Goal: Task Accomplishment & Management: Use online tool/utility

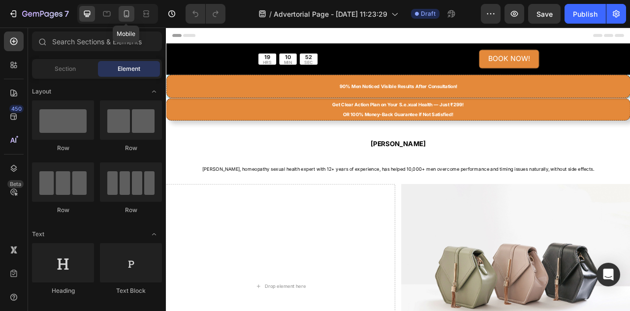
click at [125, 17] on icon at bounding box center [126, 13] width 5 height 7
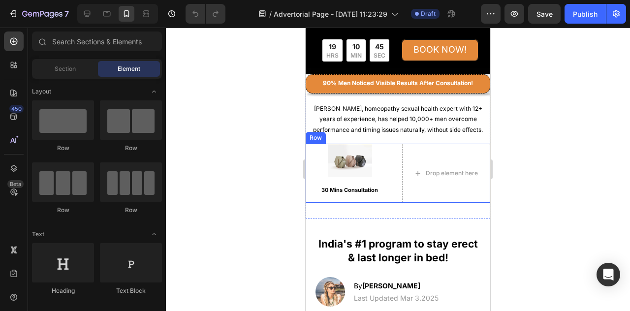
scroll to position [49, 0]
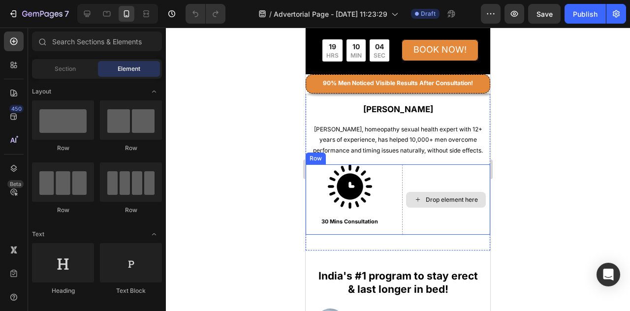
click at [437, 196] on div "Drop element here" at bounding box center [452, 200] width 52 height 8
click at [426, 201] on div "Drop element here" at bounding box center [452, 200] width 52 height 8
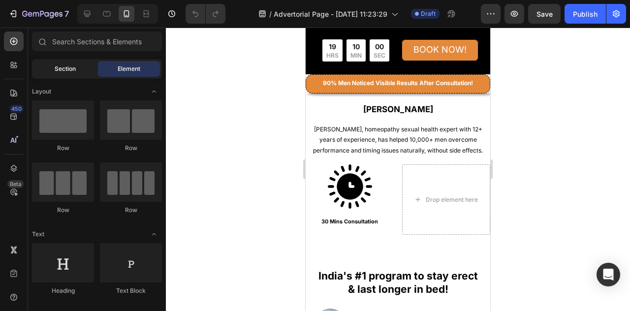
click at [48, 64] on div "Section" at bounding box center [65, 69] width 62 height 16
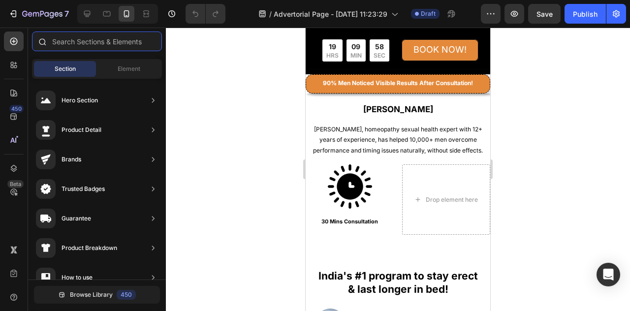
click at [88, 39] on input "text" at bounding box center [97, 41] width 130 height 20
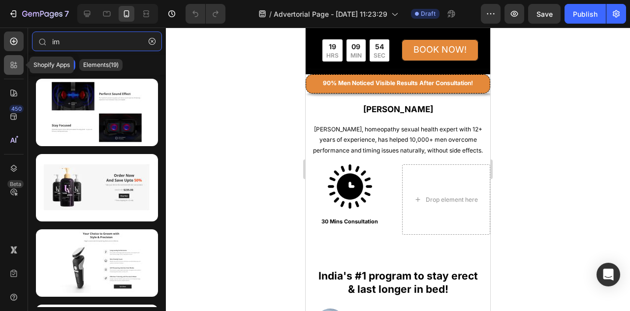
type input "im"
click at [16, 69] on icon at bounding box center [14, 65] width 10 height 10
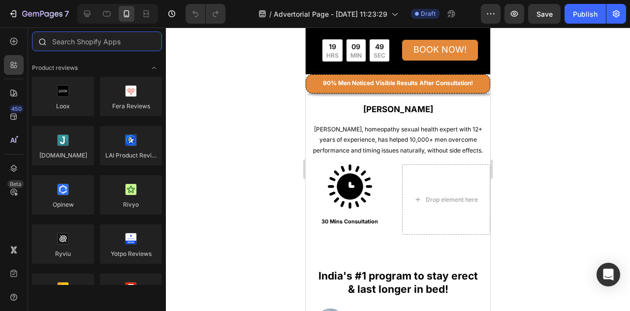
click at [57, 38] on input "text" at bounding box center [97, 41] width 130 height 20
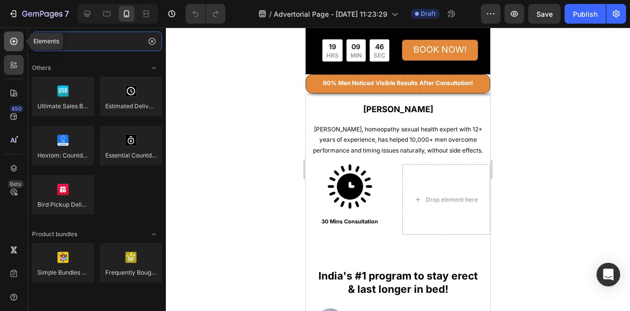
type input "im"
click at [5, 36] on div at bounding box center [14, 41] width 20 height 20
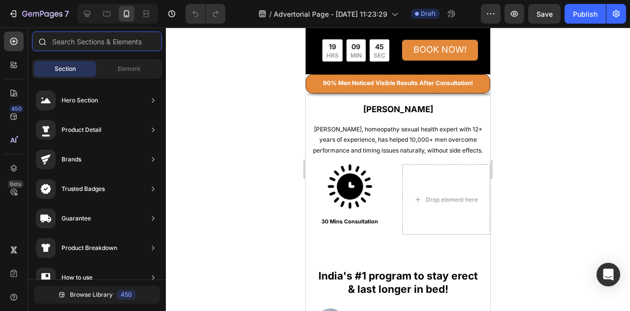
click at [63, 47] on input "text" at bounding box center [97, 41] width 130 height 20
click at [113, 67] on div "Element" at bounding box center [129, 69] width 62 height 16
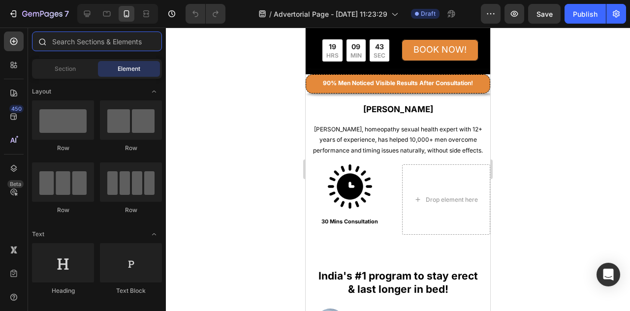
click at [84, 41] on input "text" at bounding box center [97, 41] width 130 height 20
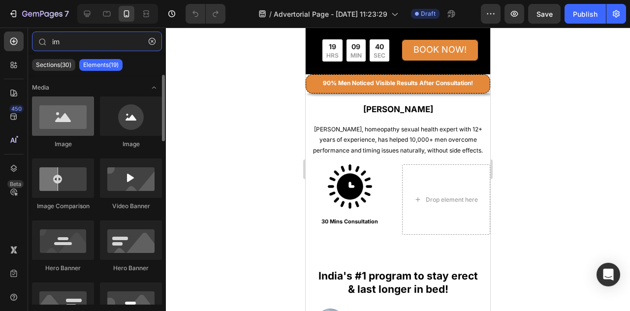
type input "im"
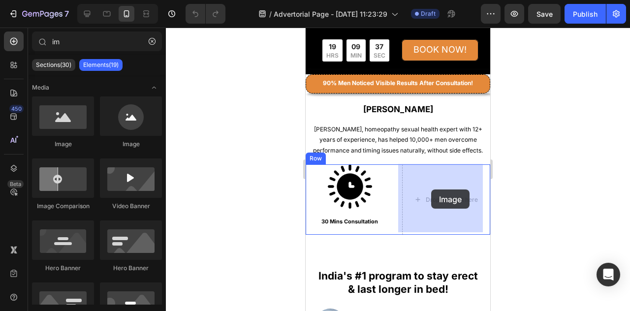
drag, startPoint x: 374, startPoint y: 153, endPoint x: 431, endPoint y: 189, distance: 68.1
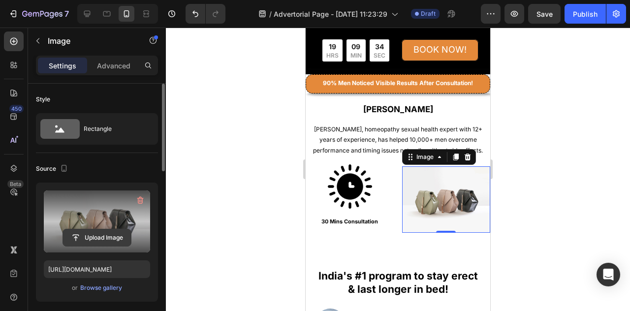
click at [78, 235] on input "file" at bounding box center [97, 237] width 68 height 17
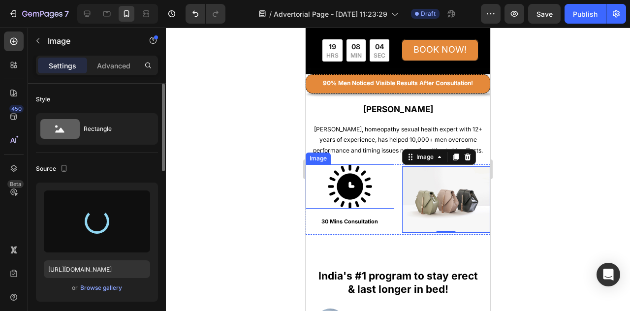
type input "[URL][DOMAIN_NAME]"
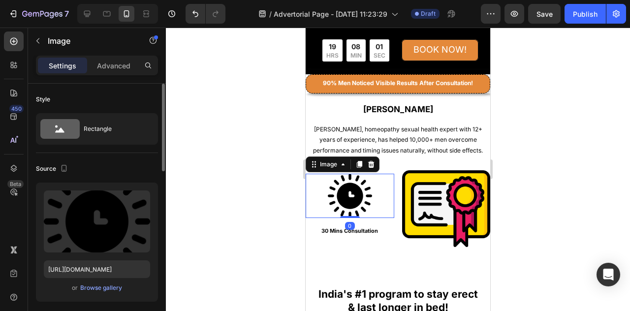
click at [353, 186] on img at bounding box center [350, 196] width 44 height 44
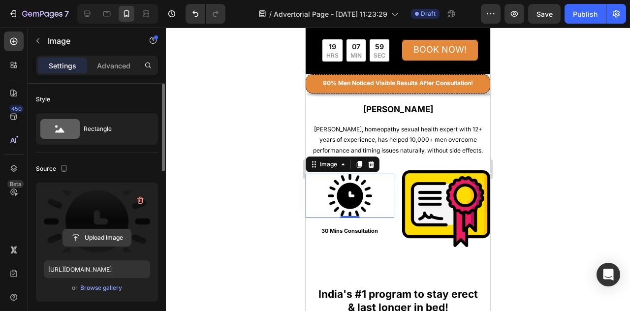
click at [103, 234] on input "file" at bounding box center [97, 237] width 68 height 17
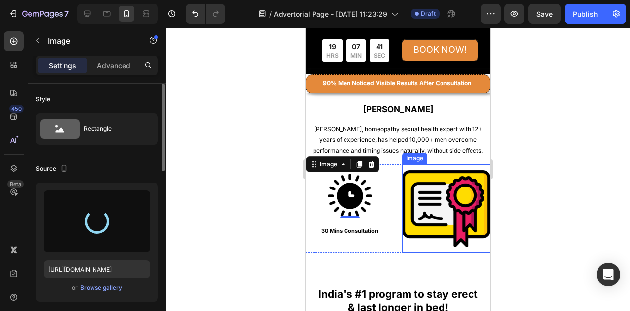
type input "[URL][DOMAIN_NAME]"
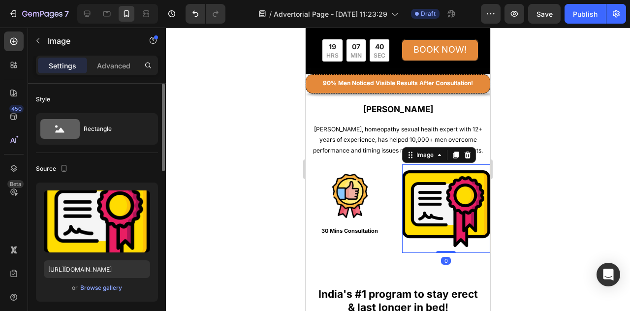
click at [455, 206] on img at bounding box center [446, 208] width 89 height 89
click at [441, 197] on img at bounding box center [446, 208] width 89 height 89
click at [104, 69] on p "Advanced" at bounding box center [113, 66] width 33 height 10
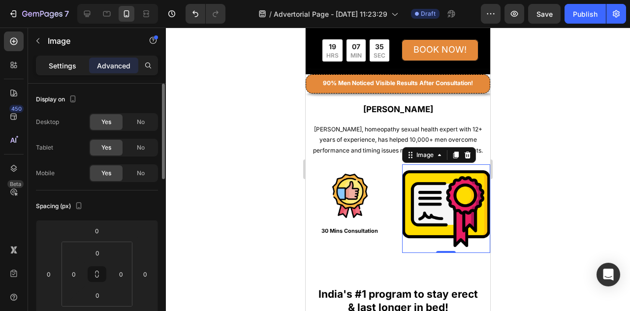
click at [74, 63] on p "Settings" at bounding box center [63, 66] width 28 height 10
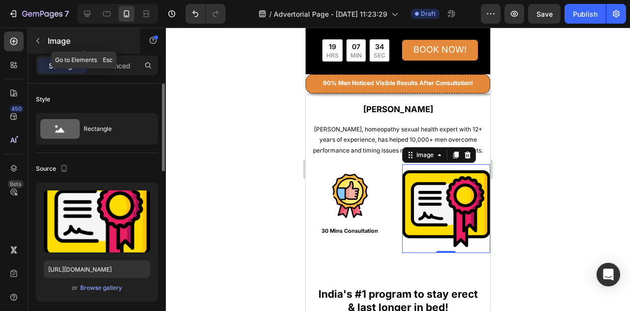
click at [39, 35] on button "button" at bounding box center [38, 41] width 16 height 16
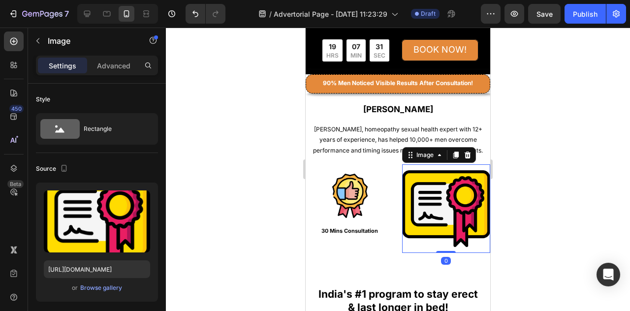
click at [414, 189] on img at bounding box center [446, 208] width 89 height 89
click at [14, 69] on icon at bounding box center [14, 65] width 10 height 10
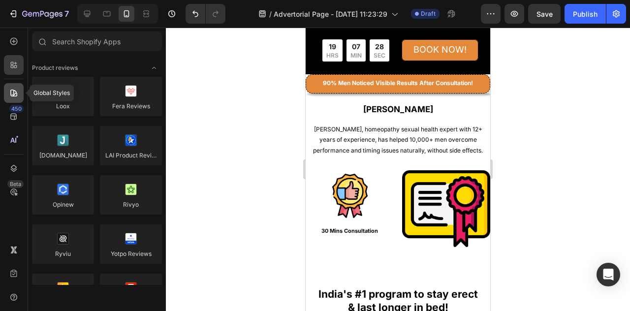
click at [21, 102] on div at bounding box center [14, 93] width 20 height 20
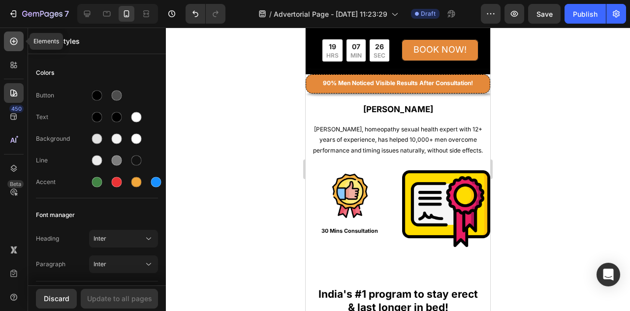
click at [16, 42] on icon at bounding box center [14, 41] width 10 height 10
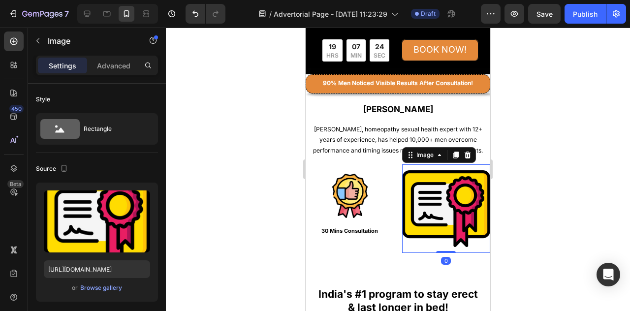
click at [451, 197] on img at bounding box center [446, 208] width 89 height 89
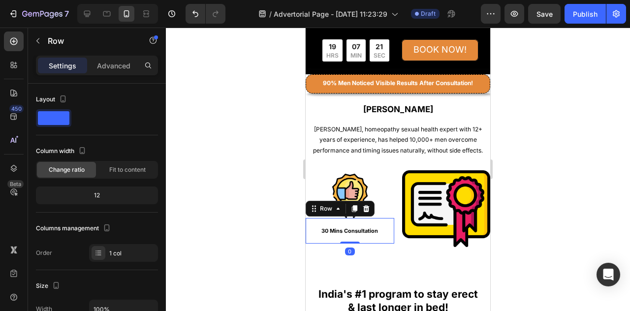
click at [357, 234] on div "30 Mins Consultation Heading Row 0" at bounding box center [350, 231] width 89 height 26
click at [355, 206] on icon at bounding box center [354, 208] width 5 height 7
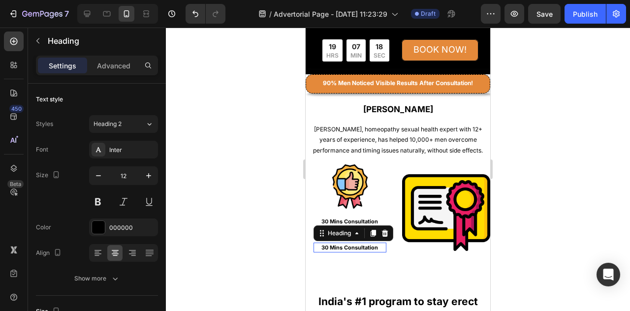
click at [370, 248] on strong "30 Mins Consultation" at bounding box center [349, 247] width 57 height 7
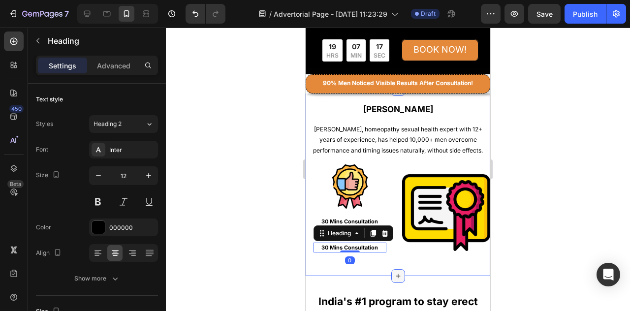
click at [391, 269] on div at bounding box center [398, 276] width 14 height 14
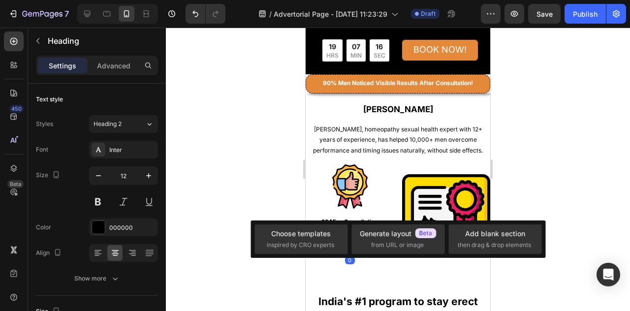
click at [581, 144] on div at bounding box center [398, 169] width 464 height 283
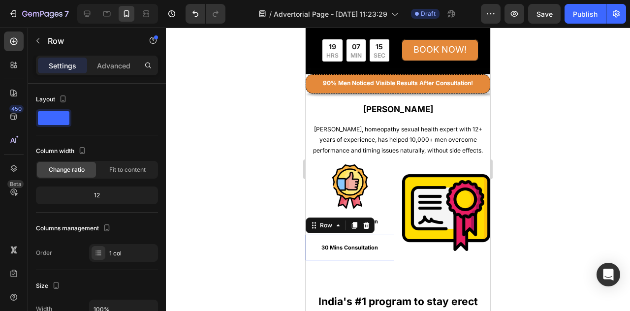
click at [377, 251] on div "30 Mins Consultation Heading Row 0" at bounding box center [350, 248] width 89 height 26
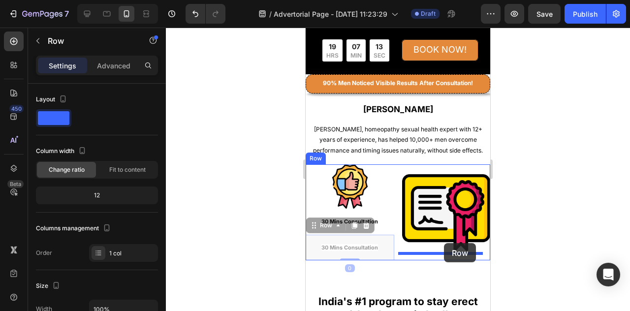
drag, startPoint x: 379, startPoint y: 251, endPoint x: 444, endPoint y: 243, distance: 64.9
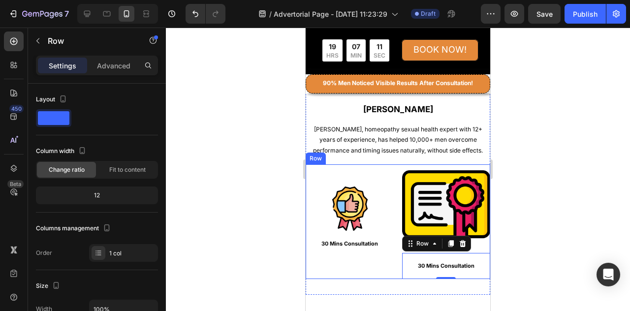
click at [361, 267] on div "Image 30 Mins Consultation Heading Row" at bounding box center [350, 221] width 89 height 114
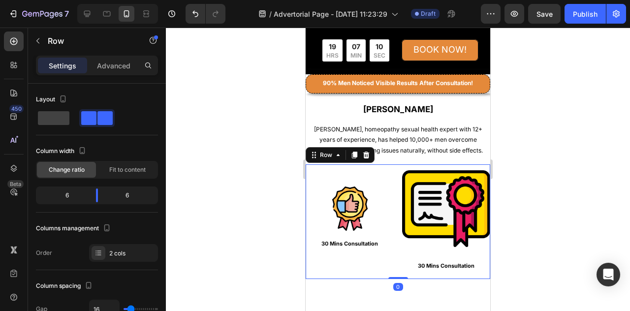
click at [360, 261] on div "Image 30 Mins Consultation Heading Row" at bounding box center [350, 221] width 89 height 114
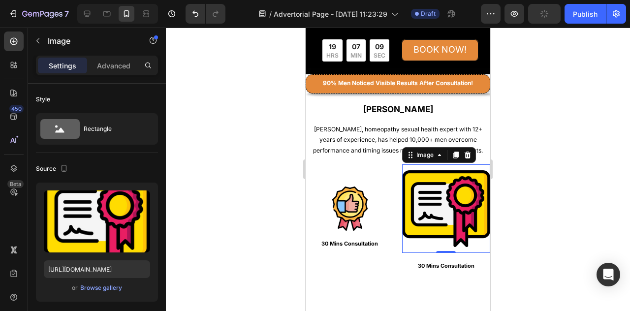
click at [436, 225] on img at bounding box center [446, 208] width 89 height 89
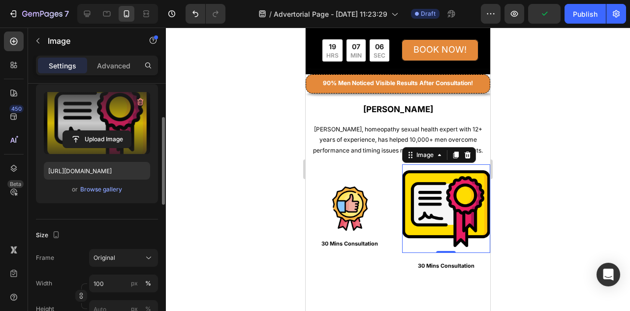
scroll to position [148, 0]
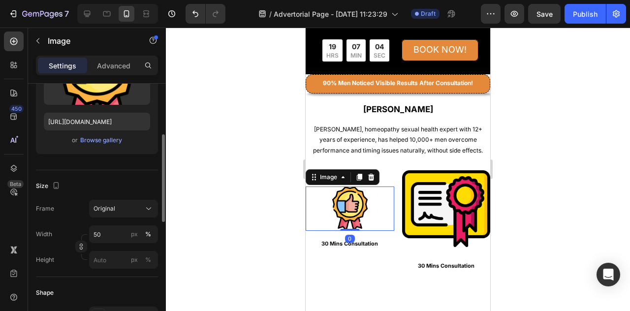
click at [356, 202] on img at bounding box center [350, 209] width 44 height 44
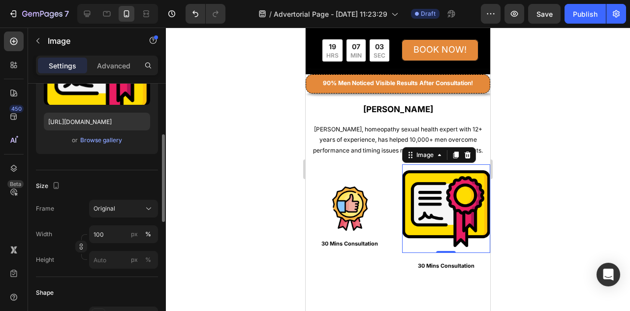
click at [433, 203] on img at bounding box center [446, 208] width 89 height 89
click at [125, 236] on input "100" at bounding box center [123, 234] width 69 height 18
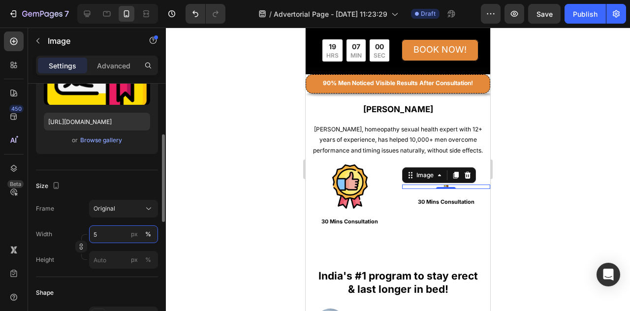
type input "50"
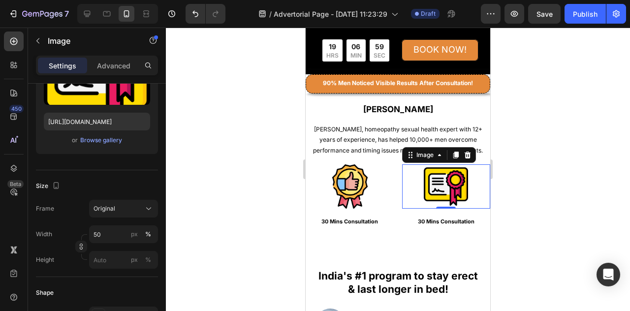
click at [595, 194] on div at bounding box center [398, 169] width 464 height 283
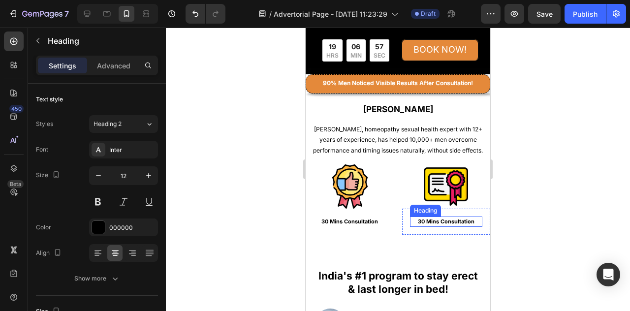
click at [446, 222] on div "30 Mins Consultation Heading" at bounding box center [446, 222] width 73 height 10
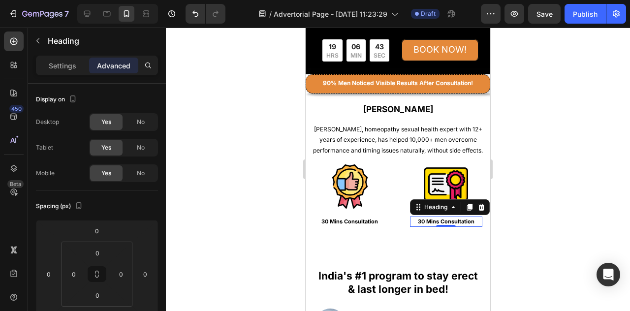
click at [470, 222] on h2 "30 Mins Consultation" at bounding box center [446, 222] width 73 height 10
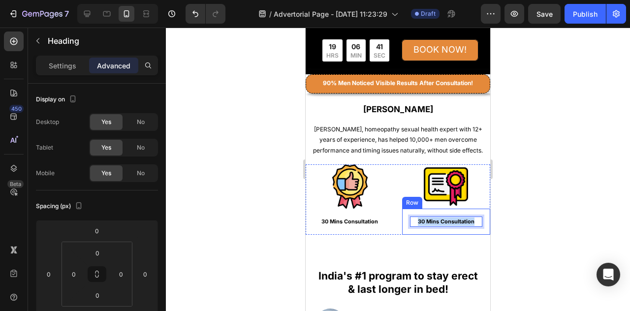
drag, startPoint x: 470, startPoint y: 222, endPoint x: 400, endPoint y: 214, distance: 71.4
click at [402, 214] on div "30 Mins Consultation Heading 0 Row" at bounding box center [446, 222] width 89 height 26
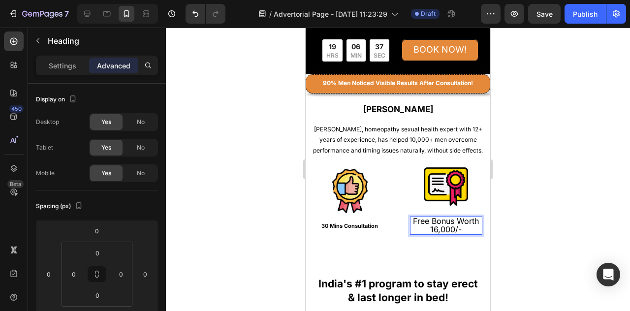
click at [450, 226] on span "Free Bonus Worth 16,000/-" at bounding box center [446, 225] width 66 height 18
drag, startPoint x: 450, startPoint y: 226, endPoint x: 425, endPoint y: 226, distance: 24.6
click at [425, 226] on span "Free Bonus Worth 16,000/-" at bounding box center [446, 225] width 66 height 18
click at [432, 226] on span "Free Bonus Worth 16,000/-" at bounding box center [446, 225] width 66 height 18
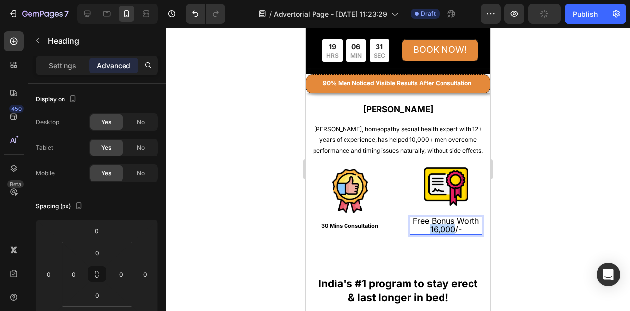
click at [441, 228] on span "Free Bonus Worth 16,000/-" at bounding box center [446, 225] width 66 height 18
click at [433, 226] on span "Free Bonus Worth 16,000/-" at bounding box center [446, 225] width 66 height 18
click at [422, 219] on span "9Free Bonus Worth ,000/-" at bounding box center [446, 225] width 48 height 18
click at [428, 226] on span "Free Bonus Worth ,000/-" at bounding box center [446, 225] width 66 height 18
click at [448, 226] on span "Free Bonus Worth 9,000/-" at bounding box center [446, 225] width 66 height 18
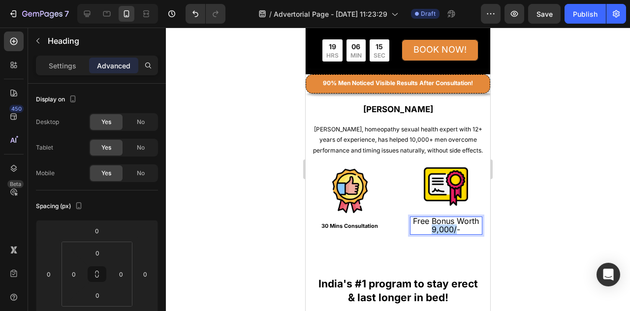
drag, startPoint x: 448, startPoint y: 226, endPoint x: 437, endPoint y: 226, distance: 11.3
click at [437, 226] on span "Free Bonus Worth 9,000/-" at bounding box center [446, 225] width 66 height 18
click at [448, 224] on span "Free Bonus Worth 9,000/-" at bounding box center [446, 225] width 66 height 18
click at [455, 225] on p "Free Bonus Worth 9,000/-" at bounding box center [446, 226] width 71 height 16
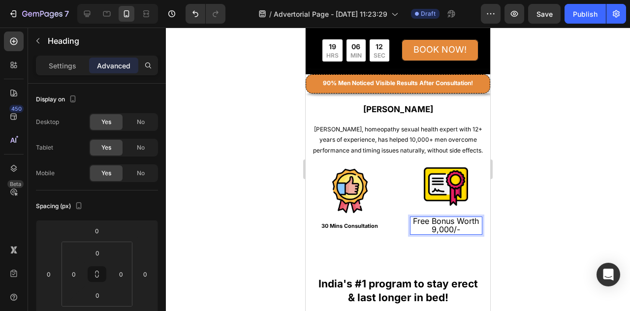
click at [448, 227] on span "Free Bonus Worth 9,000/-" at bounding box center [446, 225] width 66 height 18
click at [454, 224] on span "99Free Bonus Worth 9,/-" at bounding box center [445, 225] width 51 height 18
click at [462, 228] on p "999Free Bonus Worth 9,9/-" at bounding box center [446, 226] width 71 height 16
click at [455, 224] on span "999Free Bonus Worth 9,9/-" at bounding box center [446, 225] width 56 height 18
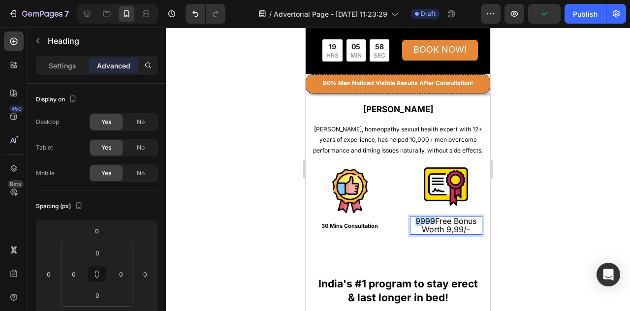
drag, startPoint x: 429, startPoint y: 219, endPoint x: 408, endPoint y: 219, distance: 21.2
click at [411, 219] on p "9999Free Bonus Worth 9,99/-" at bounding box center [446, 226] width 71 height 16
click at [445, 228] on span "Free Bonus Worth 9,99/-" at bounding box center [446, 225] width 66 height 18
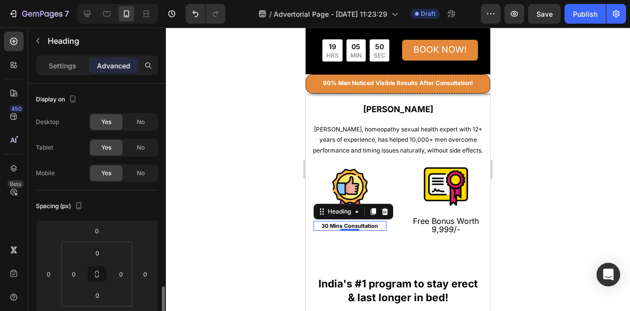
click at [374, 224] on strong "30 Mins Consultation" at bounding box center [349, 225] width 57 height 7
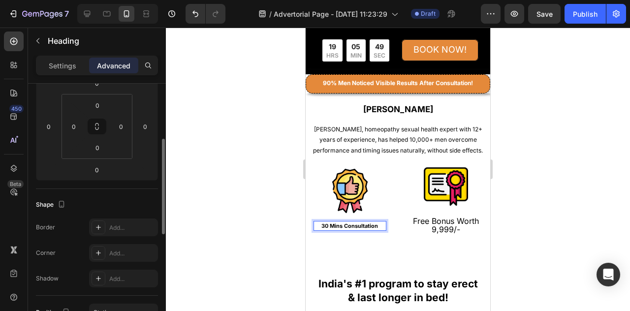
click at [380, 224] on h2 "30 Mins Consultation" at bounding box center [349, 226] width 73 height 10
drag, startPoint x: 378, startPoint y: 223, endPoint x: 363, endPoint y: 226, distance: 15.0
click at [372, 226] on strong "30 Mins Consultation" at bounding box center [349, 225] width 57 height 7
drag, startPoint x: 377, startPoint y: 223, endPoint x: 366, endPoint y: 225, distance: 11.1
click at [366, 225] on p "30 Mins Consultation" at bounding box center [349, 226] width 71 height 8
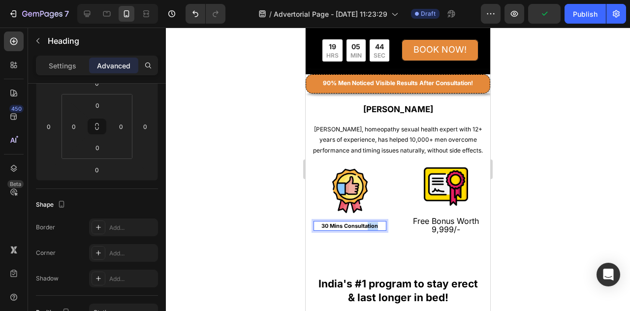
click at [376, 224] on strong "30 Mins Consultation" at bounding box center [349, 225] width 57 height 7
drag, startPoint x: 379, startPoint y: 223, endPoint x: 320, endPoint y: 222, distance: 58.6
click at [320, 222] on p "30 Mins Consultation" at bounding box center [349, 226] width 71 height 8
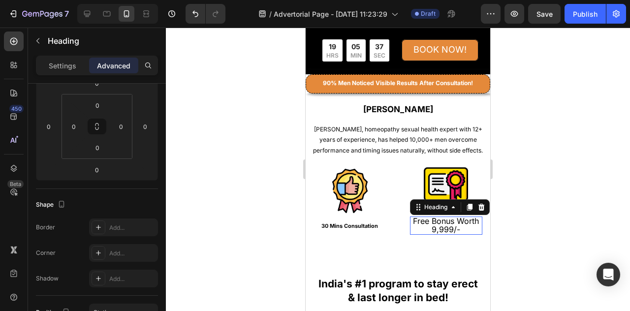
click at [433, 228] on span "Free Bonus Worth 9,999/-" at bounding box center [446, 225] width 66 height 18
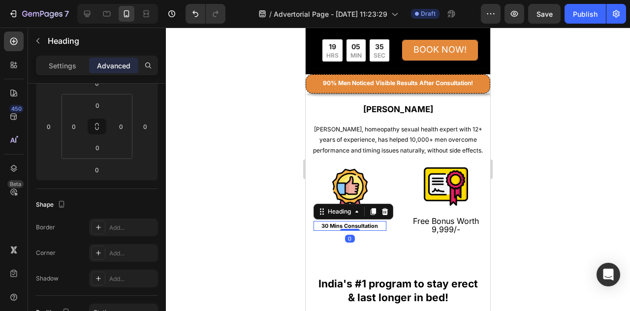
click at [368, 223] on strong "30 Mins Consultation" at bounding box center [349, 225] width 57 height 7
click at [357, 211] on icon at bounding box center [357, 212] width 8 height 8
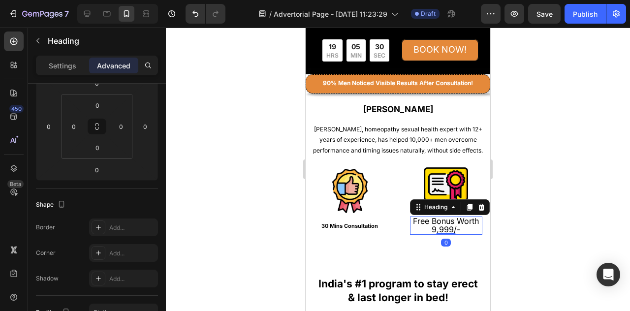
click at [444, 227] on span "Free Bonus Worth 9,999/-" at bounding box center [446, 225] width 66 height 18
click at [451, 205] on icon at bounding box center [453, 207] width 8 height 8
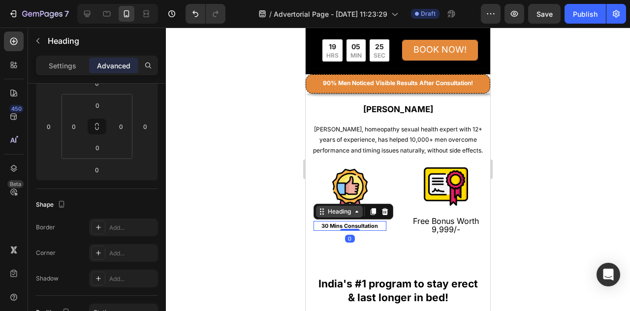
click at [371, 222] on strong "30 Mins Consultation" at bounding box center [349, 225] width 57 height 7
click at [376, 222] on strong "30 Mins Consultation" at bounding box center [349, 225] width 57 height 7
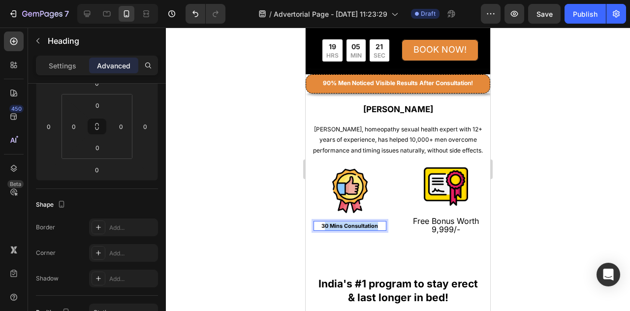
drag, startPoint x: 376, startPoint y: 222, endPoint x: 323, endPoint y: 221, distance: 53.2
click at [323, 222] on strong "30 Mins Consultation" at bounding box center [349, 225] width 57 height 7
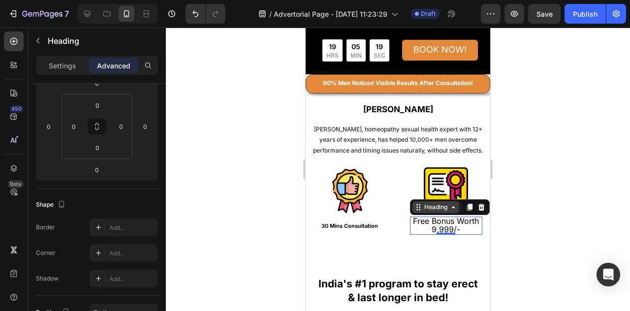
click at [454, 227] on span "Free Bonus Worth 9,999/-" at bounding box center [446, 225] width 66 height 18
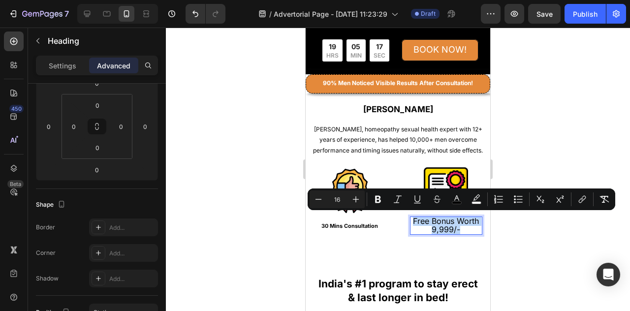
drag, startPoint x: 457, startPoint y: 228, endPoint x: 407, endPoint y: 217, distance: 51.4
click at [410, 217] on h2 "Free Bonus Worth 9,999/-" at bounding box center [446, 226] width 73 height 18
click at [321, 199] on icon "Editor contextual toolbar" at bounding box center [318, 199] width 10 height 10
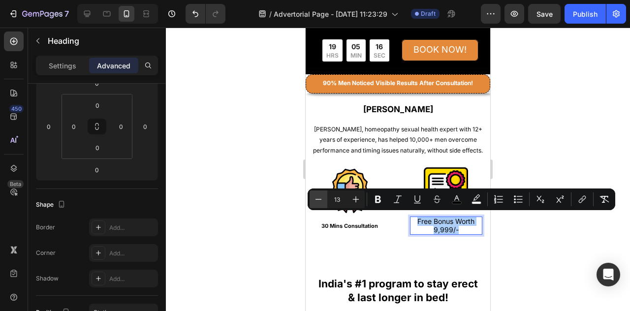
click at [321, 199] on icon "Editor contextual toolbar" at bounding box center [318, 199] width 10 height 10
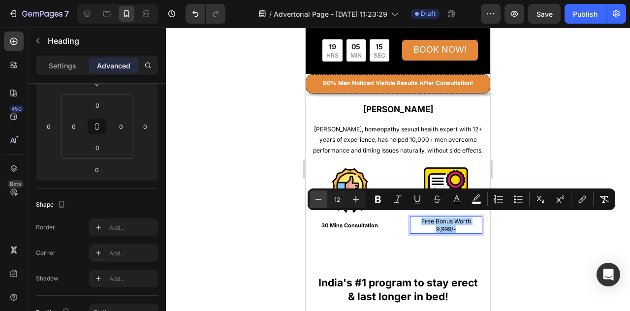
click at [321, 199] on icon "Editor contextual toolbar" at bounding box center [318, 199] width 10 height 10
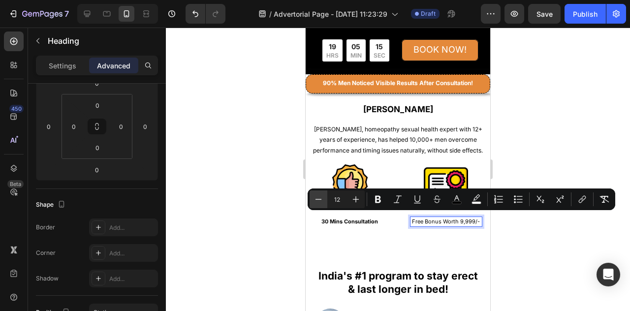
type input "11"
drag, startPoint x: 383, startPoint y: 202, endPoint x: 150, endPoint y: 199, distance: 233.3
click at [383, 202] on button "Bold" at bounding box center [378, 199] width 18 height 18
click at [505, 231] on div at bounding box center [398, 169] width 464 height 283
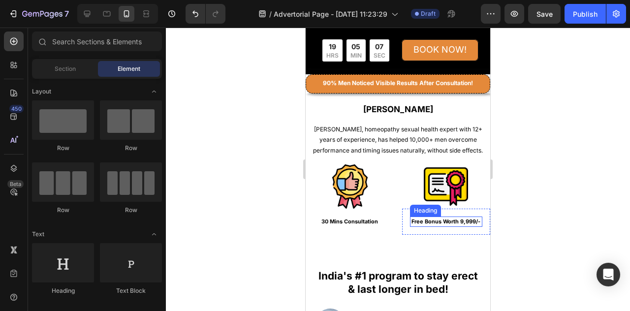
click at [452, 223] on p "⁠⁠⁠⁠⁠⁠⁠ Free Bonus Worth 9,999/-" at bounding box center [446, 222] width 71 height 8
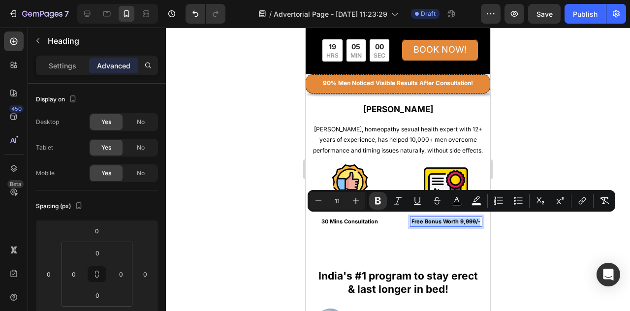
drag, startPoint x: 454, startPoint y: 225, endPoint x: 384, endPoint y: 213, distance: 70.9
click at [411, 218] on p "Free Bonus Worth 9,999/-" at bounding box center [446, 222] width 71 height 8
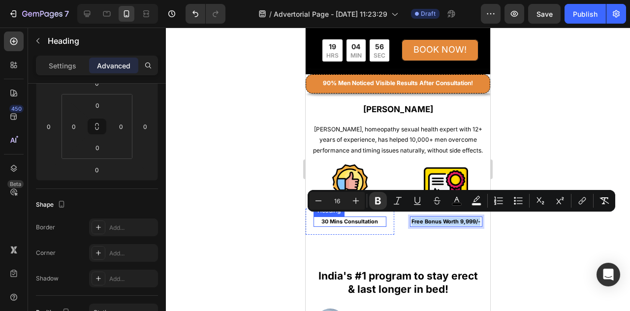
click at [378, 222] on p "⁠⁠⁠⁠⁠⁠⁠ 30 Mins Consultation" at bounding box center [349, 222] width 71 height 8
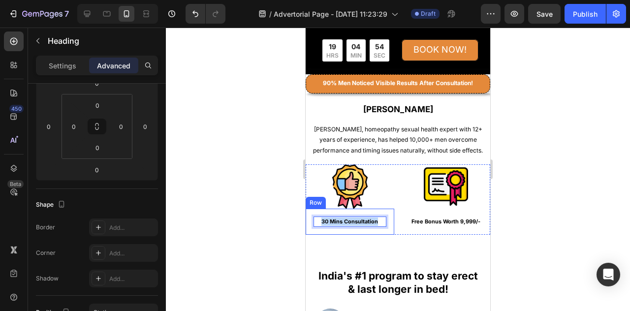
drag, startPoint x: 378, startPoint y: 222, endPoint x: 317, endPoint y: 214, distance: 61.5
click at [317, 214] on div "30 Mins Consultation Heading 0 Row" at bounding box center [350, 222] width 89 height 26
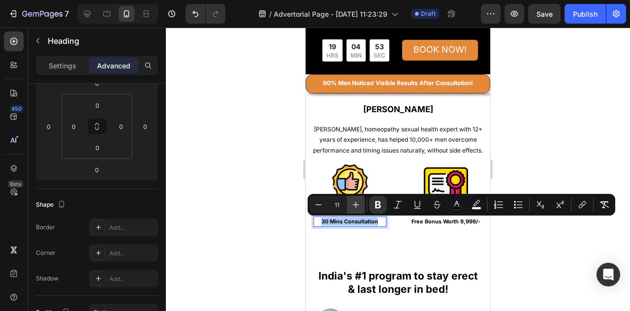
click at [356, 206] on icon "Editor contextual toolbar" at bounding box center [356, 205] width 10 height 10
type input "14"
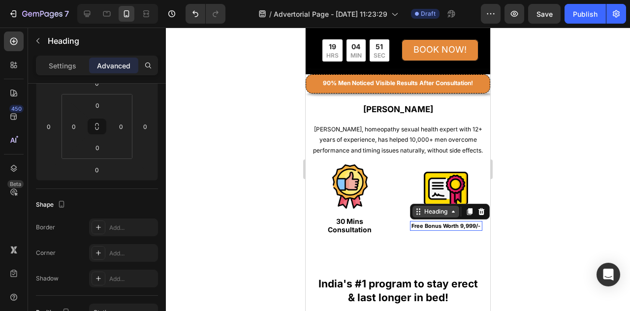
click at [447, 226] on strong "Free Bonus Worth 9,999/-" at bounding box center [445, 225] width 69 height 7
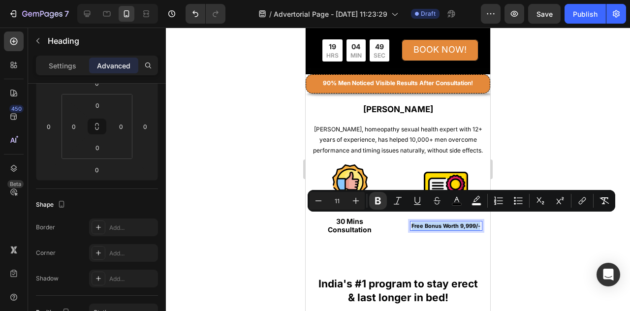
drag, startPoint x: 454, startPoint y: 227, endPoint x: 412, endPoint y: 217, distance: 43.1
click at [412, 222] on p "Free Bonus Worth 9,999/-" at bounding box center [446, 226] width 71 height 8
click at [359, 200] on icon "Editor contextual toolbar" at bounding box center [356, 201] width 10 height 10
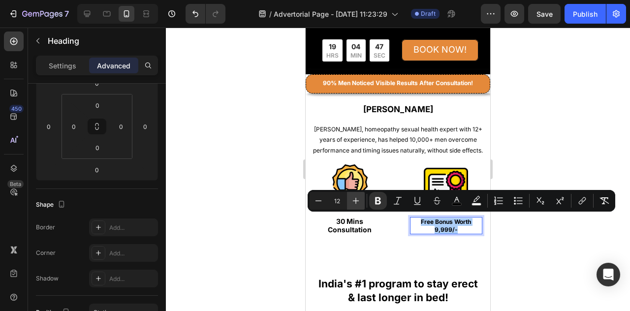
click at [359, 200] on icon "Editor contextual toolbar" at bounding box center [356, 201] width 10 height 10
type input "13"
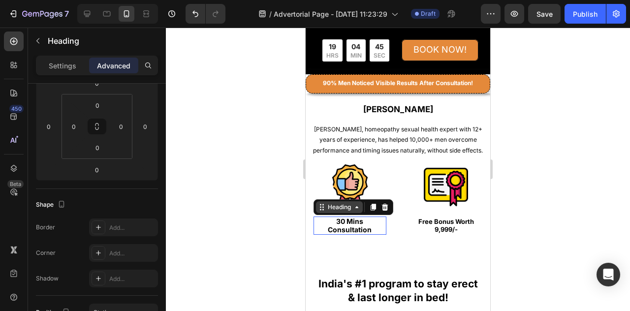
drag, startPoint x: 362, startPoint y: 225, endPoint x: 373, endPoint y: 223, distance: 10.9
click at [362, 225] on strong "30 Mins Consultation" at bounding box center [350, 225] width 44 height 17
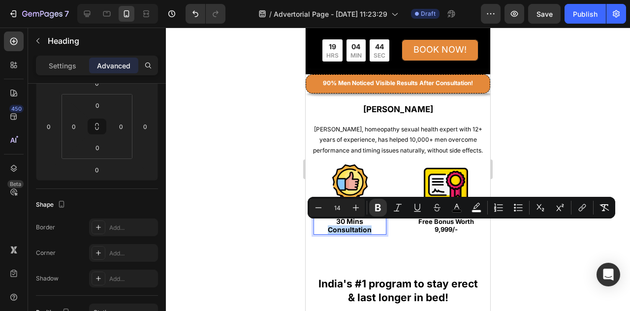
drag, startPoint x: 375, startPoint y: 223, endPoint x: 361, endPoint y: 219, distance: 14.6
click at [361, 219] on p "30 Mins Consultation" at bounding box center [349, 226] width 71 height 16
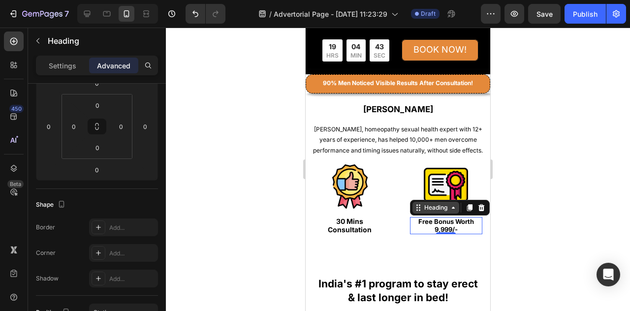
click at [456, 224] on p "⁠⁠⁠⁠⁠⁠⁠ Free Bonus Worth 9,999/-" at bounding box center [446, 225] width 71 height 15
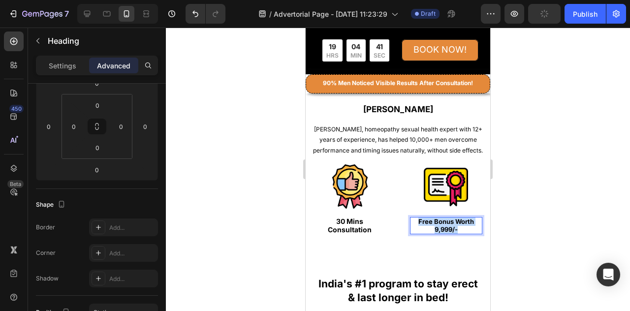
drag, startPoint x: 455, startPoint y: 228, endPoint x: 407, endPoint y: 215, distance: 49.1
click at [411, 218] on p "Free Bonus Worth 9,999/-" at bounding box center [446, 225] width 71 height 15
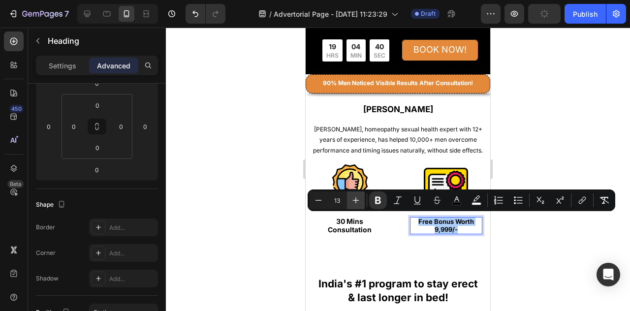
drag, startPoint x: 356, startPoint y: 202, endPoint x: 157, endPoint y: 205, distance: 198.4
click at [356, 202] on icon "Editor contextual toolbar" at bounding box center [356, 200] width 6 height 6
type input "14"
click at [566, 148] on div at bounding box center [398, 169] width 464 height 283
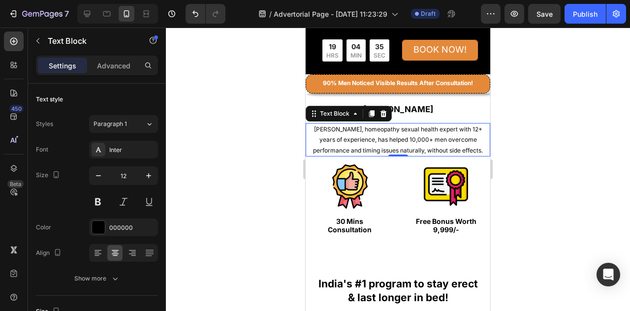
click at [479, 143] on p "[PERSON_NAME], homeopathy sexual health expert with 12+ years of experience, ha…" at bounding box center [398, 140] width 183 height 32
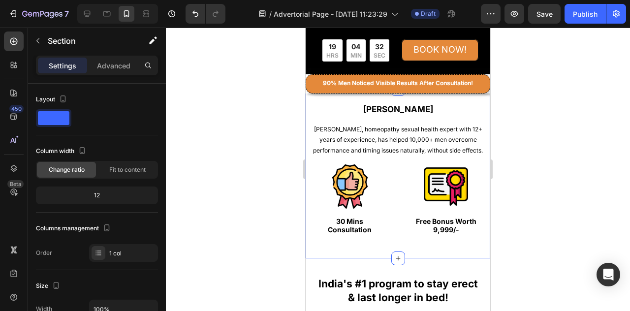
click at [319, 98] on div "[PERSON_NAME] Heading [PERSON_NAME], homeopathy sexual health expert with 12+ y…" at bounding box center [398, 173] width 185 height 169
click at [566, 140] on div at bounding box center [398, 169] width 464 height 283
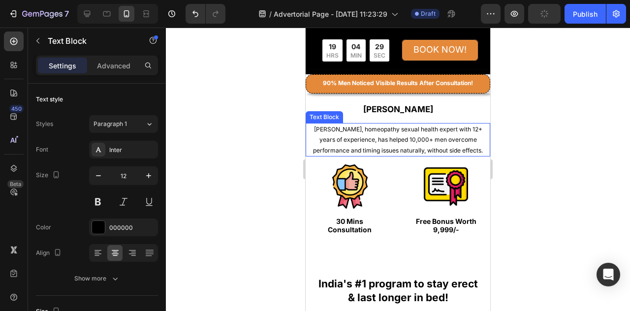
click at [479, 149] on span "[PERSON_NAME], homeopathy sexual health expert with 12+ years of experience, ha…" at bounding box center [398, 139] width 170 height 29
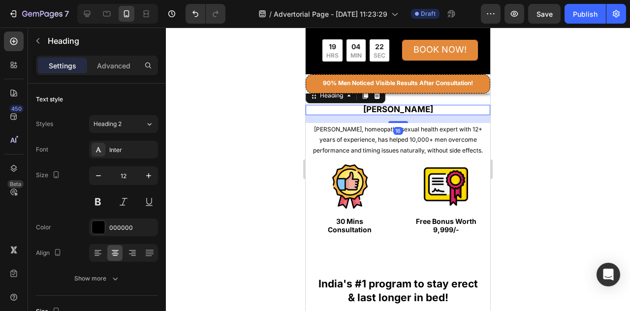
click at [467, 109] on h2 "[PERSON_NAME]" at bounding box center [398, 110] width 185 height 10
click at [544, 108] on div at bounding box center [398, 169] width 464 height 283
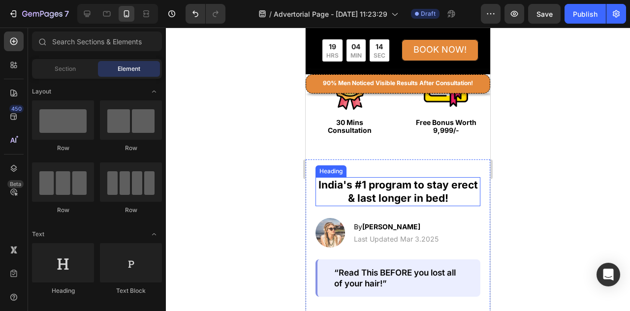
click at [438, 190] on strong "India's #1 program to stay erect & last longer in bed!" at bounding box center [397, 192] width 159 height 26
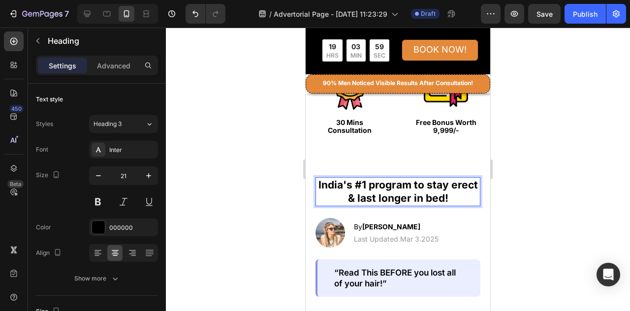
click at [399, 197] on strong "India's #1 program to stay erect & last longer in bed!" at bounding box center [397, 192] width 159 height 26
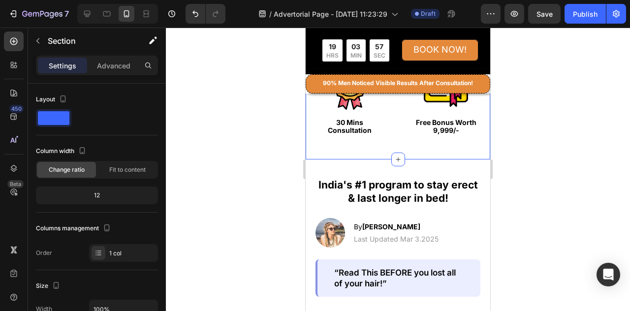
click at [396, 144] on div "[PERSON_NAME] Heading [PERSON_NAME], homeopathy sexual health expert with 12+ y…" at bounding box center [398, 74] width 185 height 169
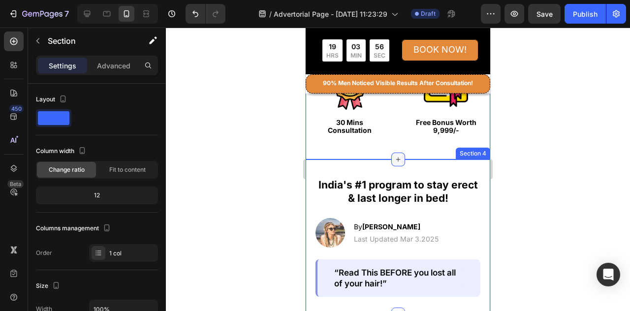
click at [396, 160] on icon at bounding box center [398, 160] width 8 height 8
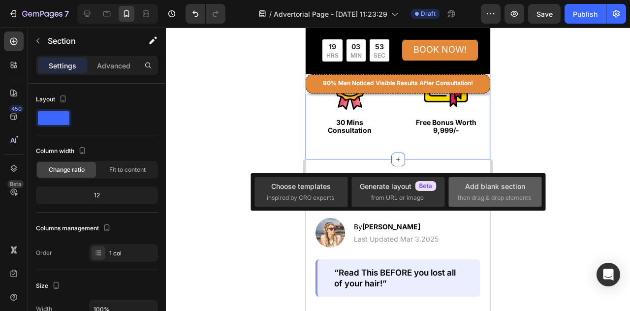
click at [466, 193] on div "Add blank section then drag & drop elements" at bounding box center [495, 191] width 75 height 21
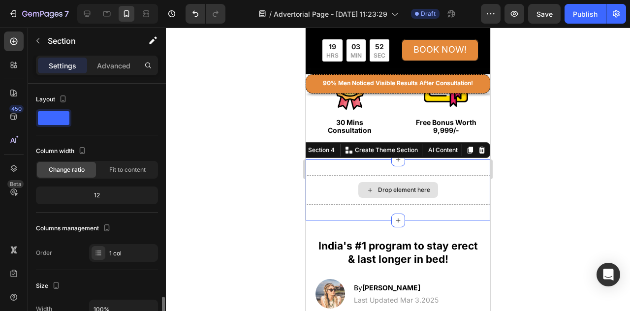
click at [449, 187] on div "Drop element here" at bounding box center [398, 190] width 185 height 30
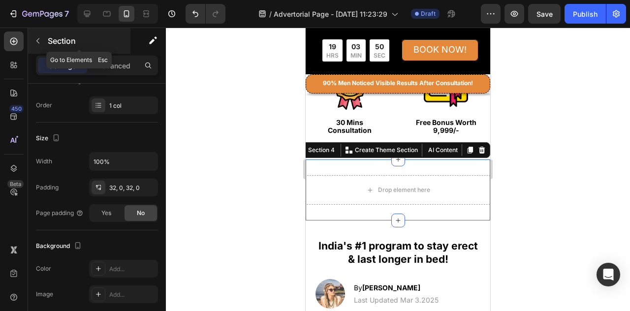
click at [32, 40] on button "button" at bounding box center [38, 41] width 16 height 16
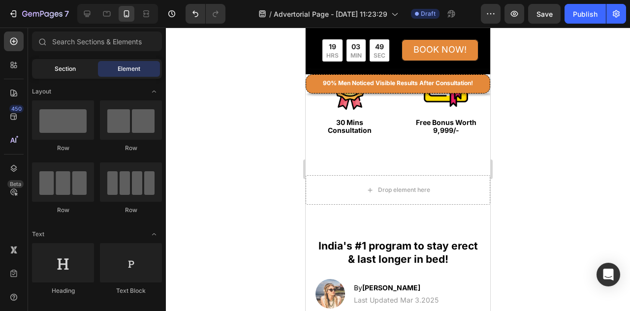
click at [67, 68] on span "Section" at bounding box center [65, 68] width 21 height 9
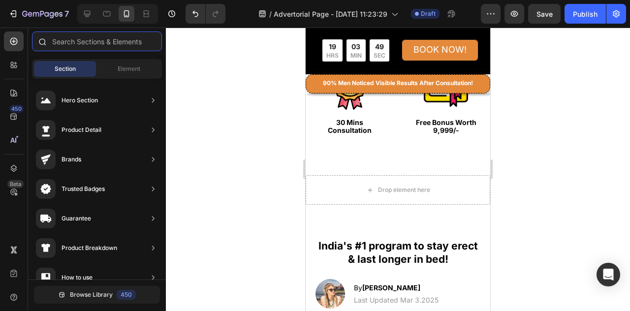
click at [75, 46] on input "text" at bounding box center [97, 41] width 130 height 20
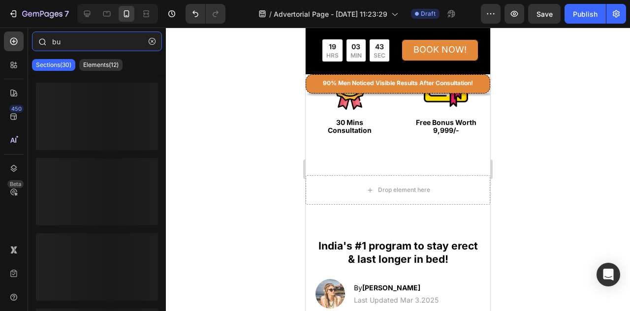
type input "b"
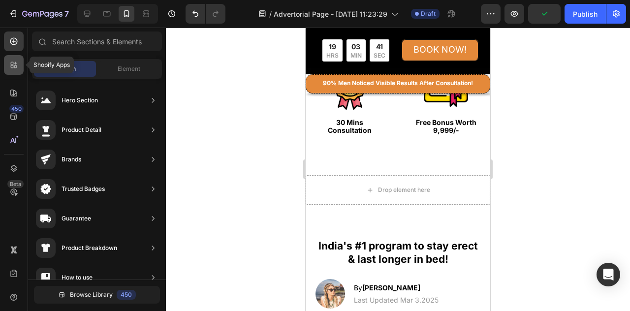
click at [13, 64] on icon at bounding box center [12, 63] width 3 height 3
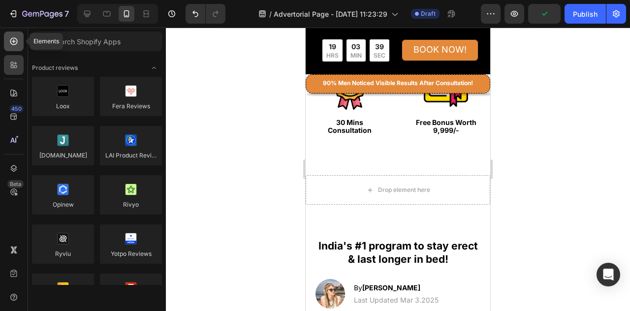
click at [11, 47] on div at bounding box center [14, 41] width 20 height 20
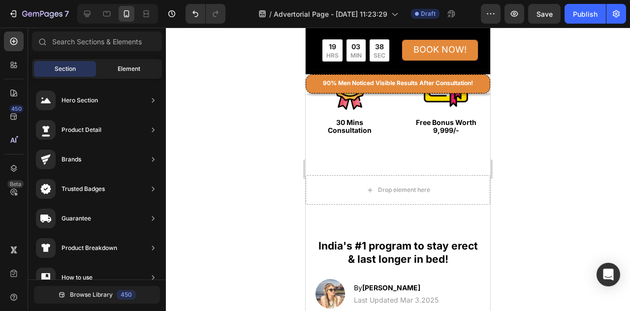
click at [124, 70] on span "Element" at bounding box center [129, 68] width 23 height 9
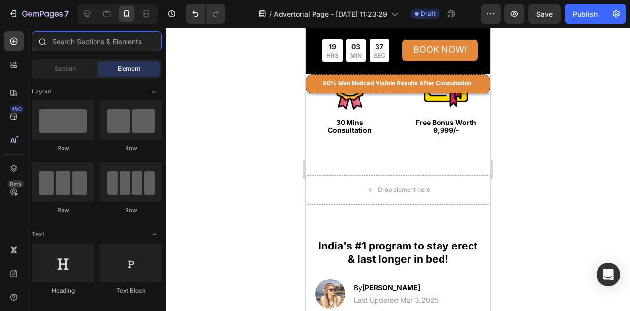
click at [108, 43] on input "text" at bounding box center [97, 41] width 130 height 20
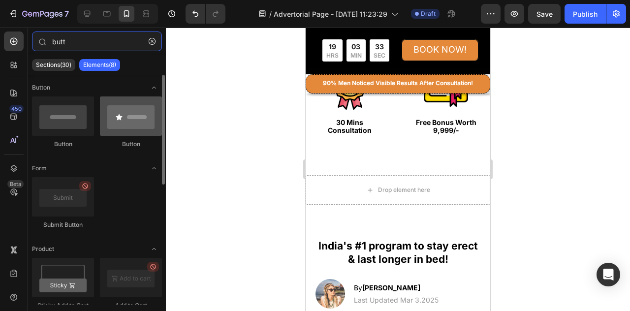
type input "butt"
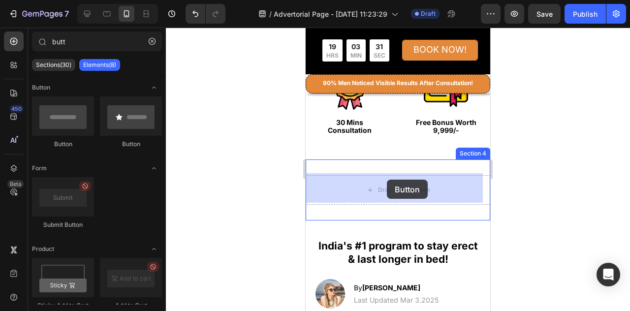
drag, startPoint x: 425, startPoint y: 153, endPoint x: 386, endPoint y: 179, distance: 46.7
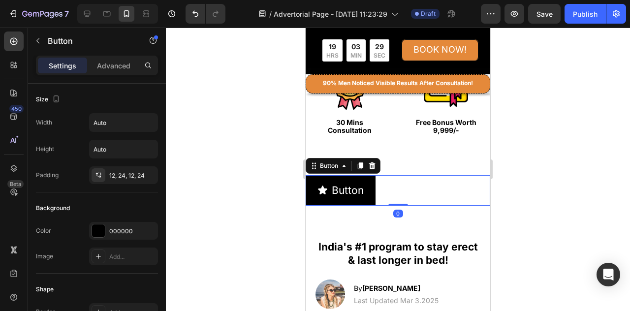
click at [403, 190] on div "Button Button 0" at bounding box center [398, 190] width 185 height 31
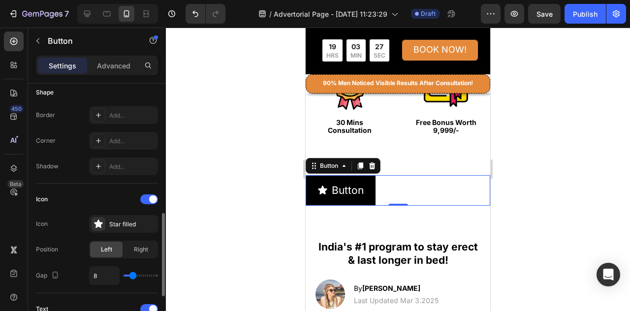
scroll to position [246, 0]
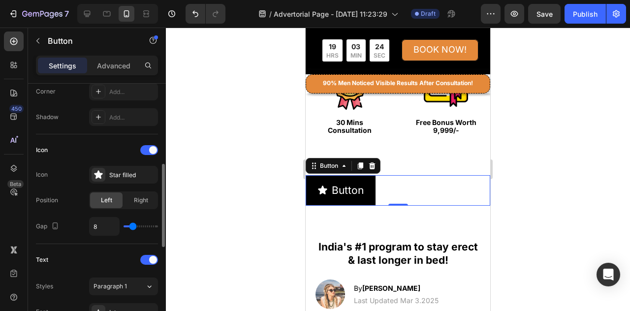
type input "5"
type input "11"
type input "18"
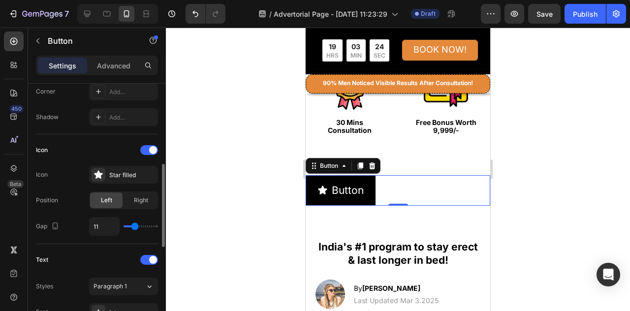
type input "18"
type input "21"
type input "25"
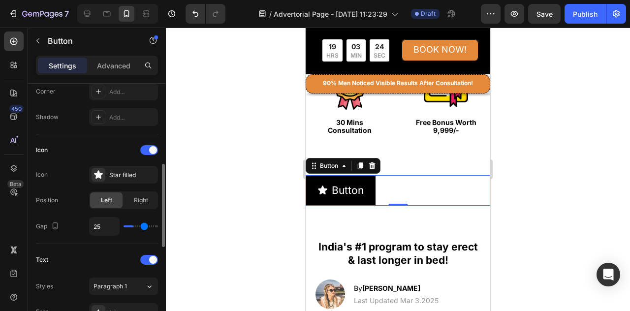
type input "29"
type input "32"
type input "36"
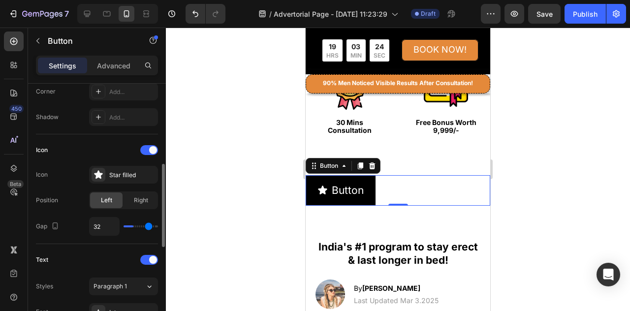
type input "36"
type input "37"
type input "40"
drag, startPoint x: 131, startPoint y: 224, endPoint x: 199, endPoint y: 225, distance: 68.4
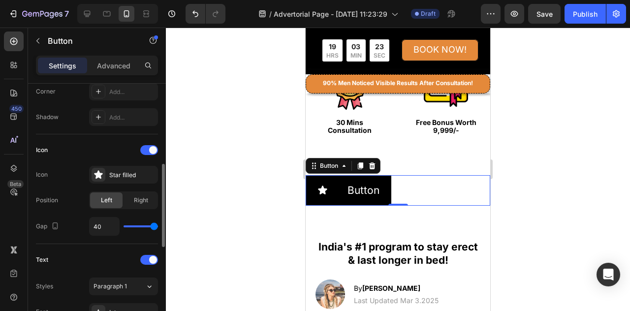
type input "40"
click at [158, 225] on input "range" at bounding box center [141, 226] width 34 height 2
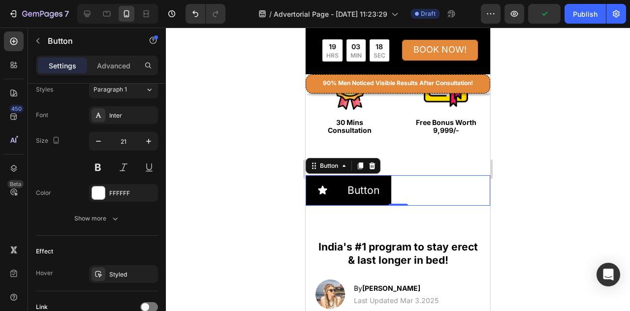
scroll to position [526, 0]
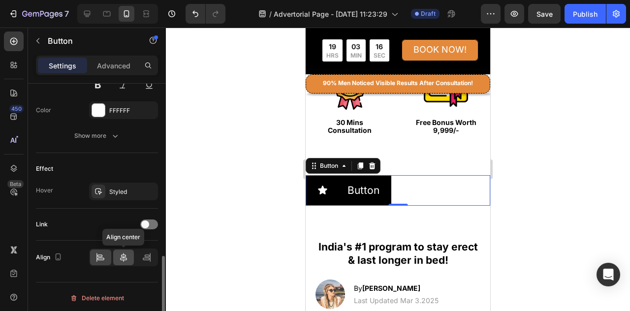
click at [123, 253] on icon at bounding box center [124, 257] width 10 height 10
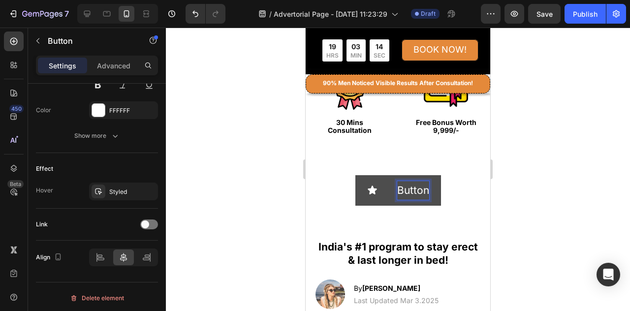
click at [423, 193] on p "Button" at bounding box center [413, 190] width 32 height 19
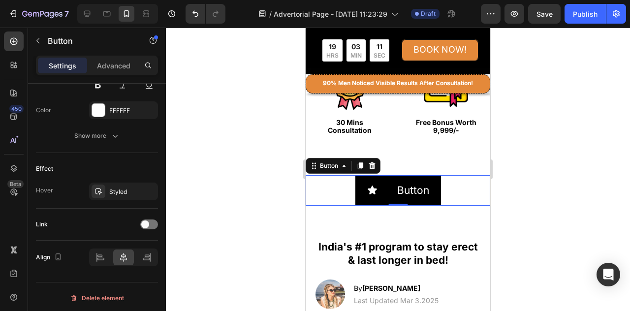
click at [446, 188] on div "Button Button 0" at bounding box center [398, 190] width 185 height 31
click at [375, 166] on icon at bounding box center [372, 166] width 8 height 8
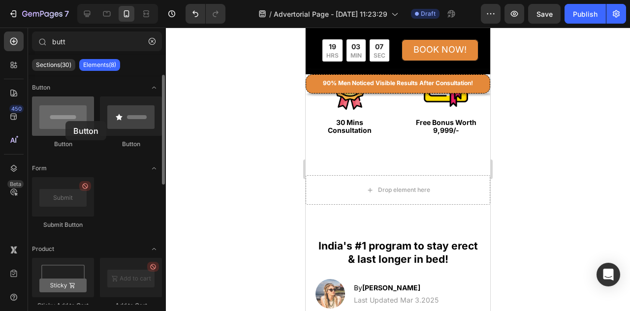
drag, startPoint x: 72, startPoint y: 126, endPoint x: 63, endPoint y: 118, distance: 12.5
click at [63, 119] on div at bounding box center [63, 115] width 62 height 39
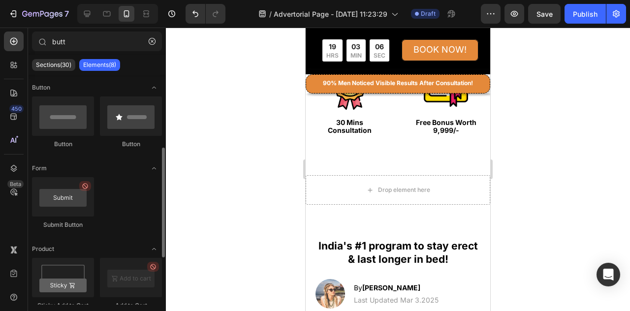
scroll to position [49, 0]
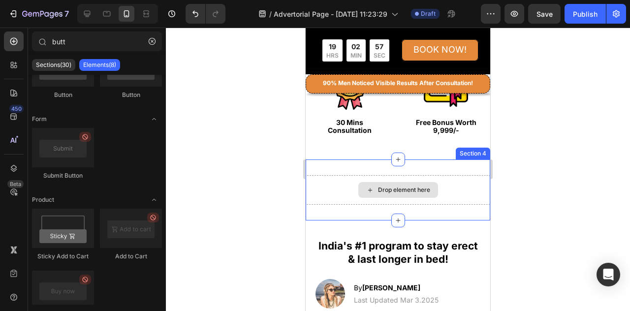
drag, startPoint x: 371, startPoint y: 182, endPoint x: 387, endPoint y: 188, distance: 17.7
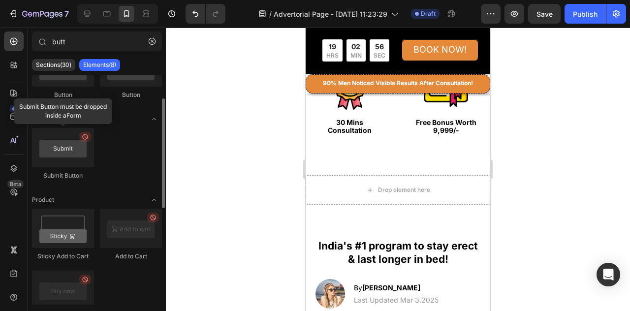
click at [75, 147] on div at bounding box center [63, 147] width 62 height 39
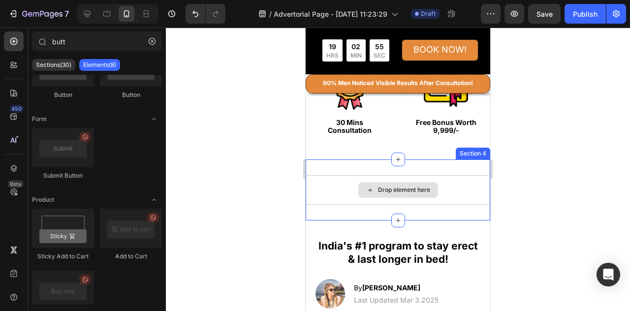
drag, startPoint x: 391, startPoint y: 166, endPoint x: 360, endPoint y: 188, distance: 37.8
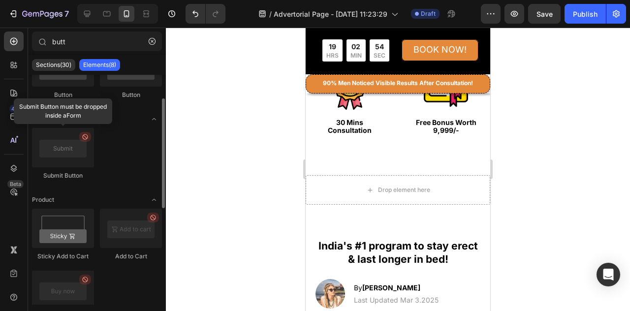
scroll to position [0, 0]
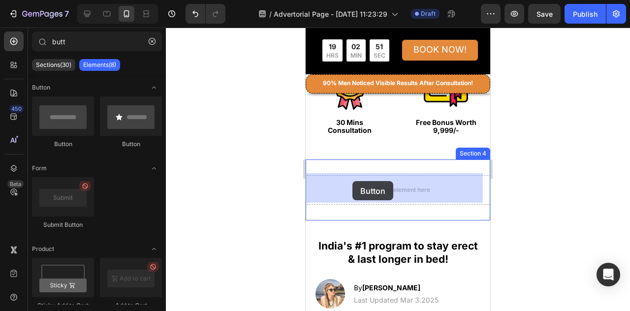
drag, startPoint x: 358, startPoint y: 144, endPoint x: 352, endPoint y: 181, distance: 37.8
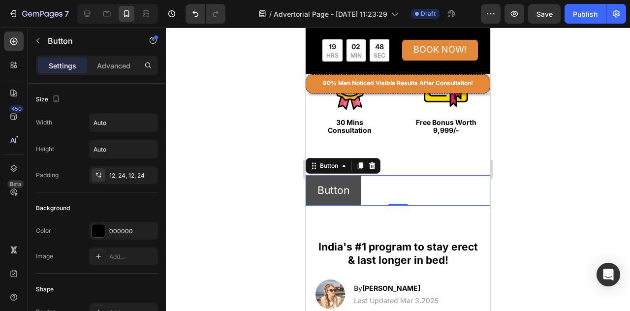
click at [358, 197] on button "Button" at bounding box center [334, 190] width 56 height 31
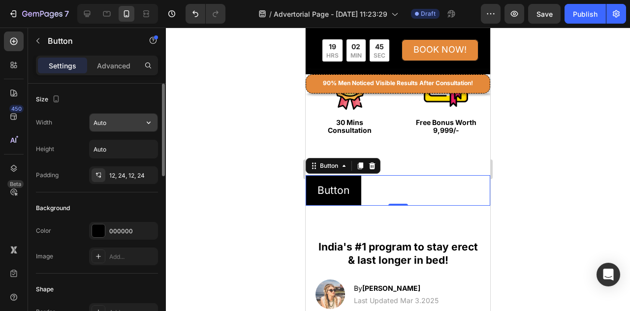
click at [150, 126] on icon "button" at bounding box center [149, 123] width 10 height 10
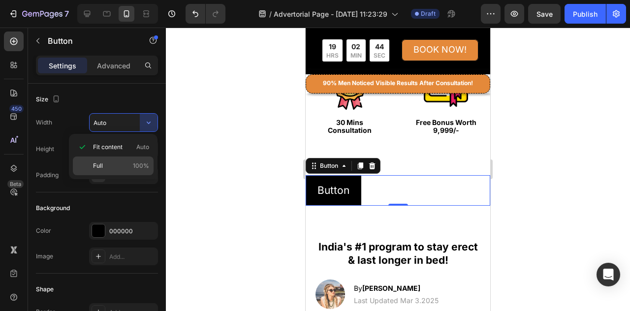
click at [133, 161] on span "100%" at bounding box center [141, 165] width 16 height 9
type input "100%"
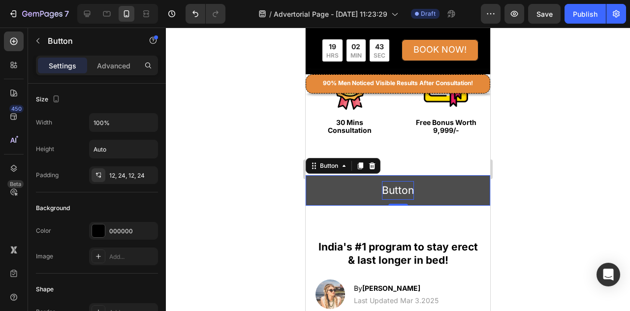
click at [407, 191] on p "Button" at bounding box center [398, 190] width 32 height 19
click at [454, 190] on button "Button" at bounding box center [398, 190] width 185 height 31
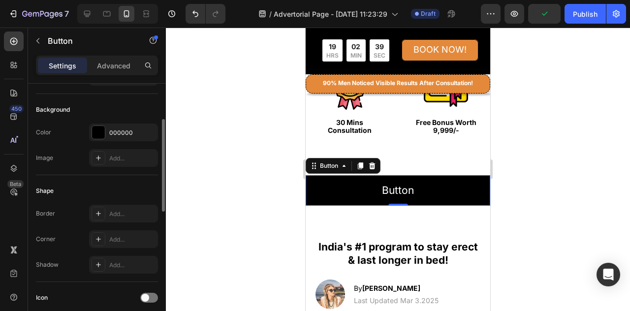
scroll to position [148, 0]
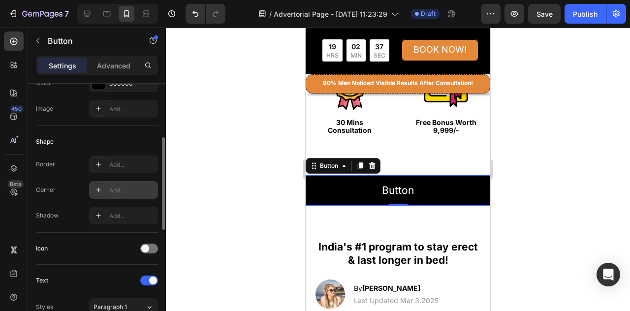
click at [99, 188] on icon at bounding box center [98, 190] width 8 height 8
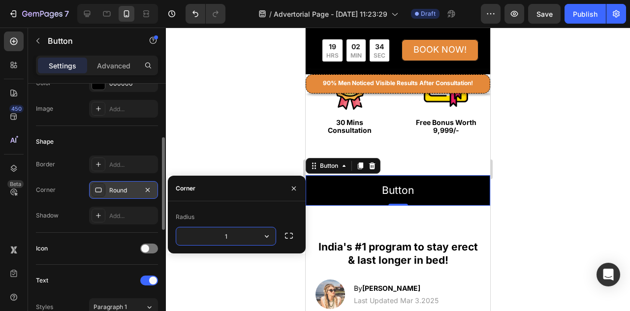
type input "14"
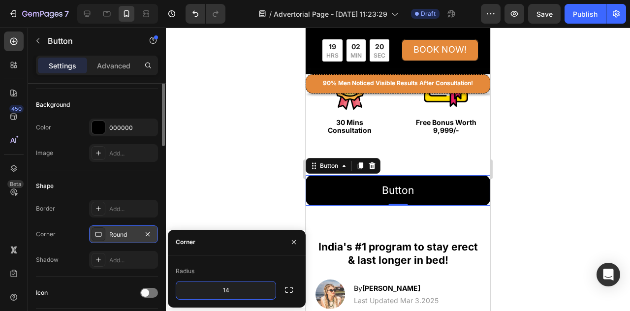
scroll to position [54, 0]
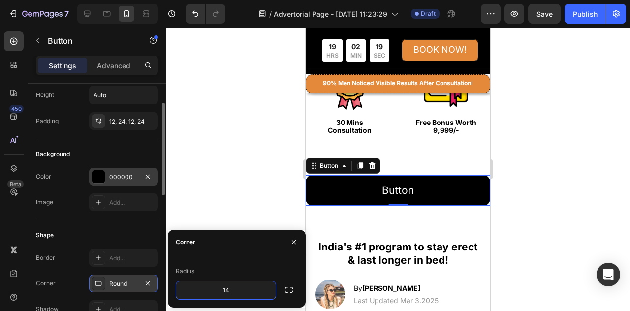
click at [103, 177] on div at bounding box center [98, 176] width 13 height 13
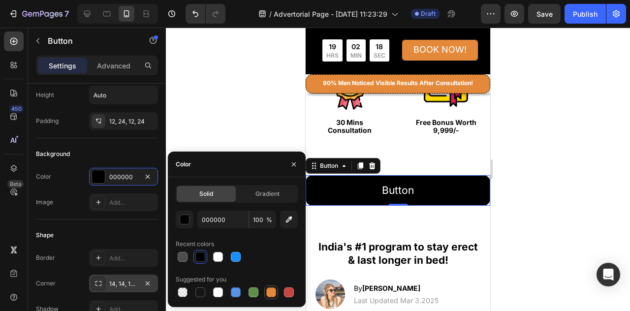
click at [273, 292] on div at bounding box center [271, 292] width 10 height 10
type input "E4893A"
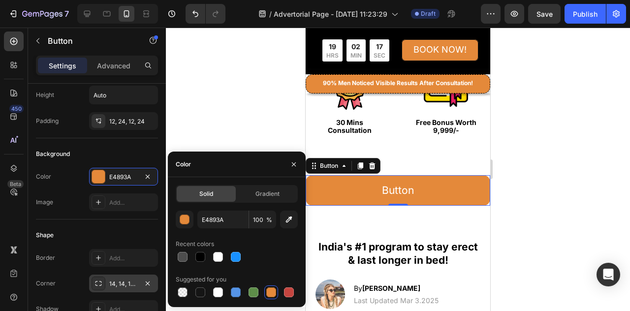
click at [546, 213] on div at bounding box center [398, 169] width 464 height 283
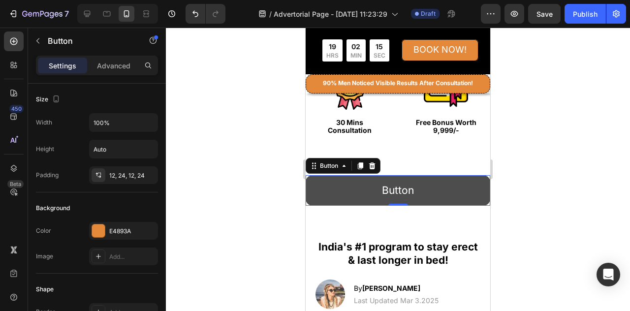
click at [422, 189] on button "Button" at bounding box center [398, 190] width 185 height 31
click at [417, 189] on button "Button" at bounding box center [398, 190] width 185 height 31
click at [412, 191] on button "Button" at bounding box center [398, 190] width 185 height 31
click at [411, 190] on button "Button" at bounding box center [398, 190] width 185 height 31
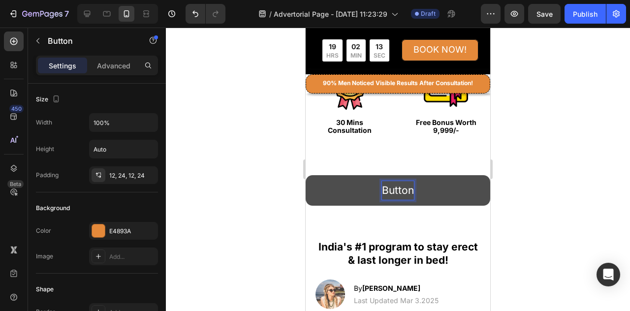
click at [407, 188] on p "Button" at bounding box center [398, 190] width 32 height 19
drag, startPoint x: 409, startPoint y: 185, endPoint x: 374, endPoint y: 182, distance: 35.6
click at [374, 182] on button "Button" at bounding box center [398, 190] width 185 height 31
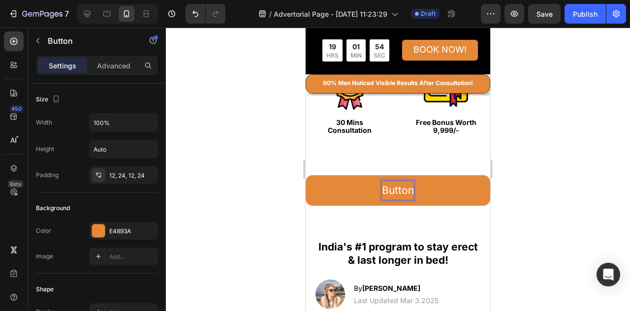
click at [409, 189] on p "Button" at bounding box center [398, 190] width 32 height 19
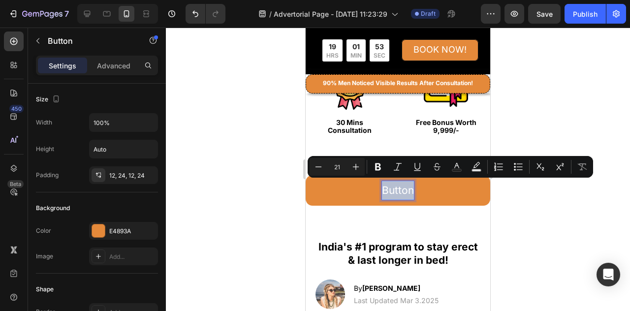
drag, startPoint x: 409, startPoint y: 189, endPoint x: 377, endPoint y: 188, distance: 32.5
click at [377, 188] on button "Button" at bounding box center [398, 190] width 185 height 31
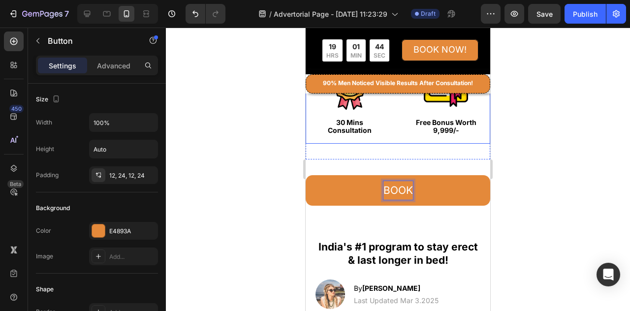
click at [306, 175] on button "BOOK" at bounding box center [398, 190] width 185 height 31
click at [306, 175] on button "BOOK YOUR" at bounding box center [398, 190] width 185 height 31
click at [306, 175] on button "BOOK YOUR 1:1" at bounding box center [398, 190] width 185 height 31
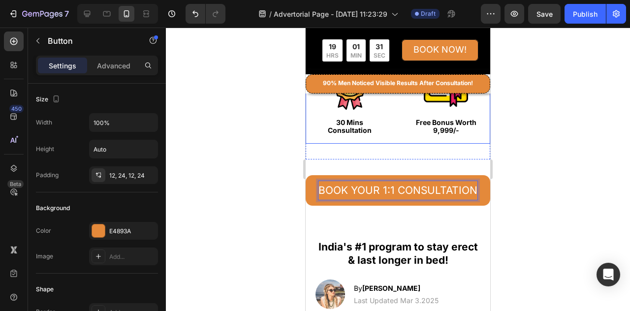
click at [306, 175] on button "BOOK YOUR 1:1 CONSULTATION" at bounding box center [398, 190] width 185 height 31
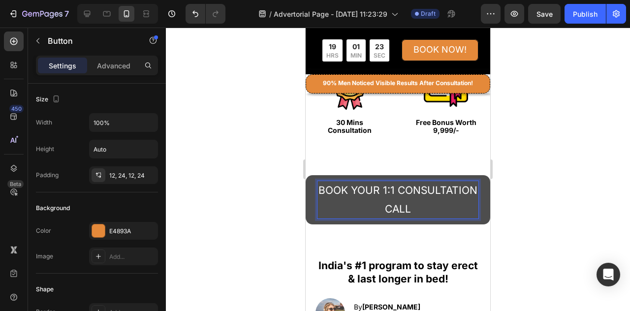
click at [306, 175] on button "BOOK YOUR 1:1 CONSULTATION CALL" at bounding box center [398, 199] width 185 height 49
click at [306, 175] on button "BOOK YOUR 1:1 CONSULTATION CALL NOW" at bounding box center [398, 199] width 185 height 49
click at [306, 175] on button "BOOK YOUR 1:1 CONSULTATION CALL NOW WITH" at bounding box center [398, 199] width 185 height 49
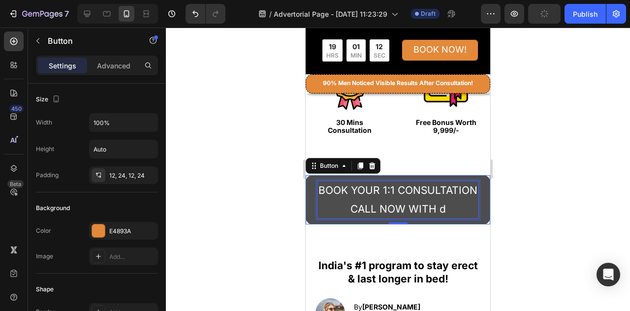
click at [420, 219] on p "BOOK YOUR 1:1 CONSULTATION CALL NOW WITH d" at bounding box center [397, 199] width 161 height 37
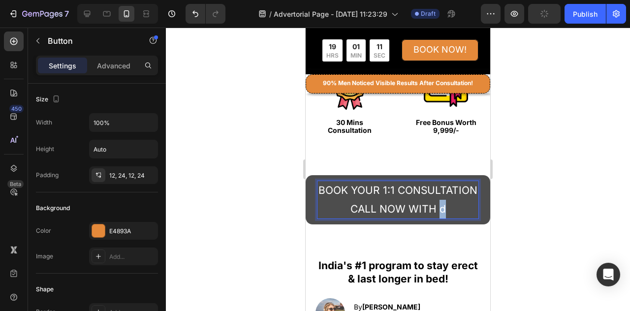
drag, startPoint x: 419, startPoint y: 223, endPoint x: 408, endPoint y: 229, distance: 12.1
click at [408, 219] on p "BOOK YOUR 1:1 CONSULTATION CALL NOW WITH d" at bounding box center [397, 199] width 161 height 37
click at [306, 175] on button "BOOK YOUR 1:1 CONSULTATION CALL NOW WITH Dr." at bounding box center [398, 199] width 185 height 49
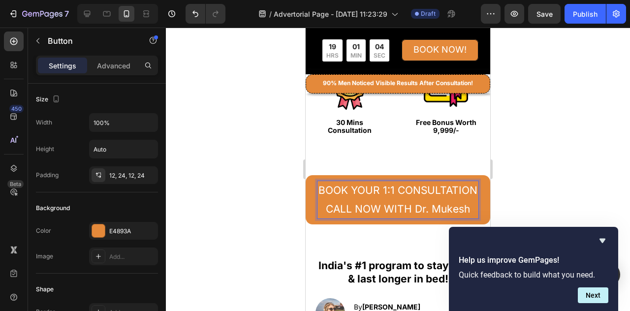
click at [438, 219] on p "BOOK YOUR 1:1 CONSULTATION CALL NOW WITH Dr. Mukesh" at bounding box center [397, 199] width 161 height 37
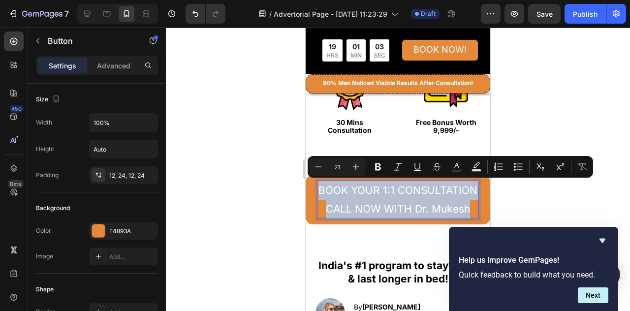
drag, startPoint x: 438, startPoint y: 222, endPoint x: 357, endPoint y: 188, distance: 88.2
click at [357, 188] on p "BOOK YOUR 1:1 CONSULTATION CALL NOW WITH Dr. Mukesh" at bounding box center [397, 199] width 161 height 37
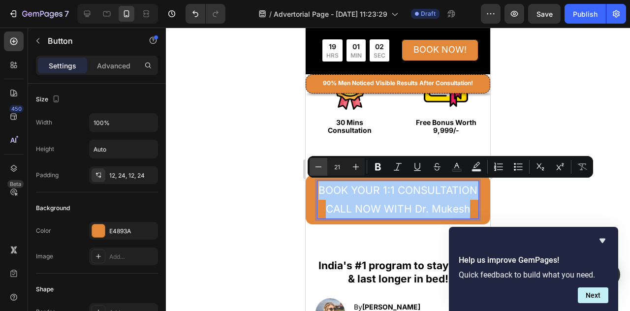
click at [316, 168] on icon "Editor contextual toolbar" at bounding box center [318, 167] width 10 height 10
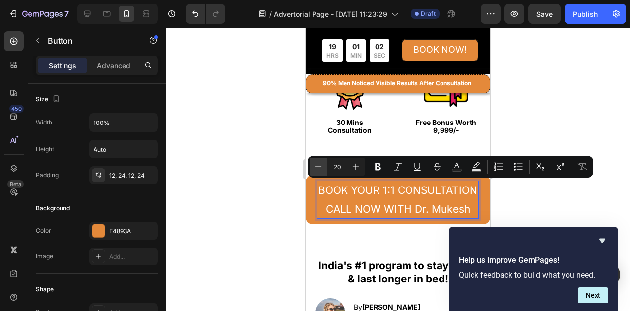
click at [316, 168] on icon "Editor contextual toolbar" at bounding box center [318, 167] width 10 height 10
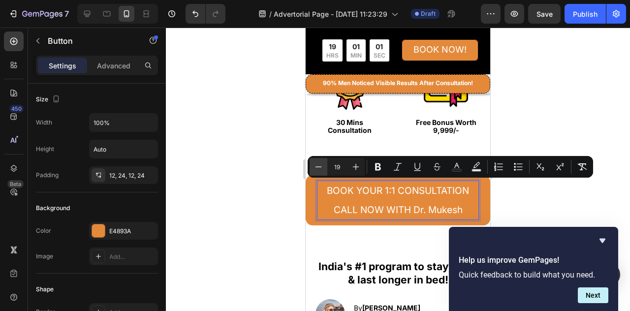
click at [316, 168] on icon "Editor contextual toolbar" at bounding box center [318, 167] width 10 height 10
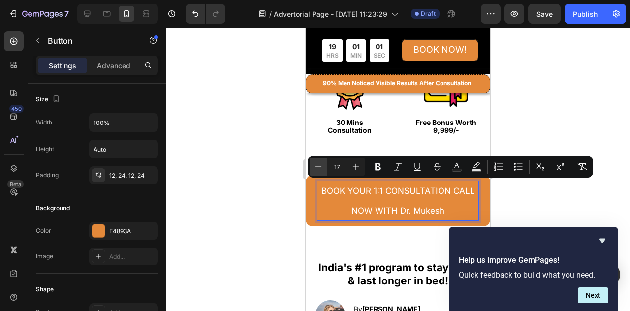
click at [316, 168] on icon "Editor contextual toolbar" at bounding box center [318, 167] width 10 height 10
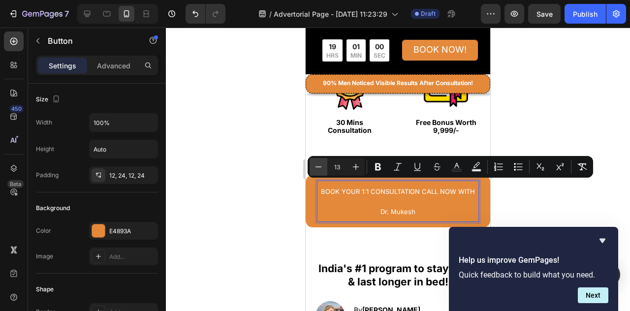
click at [316, 168] on icon "Editor contextual toolbar" at bounding box center [318, 167] width 10 height 10
type input "10"
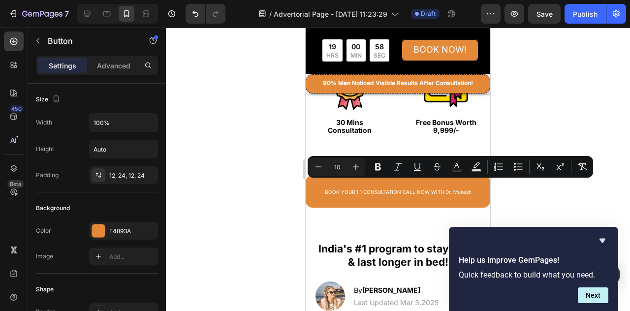
click at [554, 108] on div at bounding box center [398, 169] width 464 height 283
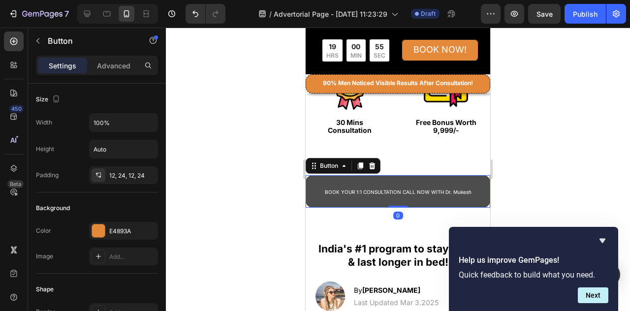
click at [470, 188] on button "BOOK YOUR 1:1 CONSULTATION CALL NOW WITH Dr. Mukesh" at bounding box center [398, 191] width 185 height 32
click at [468, 188] on button "BOOK YOUR 1:1 CONSULTATION CALL NOW WITH Dr. Mukesh" at bounding box center [398, 191] width 185 height 32
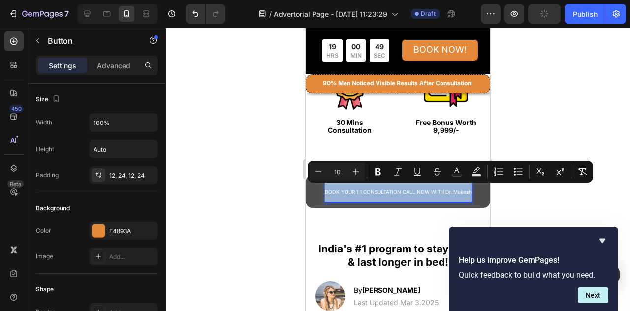
drag, startPoint x: 466, startPoint y: 192, endPoint x: 318, endPoint y: 180, distance: 147.6
click at [318, 180] on button "BOOK YOUR 1:1 CONSULTATION CALL NOW WITH Dr. Mukesh" at bounding box center [398, 191] width 185 height 32
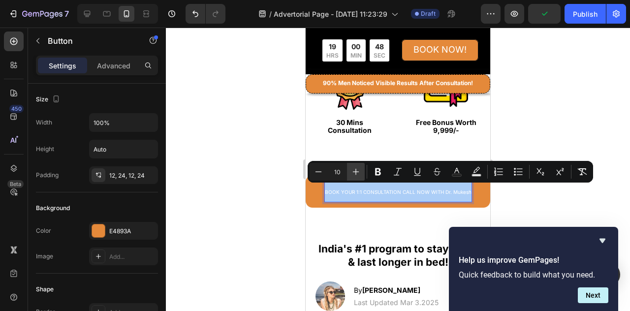
click at [356, 168] on icon "Editor contextual toolbar" at bounding box center [356, 172] width 10 height 10
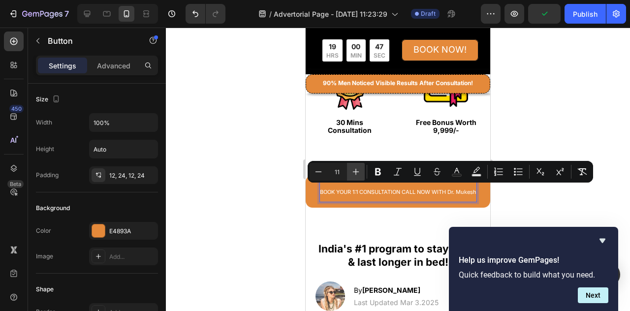
click at [356, 168] on icon "Editor contextual toolbar" at bounding box center [356, 172] width 10 height 10
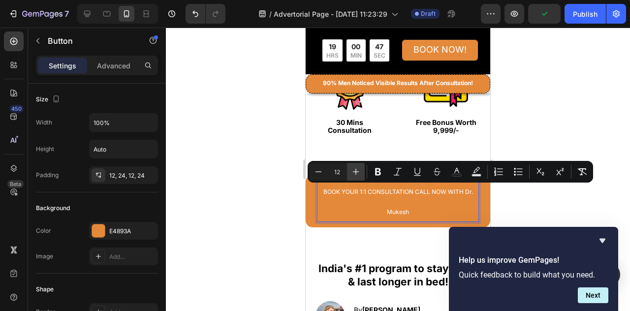
click at [356, 168] on icon "Editor contextual toolbar" at bounding box center [356, 172] width 10 height 10
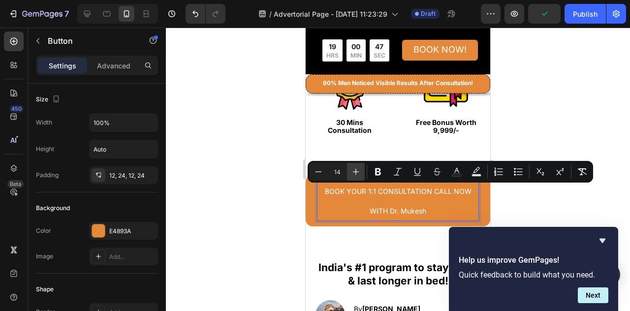
click at [356, 168] on icon "Editor contextual toolbar" at bounding box center [356, 172] width 10 height 10
type input "15"
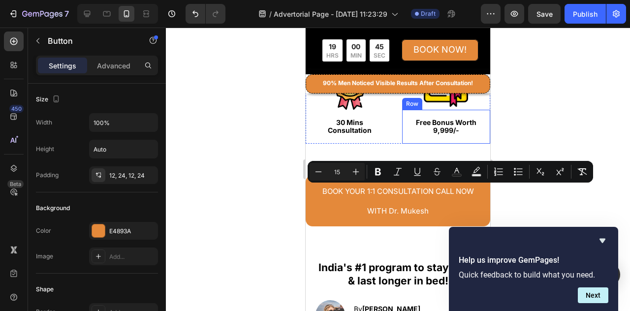
click at [532, 100] on div at bounding box center [398, 169] width 464 height 283
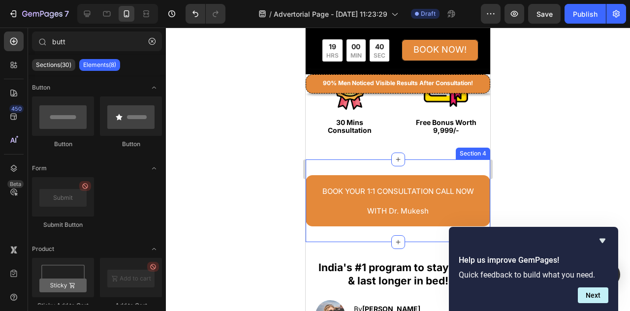
click at [437, 164] on div "BOOK YOUR 1:1 CONSULTATION CALL NOW WITH Dr. Mukesh Button Section 4" at bounding box center [398, 200] width 185 height 83
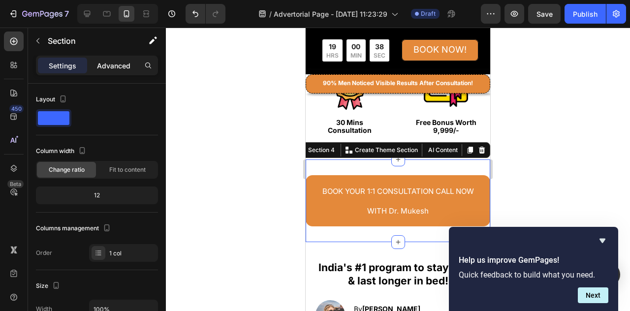
click at [113, 63] on p "Advanced" at bounding box center [113, 66] width 33 height 10
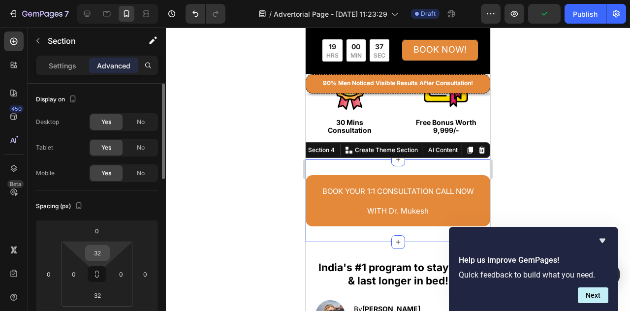
click at [101, 252] on input "32" at bounding box center [98, 253] width 20 height 15
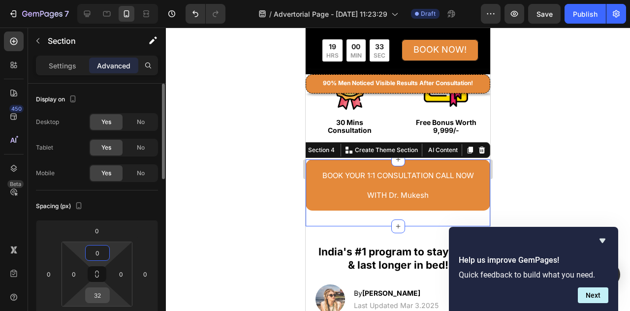
type input "0"
click at [99, 293] on input "32" at bounding box center [98, 295] width 20 height 15
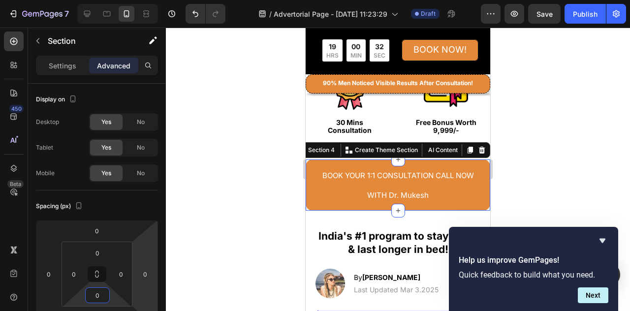
type input "0"
click at [552, 141] on div at bounding box center [398, 169] width 464 height 283
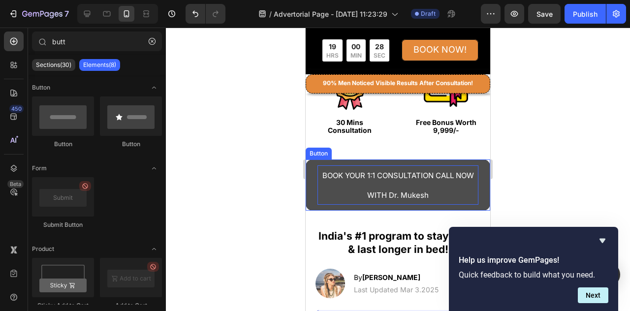
click at [450, 193] on p "BOOK YOUR 1:1 CONSULTATION CALL NOW WITH Dr. Mukesh" at bounding box center [397, 184] width 161 height 39
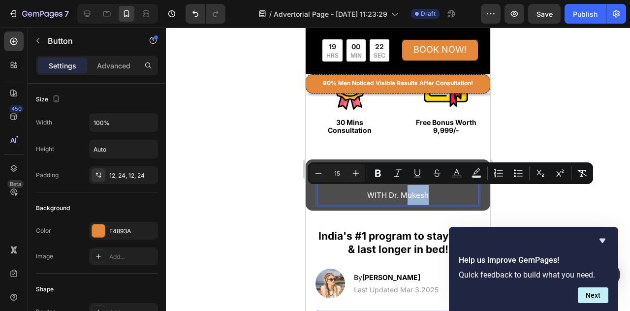
drag, startPoint x: 438, startPoint y: 190, endPoint x: 413, endPoint y: 193, distance: 25.8
click at [413, 193] on p "BOOK YOUR 1:1 CONSULTATION CALL NOW WITH Dr. Mukesh" at bounding box center [397, 184] width 161 height 39
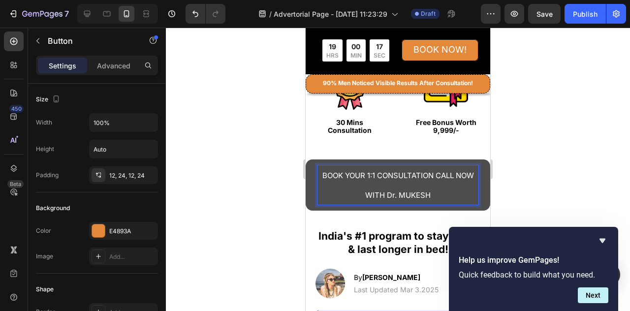
click at [537, 136] on div at bounding box center [398, 169] width 464 height 283
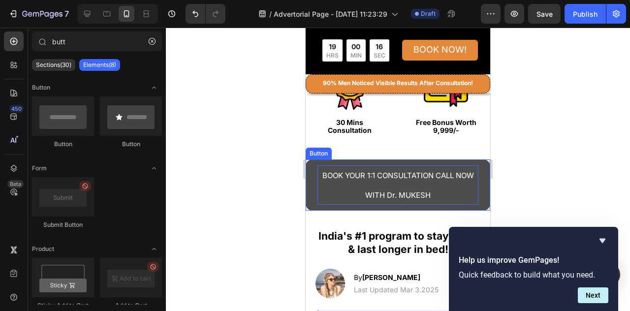
click at [427, 183] on p "BOOK YOUR 1:1 CONSULTATION CALL NOW WITH Dr. MUKESH" at bounding box center [397, 184] width 161 height 39
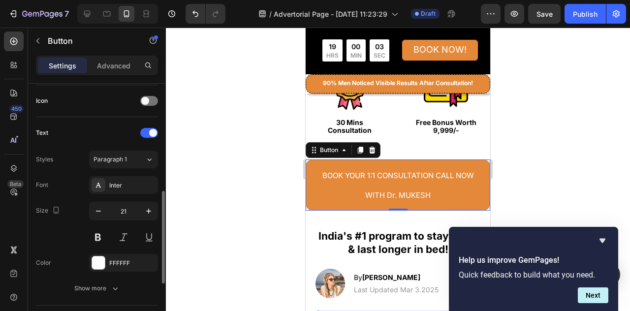
scroll to position [344, 0]
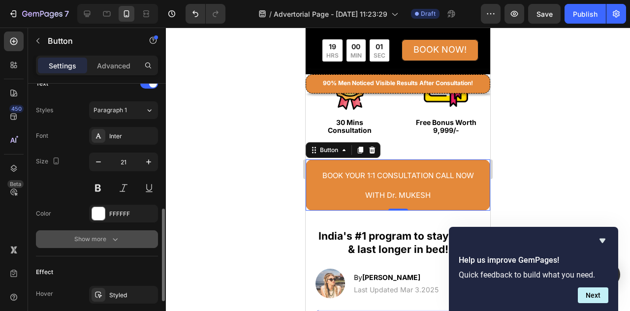
click at [108, 242] on div "Show more" at bounding box center [97, 239] width 46 height 10
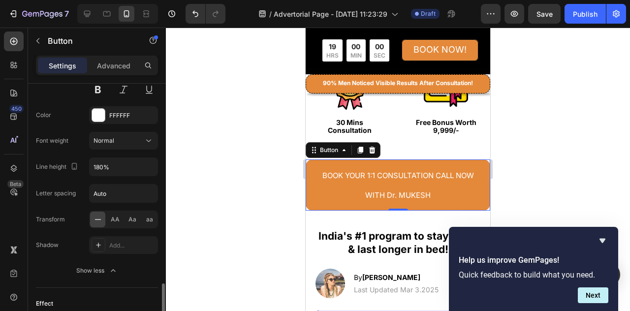
scroll to position [492, 0]
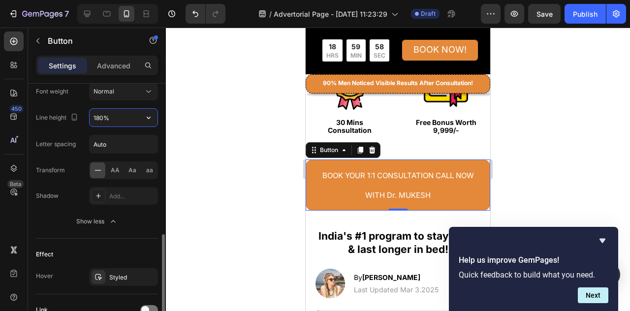
click at [118, 115] on input "180%" at bounding box center [124, 118] width 68 height 18
click at [148, 115] on icon "button" at bounding box center [149, 118] width 10 height 10
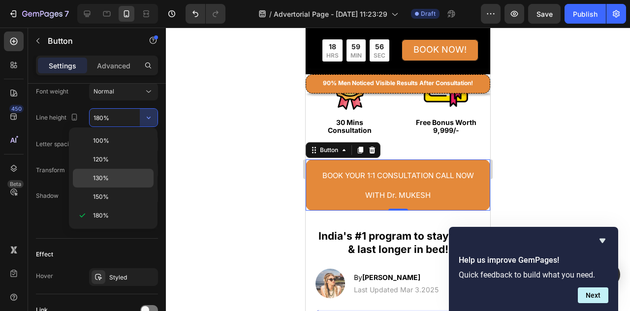
click at [103, 174] on span "130%" at bounding box center [101, 178] width 16 height 9
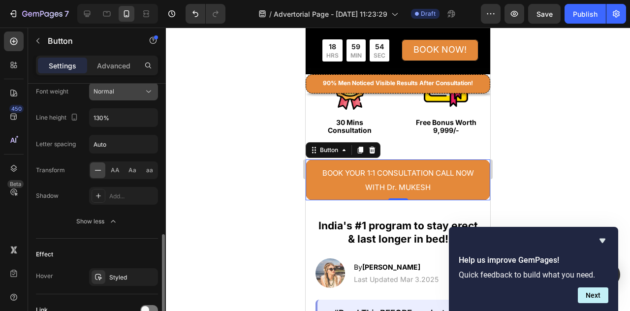
click at [149, 91] on icon at bounding box center [148, 92] width 5 height 2
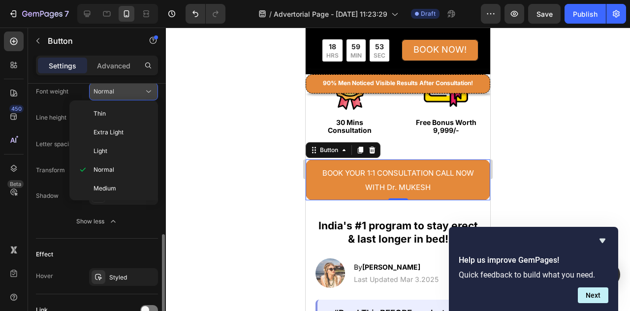
click at [149, 91] on icon at bounding box center [148, 92] width 5 height 2
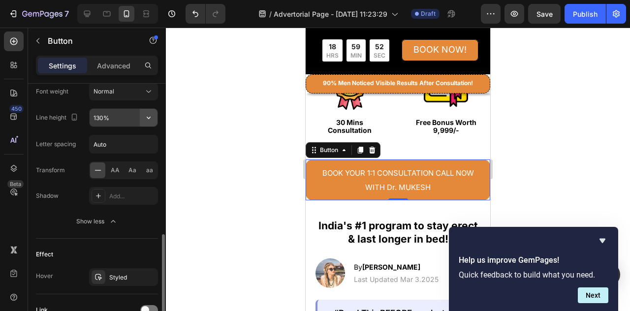
click at [146, 114] on icon "button" at bounding box center [149, 118] width 10 height 10
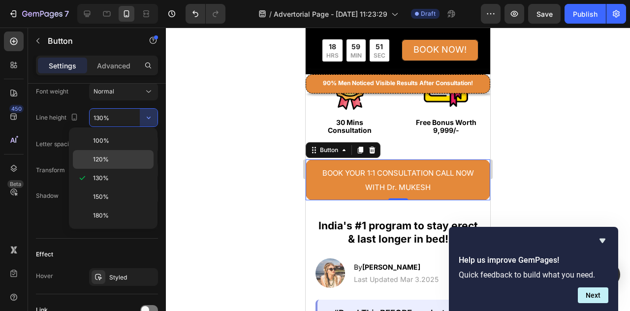
click at [121, 158] on p "120%" at bounding box center [121, 159] width 56 height 9
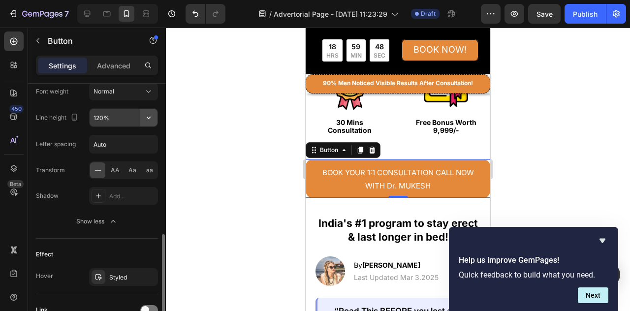
click at [150, 113] on icon "button" at bounding box center [149, 118] width 10 height 10
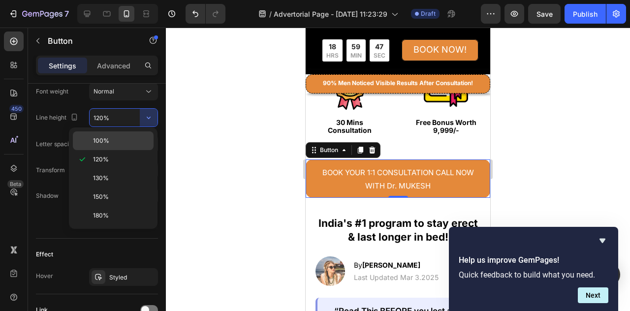
click at [135, 146] on div "100%" at bounding box center [113, 140] width 81 height 19
type input "100%"
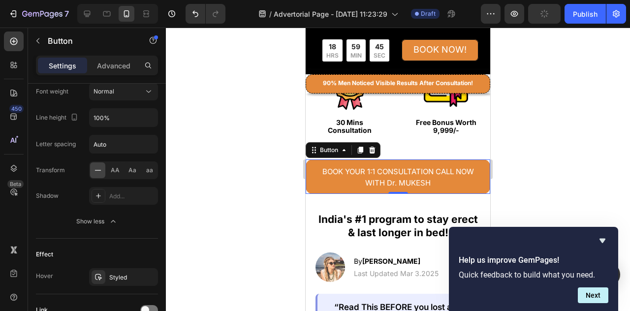
click at [534, 148] on div at bounding box center [398, 169] width 464 height 283
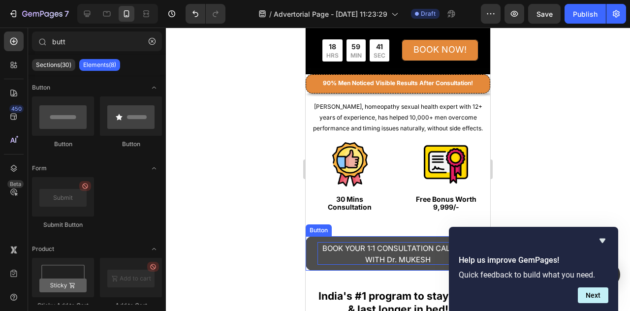
scroll to position [148, 0]
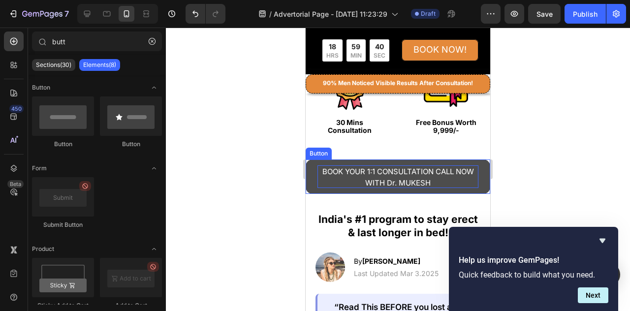
click at [443, 178] on p "BOOK YOUR 1:1 CONSULTATION CALL NOW WITH Dr. MUKESH" at bounding box center [397, 176] width 161 height 23
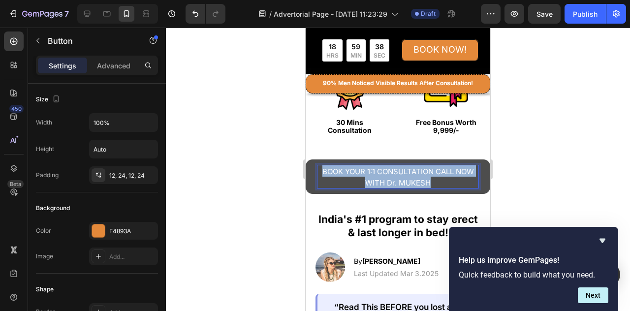
drag, startPoint x: 443, startPoint y: 178, endPoint x: 323, endPoint y: 166, distance: 120.7
click at [323, 166] on p "BOOK YOUR 1:1 CONSULTATION CALL NOW WITH Dr. MUKESH" at bounding box center [397, 176] width 161 height 23
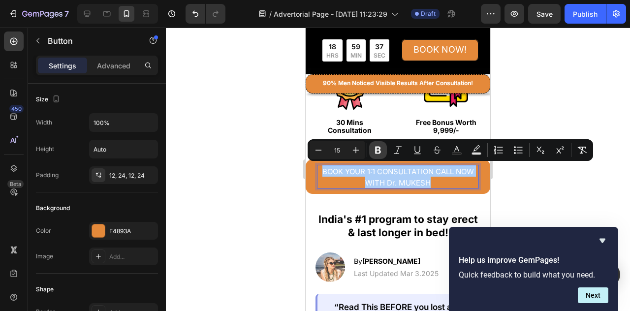
click at [373, 148] on icon "Editor contextual toolbar" at bounding box center [378, 150] width 10 height 10
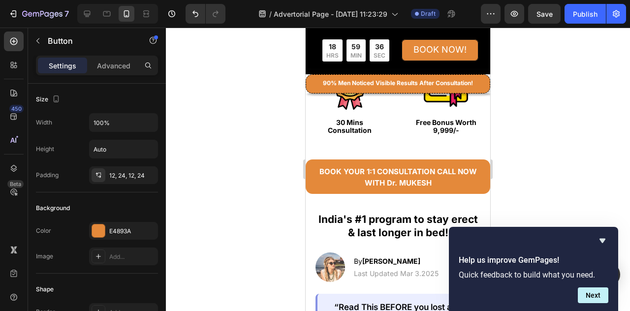
click at [577, 115] on div at bounding box center [398, 169] width 464 height 283
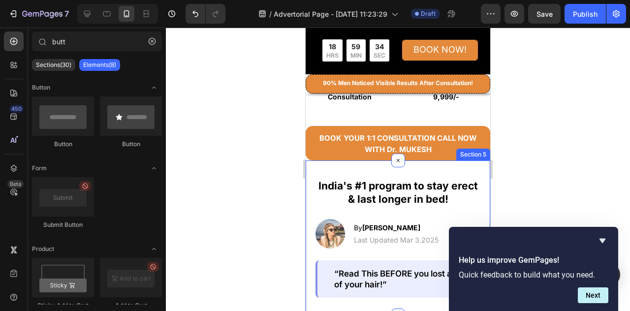
scroll to position [197, 0]
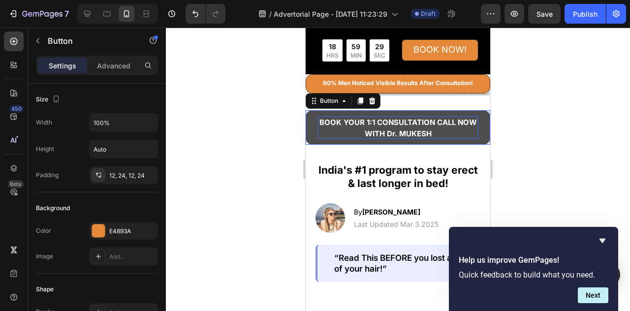
click at [401, 132] on strong "BOOK YOUR 1:1 CONSULTATION CALL NOW WITH Dr. MUKESH" at bounding box center [397, 128] width 157 height 21
click at [534, 128] on div at bounding box center [398, 169] width 464 height 283
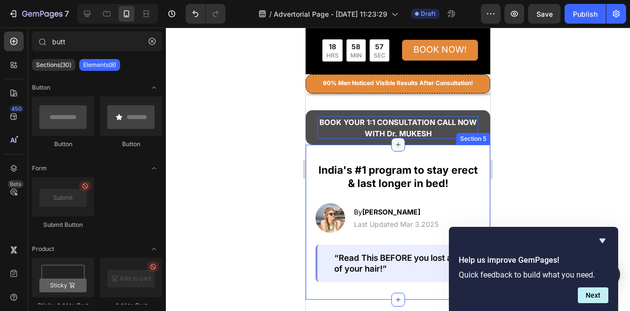
click at [395, 148] on div at bounding box center [398, 145] width 14 height 14
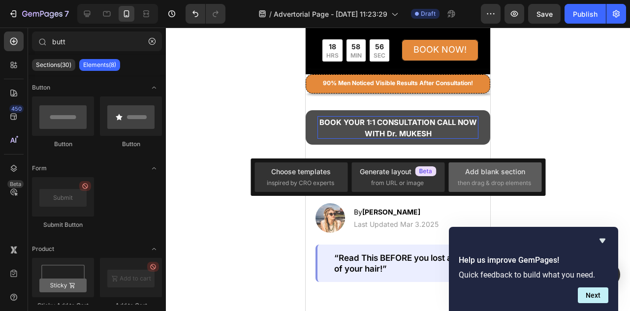
click at [470, 177] on div "Add blank section" at bounding box center [495, 171] width 60 height 10
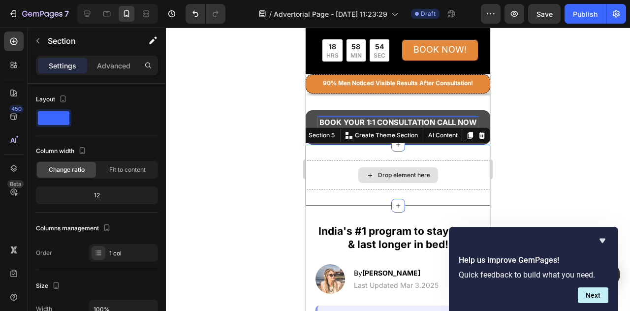
click at [460, 175] on div "Drop element here" at bounding box center [398, 175] width 185 height 30
click at [95, 66] on div "Advanced" at bounding box center [113, 66] width 49 height 16
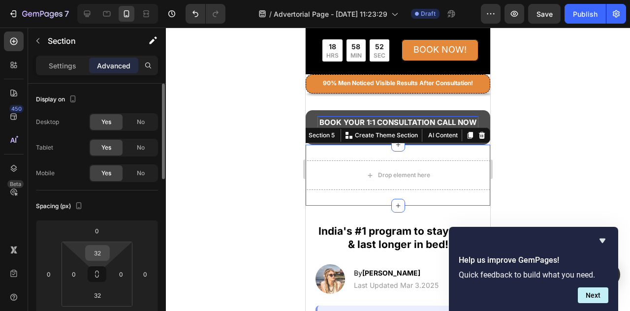
click at [103, 254] on input "32" at bounding box center [98, 253] width 20 height 15
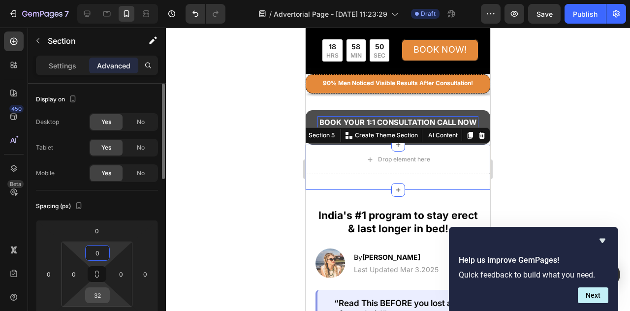
type input "0"
click at [102, 293] on input "32" at bounding box center [98, 295] width 20 height 15
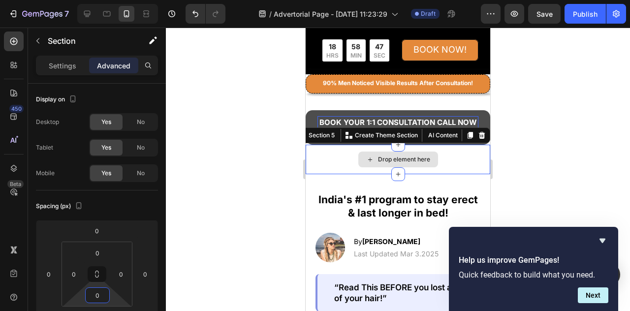
type input "0"
click at [446, 155] on div "Drop element here" at bounding box center [398, 160] width 185 height 30
click at [56, 65] on p "Settings" at bounding box center [63, 66] width 28 height 10
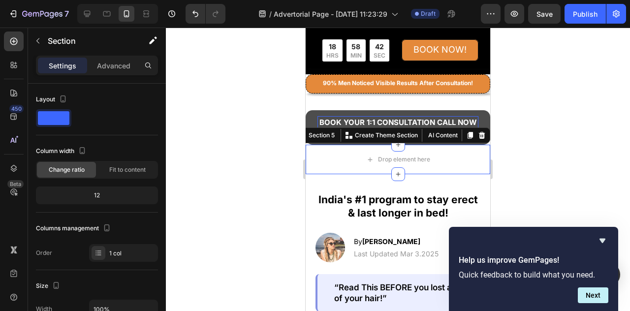
click at [566, 162] on div at bounding box center [398, 169] width 464 height 283
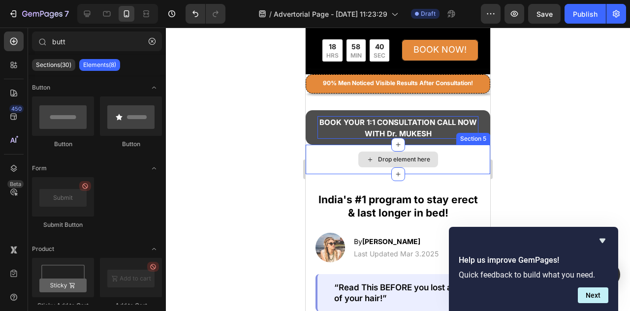
click at [427, 162] on div "Drop element here" at bounding box center [398, 160] width 80 height 16
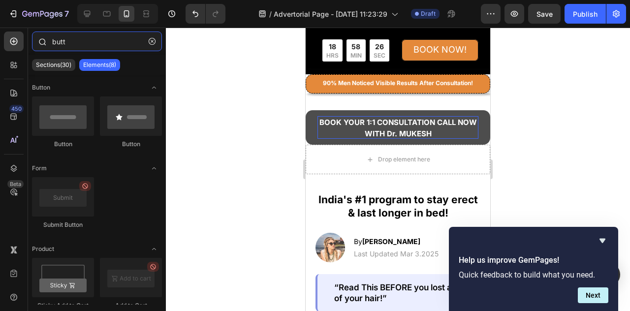
click at [80, 40] on input "butt" at bounding box center [97, 41] width 130 height 20
drag, startPoint x: 80, startPoint y: 40, endPoint x: 41, endPoint y: 44, distance: 39.1
click at [41, 44] on div "butt" at bounding box center [97, 43] width 138 height 24
type input "p"
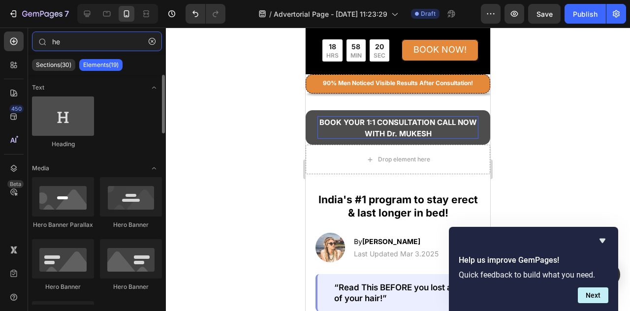
type input "he"
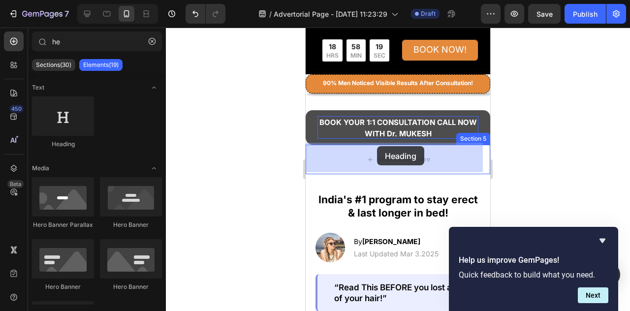
drag, startPoint x: 374, startPoint y: 155, endPoint x: 436, endPoint y: 161, distance: 62.8
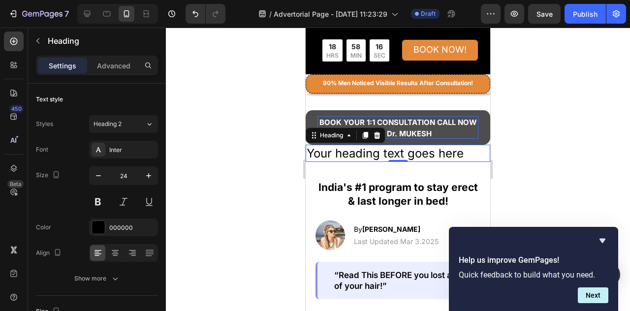
click at [437, 154] on h2 "Your heading text goes here" at bounding box center [398, 153] width 185 height 17
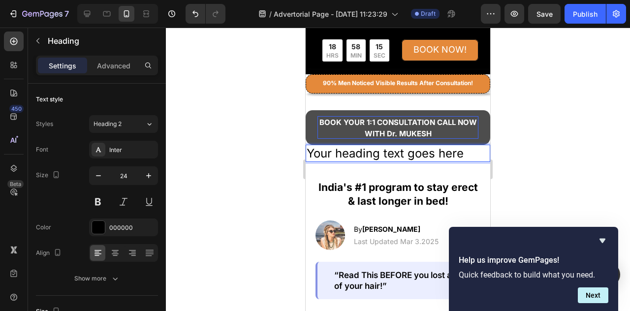
click at [466, 150] on p "Your heading text goes here" at bounding box center [398, 153] width 183 height 15
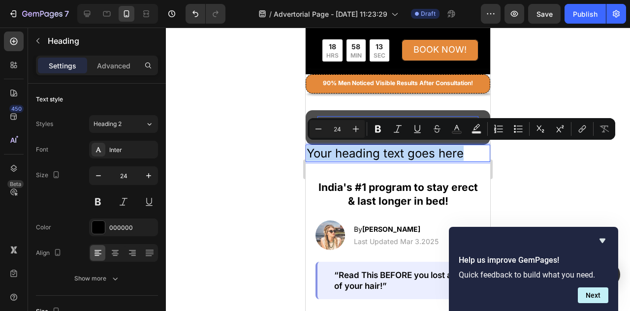
drag, startPoint x: 466, startPoint y: 150, endPoint x: 308, endPoint y: 158, distance: 157.7
click at [308, 158] on p "Your heading text goes here" at bounding box center [398, 153] width 183 height 15
click at [466, 155] on p "Your heading text goes here" at bounding box center [398, 153] width 183 height 15
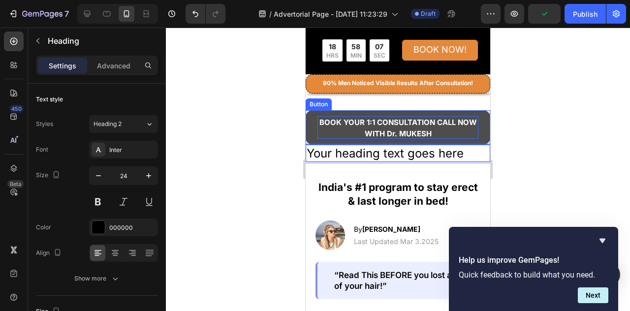
click at [444, 131] on p "BOOK YOUR 1:1 CONSULTATION CALL NOW WITH Dr. MUKESH" at bounding box center [397, 127] width 161 height 23
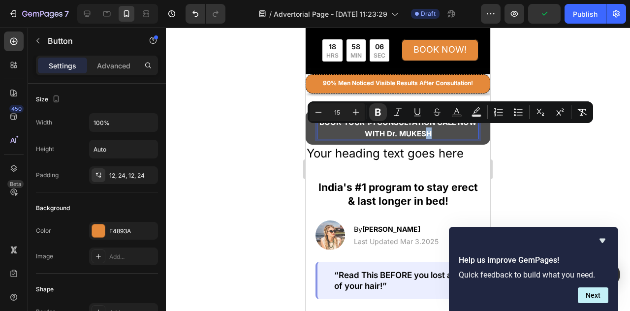
drag, startPoint x: 444, startPoint y: 131, endPoint x: 430, endPoint y: 130, distance: 13.8
click at [430, 130] on p "BOOK YOUR 1:1 CONSULTATION CALL NOW WITH Dr. MUKESH" at bounding box center [397, 127] width 161 height 23
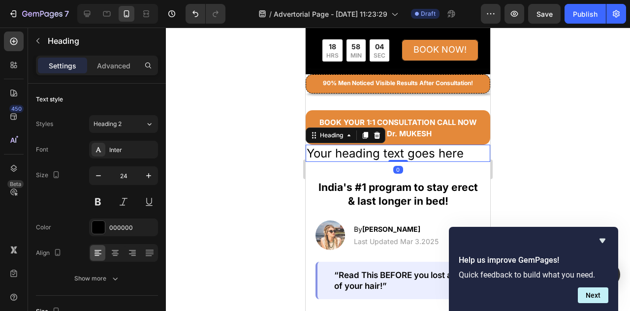
click at [464, 151] on p "Your heading text goes here" at bounding box center [398, 153] width 183 height 15
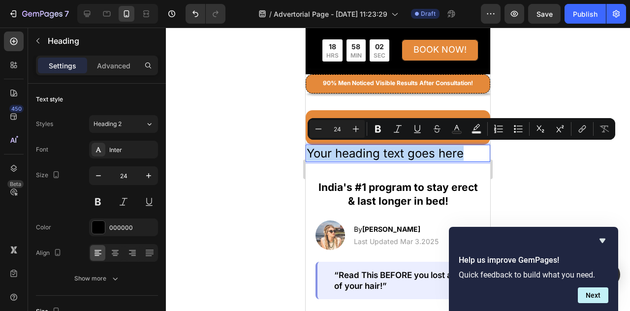
drag, startPoint x: 464, startPoint y: 151, endPoint x: 308, endPoint y: 152, distance: 156.5
click at [308, 152] on p "Your heading text goes here" at bounding box center [398, 153] width 183 height 15
click at [322, 131] on icon "Editor contextual toolbar" at bounding box center [318, 129] width 10 height 10
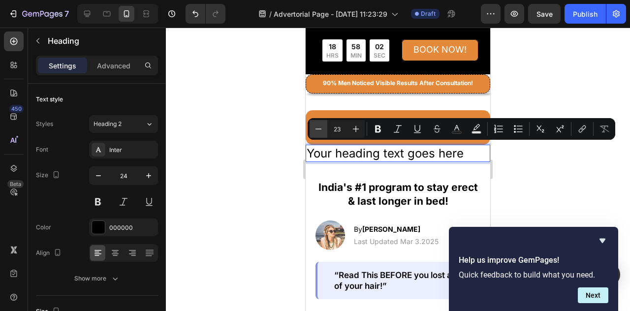
click at [322, 131] on icon "Editor contextual toolbar" at bounding box center [318, 129] width 10 height 10
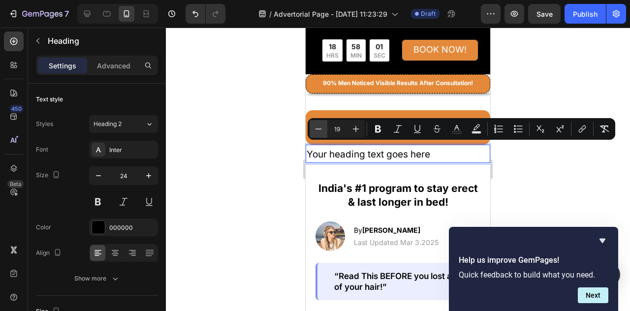
click at [322, 131] on icon "Editor contextual toolbar" at bounding box center [318, 129] width 10 height 10
type input "15"
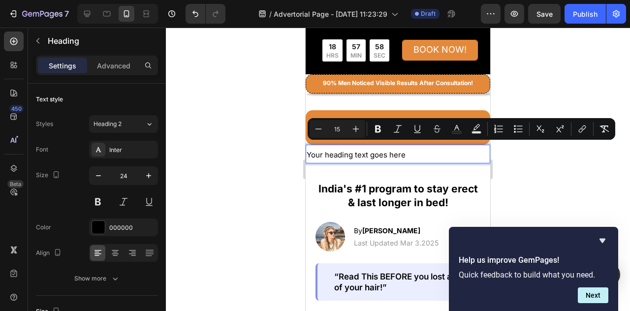
click at [471, 156] on p "Your heading text goes here" at bounding box center [398, 154] width 183 height 17
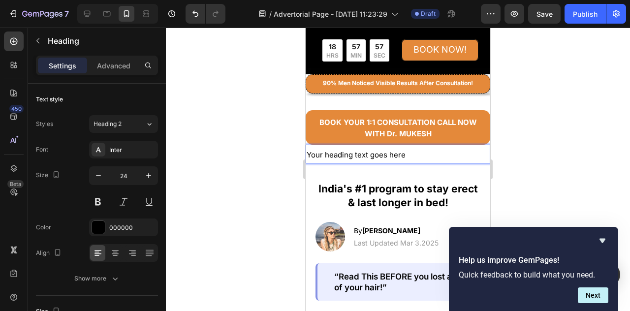
click at [568, 146] on div at bounding box center [398, 169] width 464 height 283
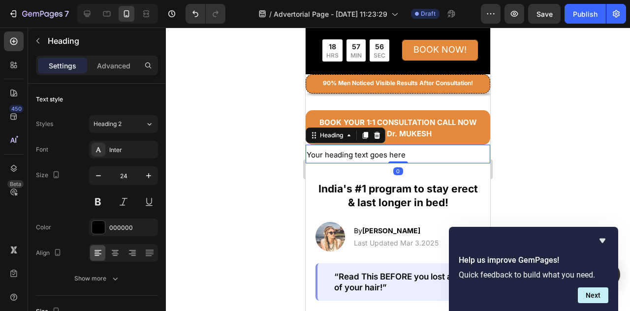
click at [463, 153] on p "⁠⁠⁠⁠⁠⁠⁠ Your heading text goes here" at bounding box center [398, 154] width 183 height 17
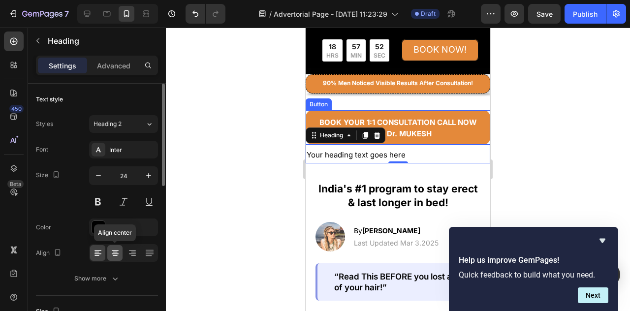
click at [118, 252] on icon at bounding box center [115, 253] width 10 height 10
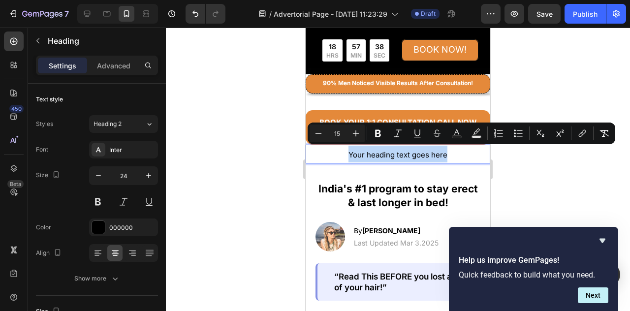
drag, startPoint x: 445, startPoint y: 153, endPoint x: 333, endPoint y: 150, distance: 112.2
click at [333, 150] on p "Your heading text goes here" at bounding box center [398, 154] width 183 height 17
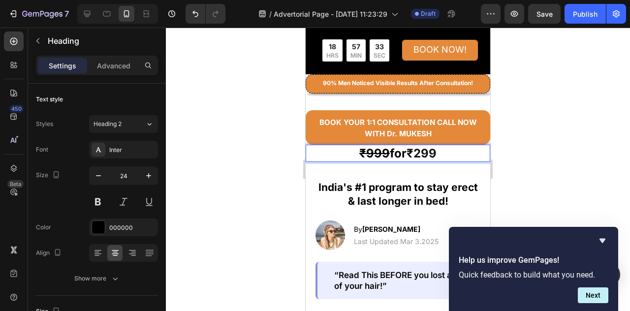
click at [382, 153] on strong "₹999" at bounding box center [374, 153] width 31 height 14
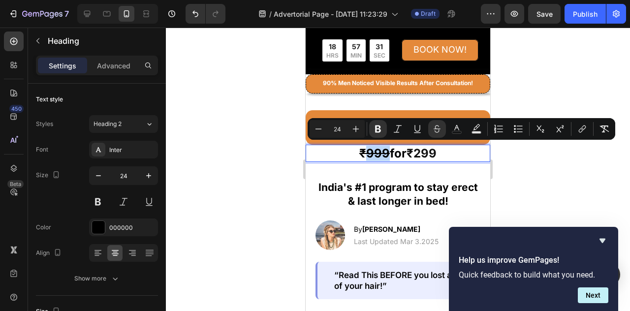
drag, startPoint x: 382, startPoint y: 153, endPoint x: 361, endPoint y: 153, distance: 20.7
click at [361, 153] on strong "₹999" at bounding box center [374, 153] width 31 height 14
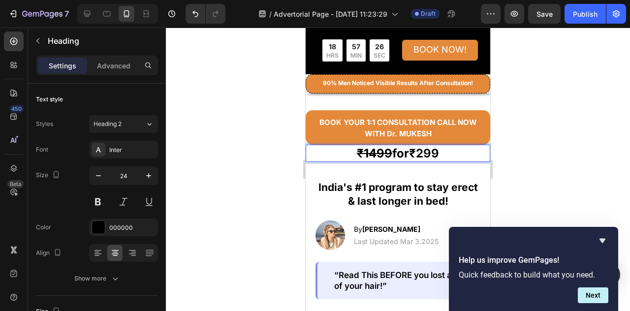
click at [507, 129] on div at bounding box center [398, 169] width 464 height 283
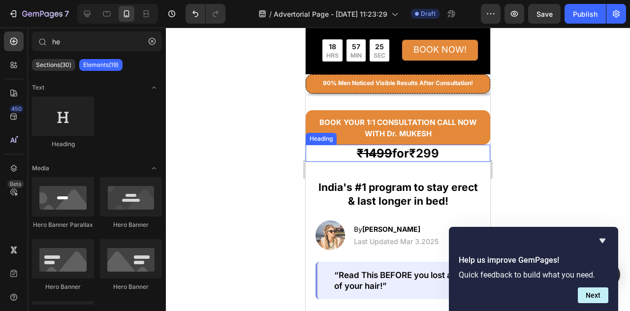
click at [447, 149] on p "⁠⁠⁠⁠⁠⁠⁠ ₹1499 for ₹299" at bounding box center [398, 153] width 183 height 15
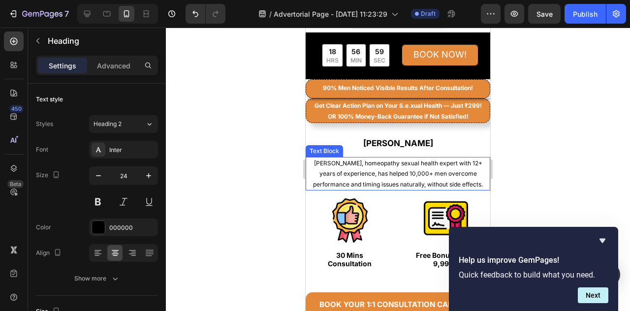
scroll to position [0, 0]
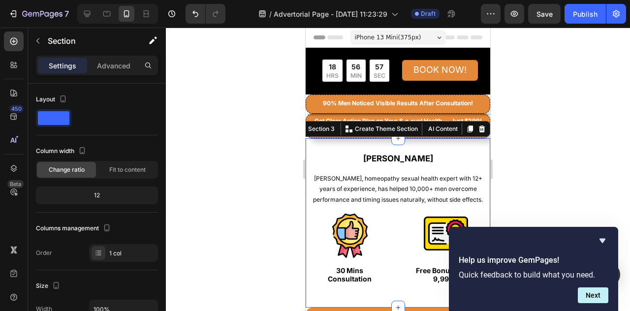
click at [345, 149] on div "[PERSON_NAME] Heading [PERSON_NAME], homeopathy sexual health expert with 12+ y…" at bounding box center [398, 222] width 185 height 169
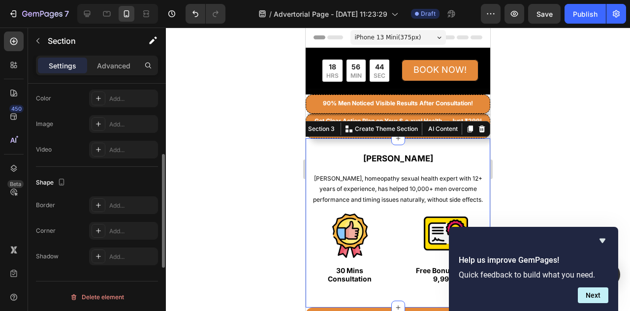
scroll to position [269, 0]
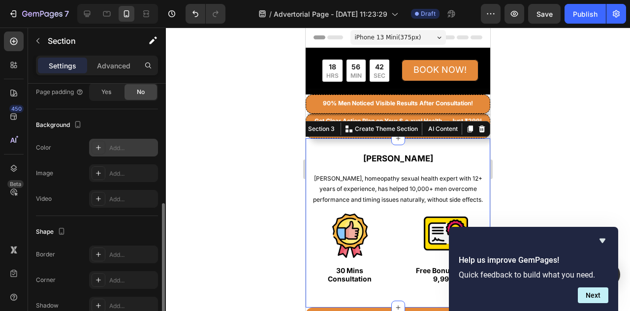
click at [102, 151] on div at bounding box center [99, 148] width 14 height 14
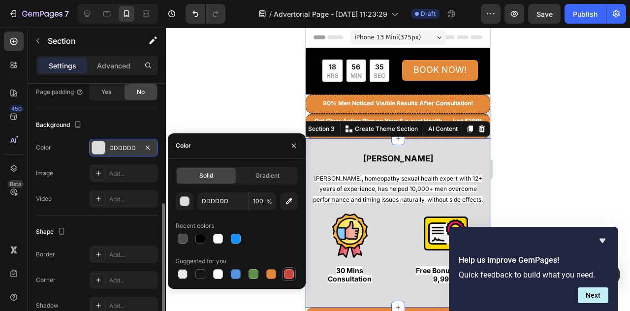
click at [285, 278] on div at bounding box center [289, 274] width 10 height 10
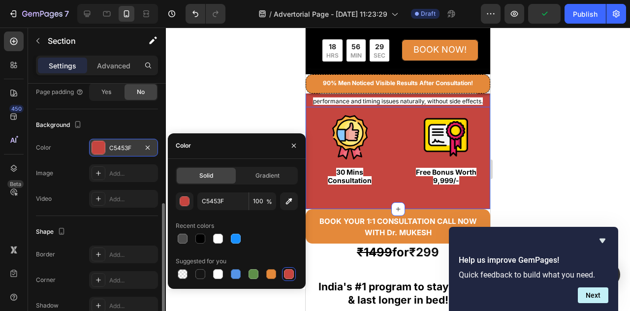
scroll to position [0, 0]
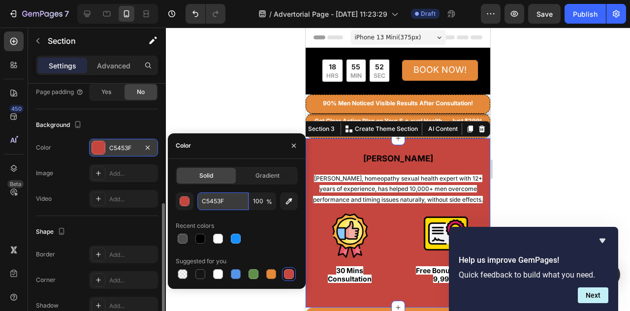
click at [230, 200] on input "C5453F" at bounding box center [222, 201] width 51 height 18
paste input "237283"
type input "237283"
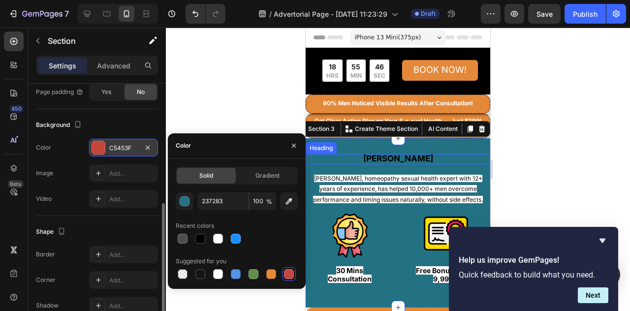
click at [471, 159] on h2 "[PERSON_NAME]" at bounding box center [398, 159] width 185 height 10
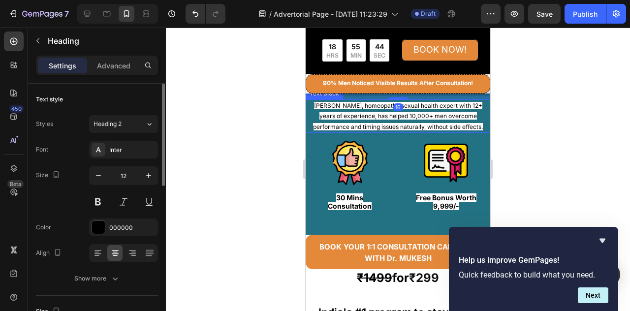
scroll to position [98, 0]
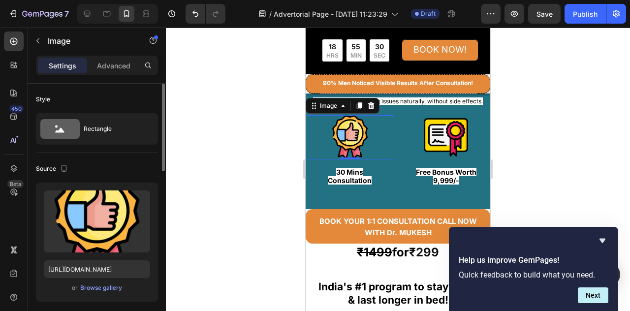
click at [369, 147] on div at bounding box center [350, 137] width 89 height 44
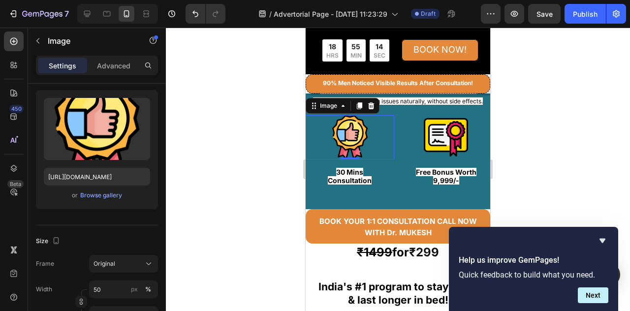
scroll to position [0, 0]
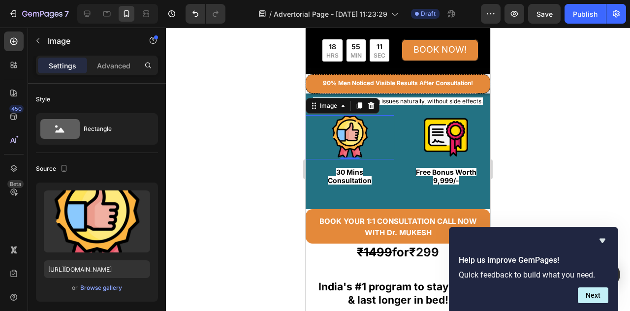
click at [377, 146] on div at bounding box center [350, 137] width 89 height 44
click at [377, 173] on p "⁠⁠⁠⁠⁠⁠⁠ 30 Mins Consultation" at bounding box center [349, 176] width 71 height 16
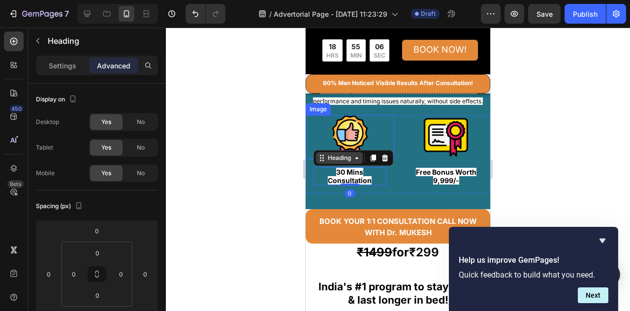
click at [385, 143] on div at bounding box center [350, 137] width 89 height 44
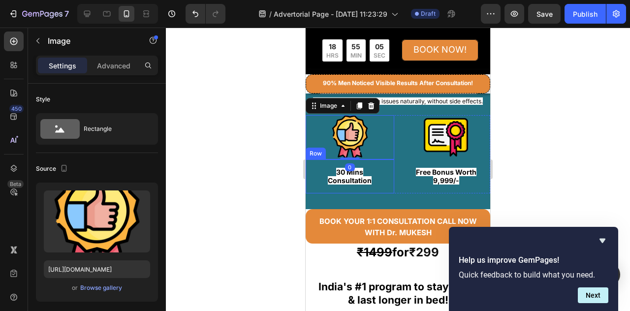
click at [389, 173] on div "⁠⁠⁠⁠⁠⁠⁠ 30 Mins Consultation Heading Row" at bounding box center [350, 176] width 89 height 34
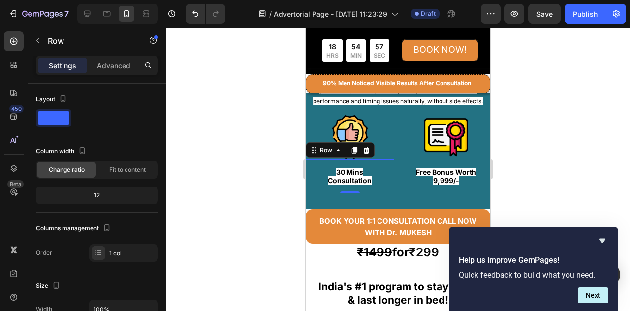
click at [581, 128] on div at bounding box center [398, 169] width 464 height 283
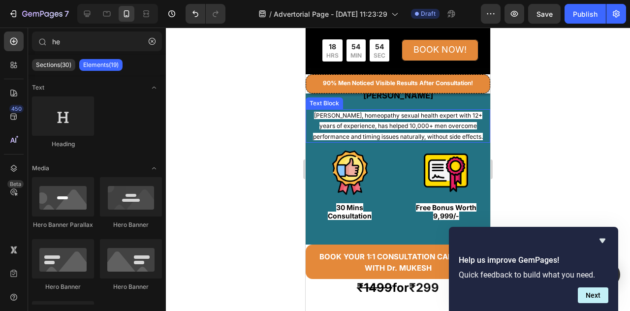
scroll to position [49, 0]
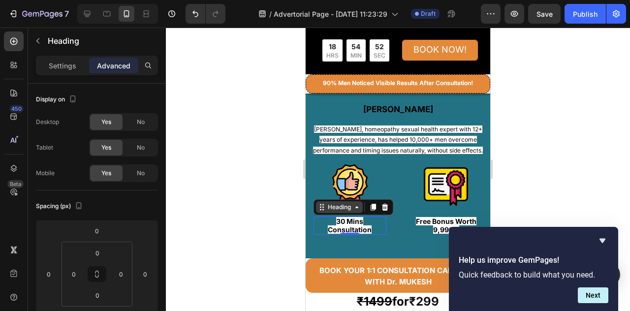
click at [370, 229] on p "⁠⁠⁠⁠⁠⁠⁠ 30 Mins Consultation" at bounding box center [349, 226] width 71 height 16
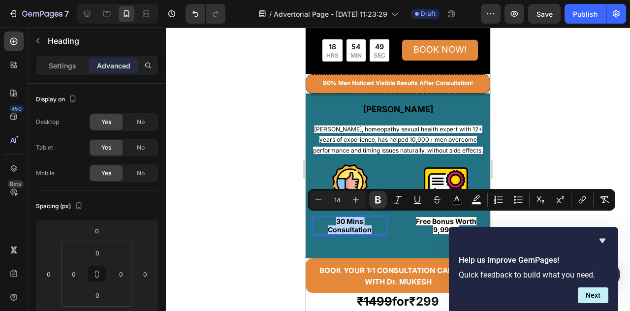
drag, startPoint x: 369, startPoint y: 228, endPoint x: 334, endPoint y: 218, distance: 36.4
click at [334, 218] on strong "30 Mins Consultation" at bounding box center [350, 225] width 44 height 17
click at [378, 219] on p "30 Mins Consultation" at bounding box center [349, 226] width 71 height 16
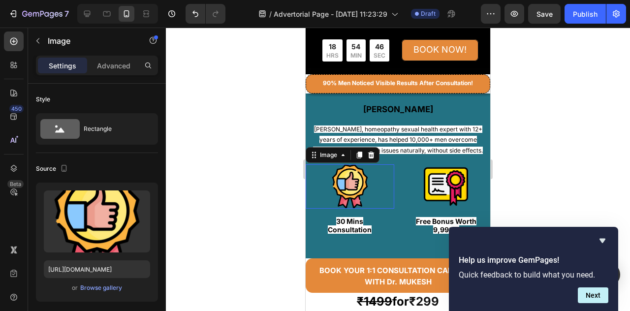
click at [386, 199] on div at bounding box center [350, 186] width 89 height 44
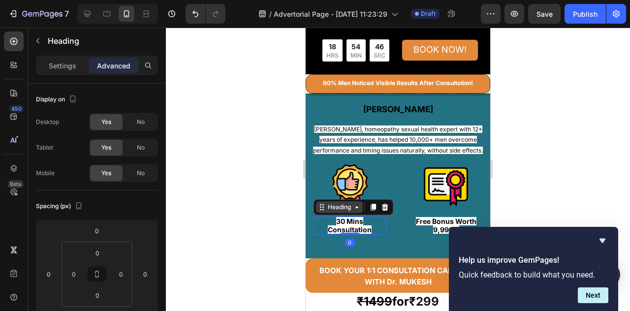
click at [377, 224] on p "⁠⁠⁠⁠⁠⁠⁠ 30 Mins Consultation" at bounding box center [349, 226] width 71 height 16
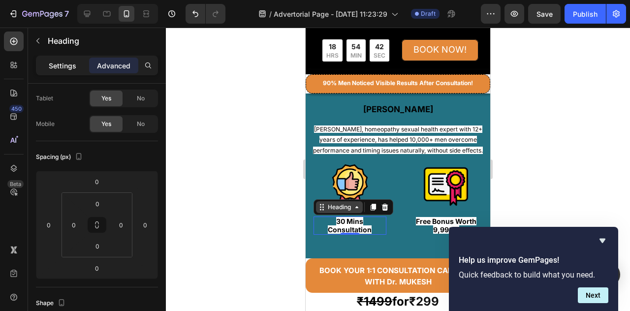
click at [53, 68] on p "Settings" at bounding box center [63, 66] width 28 height 10
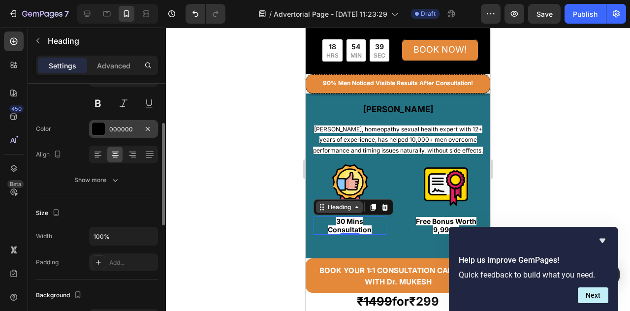
scroll to position [0, 0]
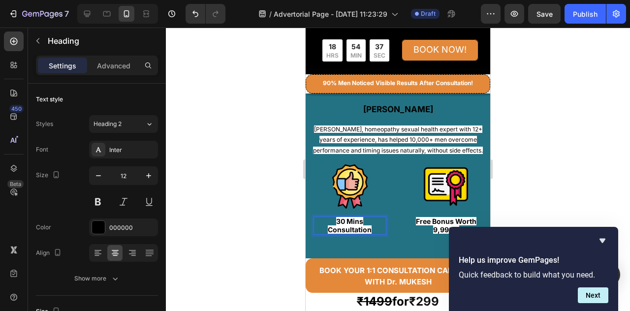
click at [379, 221] on p "30 Mins Consultation" at bounding box center [349, 226] width 71 height 16
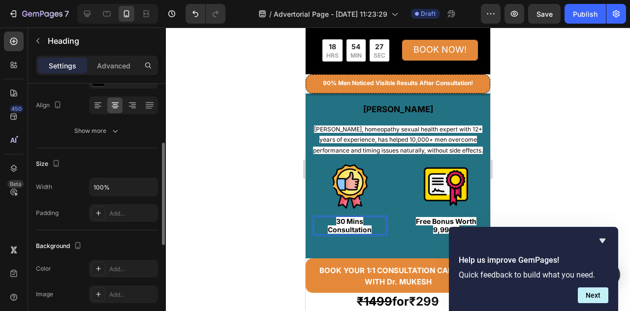
scroll to position [197, 0]
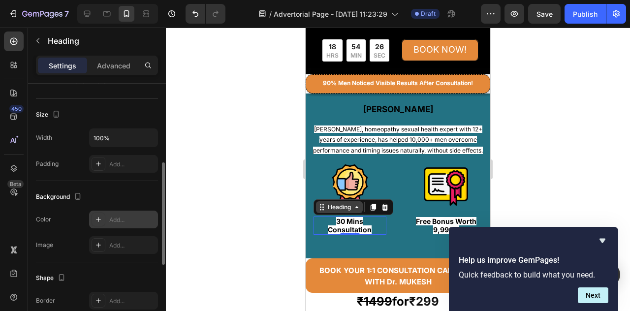
click at [99, 219] on icon at bounding box center [98, 220] width 8 height 8
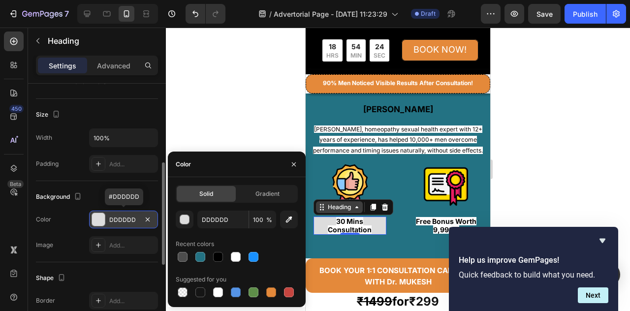
click at [99, 219] on div at bounding box center [98, 219] width 13 height 13
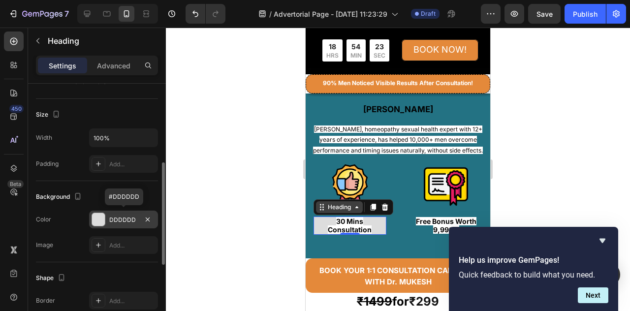
click at [99, 219] on div at bounding box center [98, 219] width 13 height 13
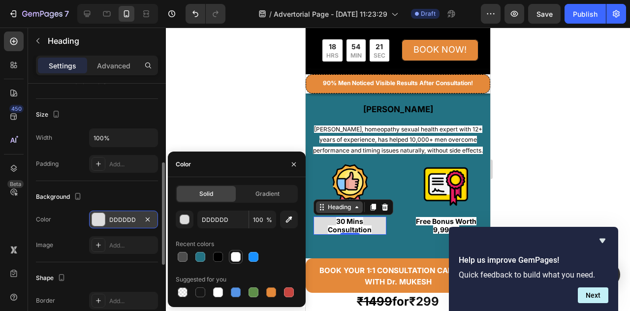
click at [233, 258] on div at bounding box center [236, 257] width 10 height 10
type input "FFFFFF"
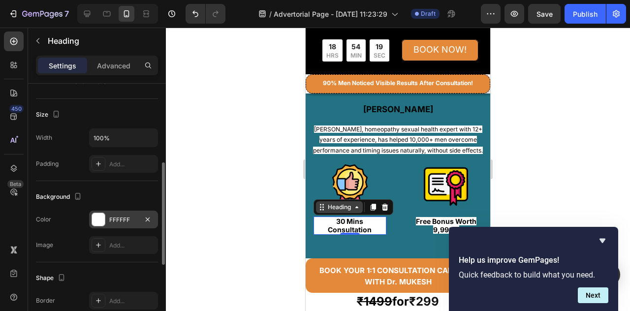
click at [588, 168] on div at bounding box center [398, 169] width 464 height 283
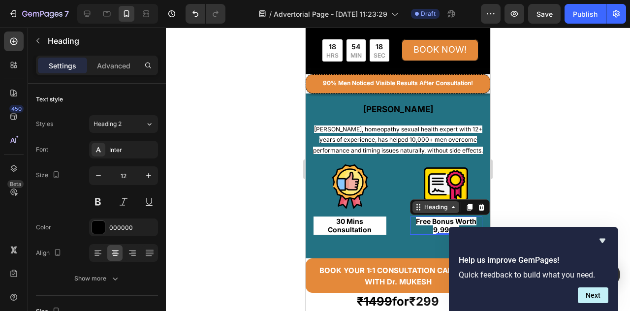
click at [435, 218] on strong "Free Bonus Worth 9,999/-" at bounding box center [446, 225] width 61 height 17
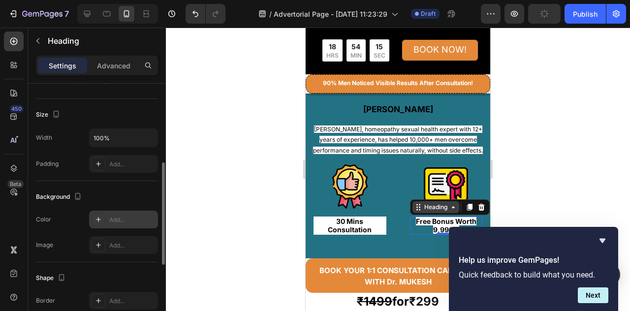
click at [104, 219] on div at bounding box center [99, 220] width 14 height 14
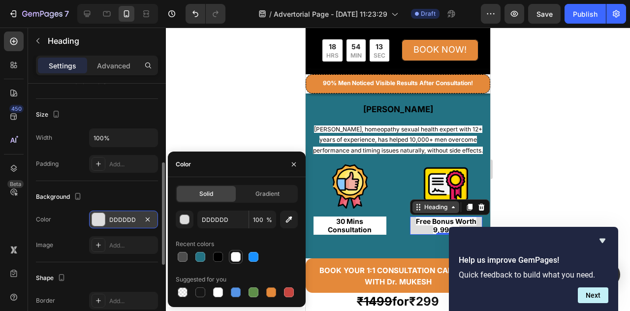
click at [231, 252] on div at bounding box center [236, 257] width 10 height 10
type input "FFFFFF"
click at [533, 155] on div at bounding box center [398, 169] width 464 height 283
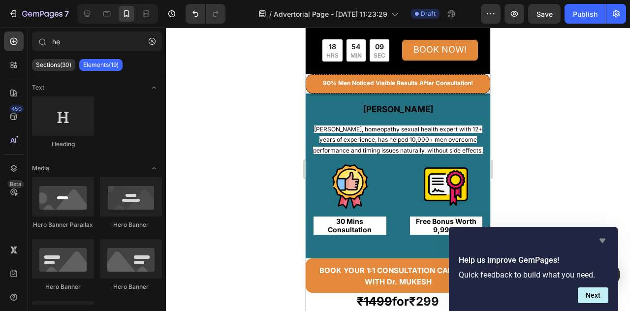
click at [602, 239] on icon "Hide survey" at bounding box center [602, 241] width 6 height 4
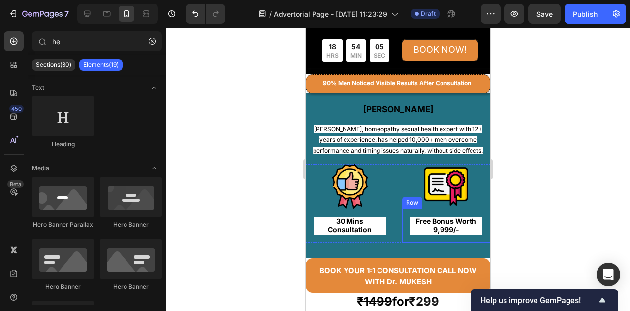
click at [571, 121] on div at bounding box center [398, 169] width 464 height 283
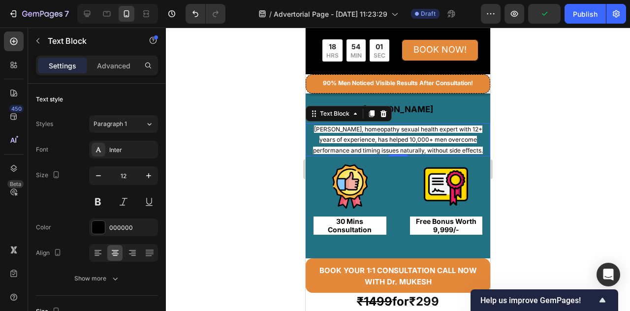
click at [478, 140] on p "[PERSON_NAME], homeopathy sexual health expert with 12+ years of experience, ha…" at bounding box center [398, 140] width 183 height 32
click at [463, 141] on span "[PERSON_NAME], homeopathy sexual health expert with 12+ years of experience, ha…" at bounding box center [398, 139] width 170 height 29
click at [311, 136] on p "[PERSON_NAME], homeopathy sexual health expert with 12+ years of experience, ha…" at bounding box center [398, 140] width 183 height 32
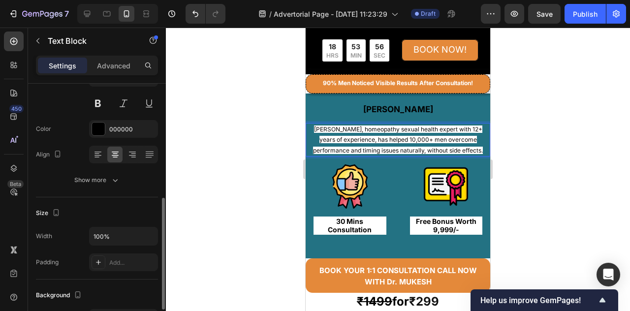
scroll to position [148, 0]
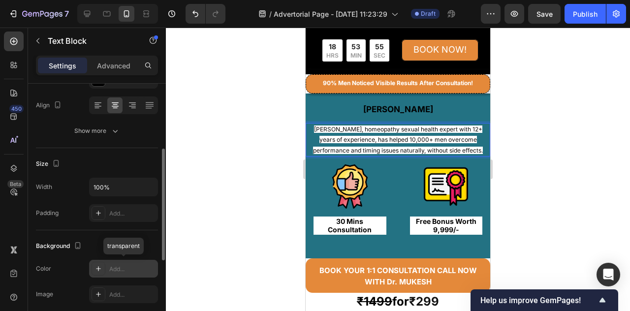
click at [101, 271] on icon at bounding box center [98, 269] width 8 height 8
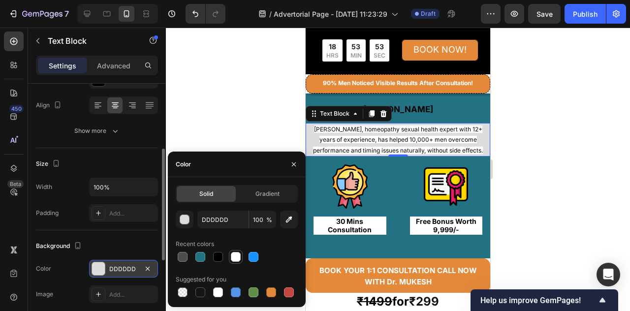
click at [237, 258] on div at bounding box center [236, 257] width 10 height 10
type input "FFFFFF"
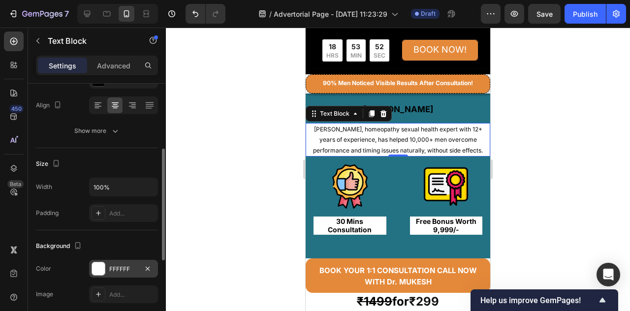
click at [556, 157] on div at bounding box center [398, 169] width 464 height 283
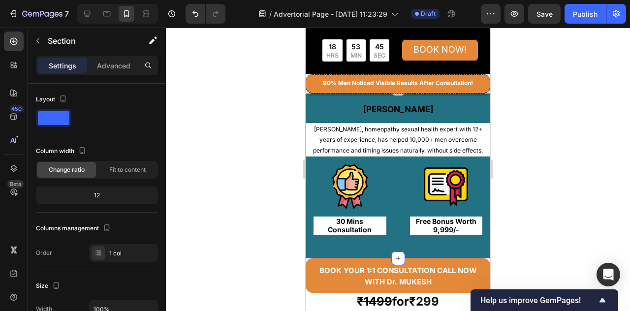
click at [452, 118] on div "[PERSON_NAME] Heading [PERSON_NAME], homeopathy sexual health expert with 12+ y…" at bounding box center [398, 174] width 185 height 138
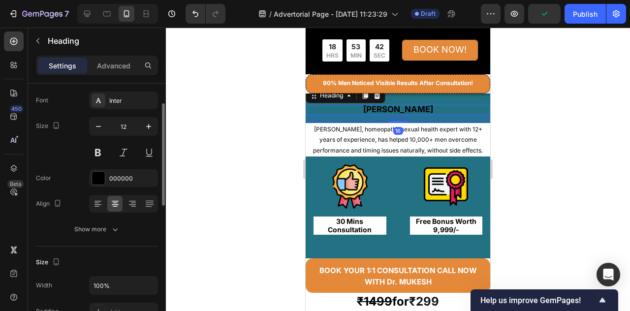
click at [436, 113] on h2 "[PERSON_NAME]" at bounding box center [398, 110] width 185 height 10
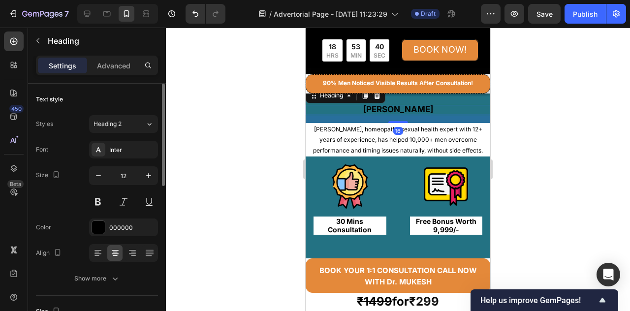
click at [436, 112] on h2 "[PERSON_NAME]" at bounding box center [398, 110] width 185 height 10
click at [524, 123] on div at bounding box center [398, 169] width 464 height 283
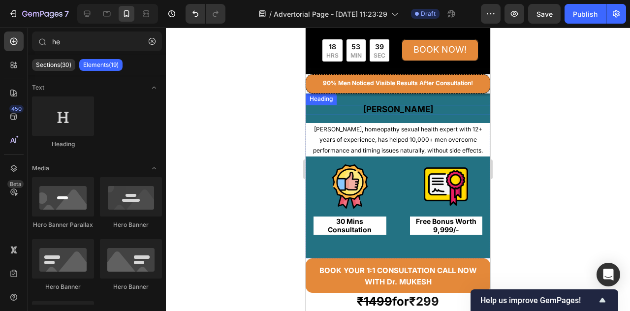
click at [461, 111] on p "⁠⁠⁠⁠⁠⁠⁠ [PERSON_NAME]" at bounding box center [398, 110] width 183 height 8
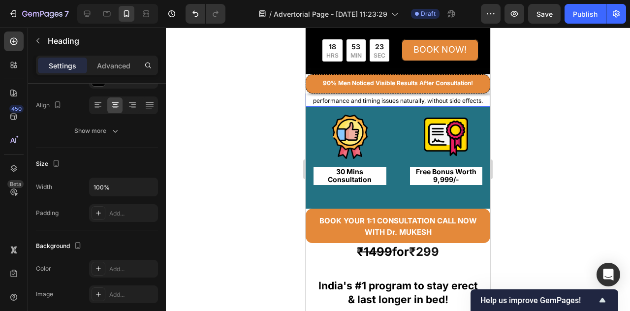
scroll to position [49, 0]
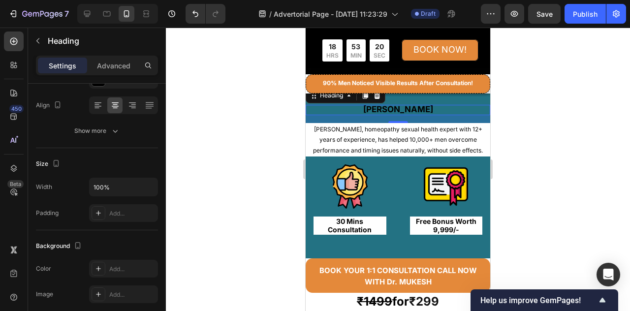
click at [551, 126] on div at bounding box center [398, 169] width 464 height 283
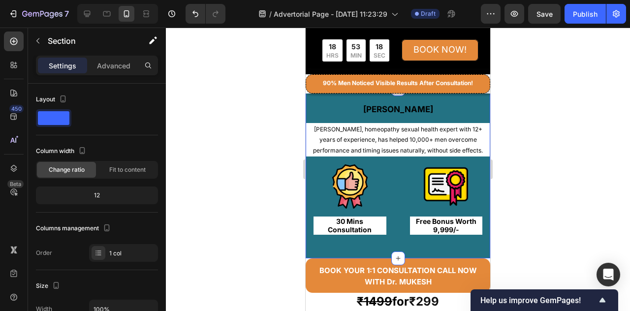
click at [451, 100] on div "⁠⁠⁠⁠⁠⁠⁠ [PERSON_NAME] Heading [PERSON_NAME], homeopathy sexual health expert wi…" at bounding box center [398, 173] width 185 height 169
click at [453, 120] on div "⁠⁠⁠⁠⁠⁠⁠ [PERSON_NAME] Heading [PERSON_NAME], homeopathy sexual health expert wi…" at bounding box center [398, 174] width 185 height 138
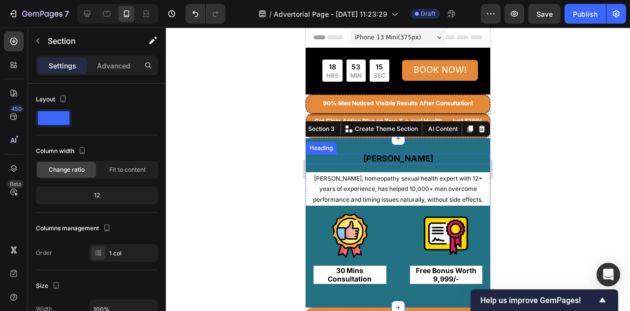
click at [407, 155] on strong "[PERSON_NAME]" at bounding box center [398, 159] width 70 height 10
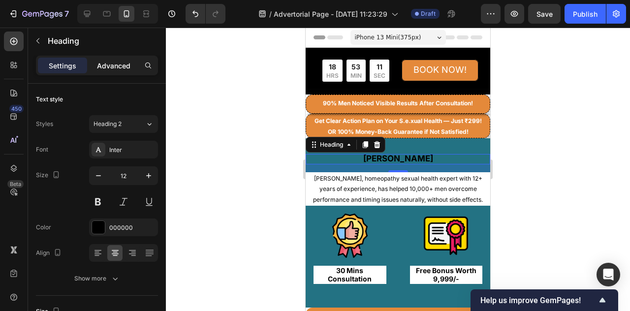
click at [116, 67] on p "Advanced" at bounding box center [113, 66] width 33 height 10
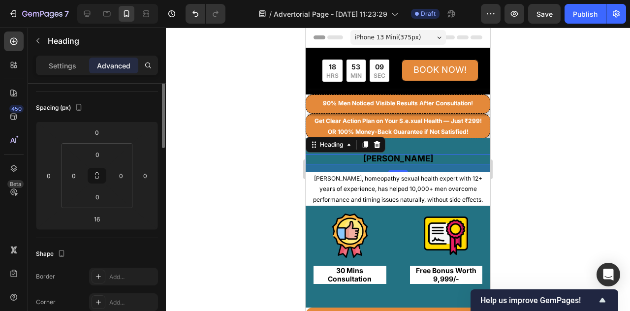
scroll to position [49, 0]
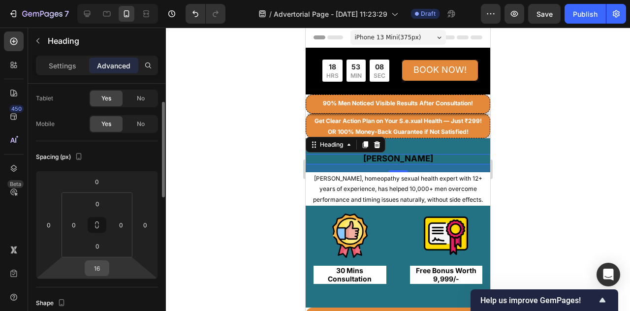
click at [95, 273] on input "16" at bounding box center [97, 268] width 20 height 15
click at [105, 260] on div "16" at bounding box center [97, 268] width 25 height 16
click at [102, 268] on input "16" at bounding box center [97, 268] width 20 height 15
drag, startPoint x: 102, startPoint y: 268, endPoint x: 91, endPoint y: 273, distance: 12.3
click at [91, 273] on input "16" at bounding box center [97, 268] width 20 height 15
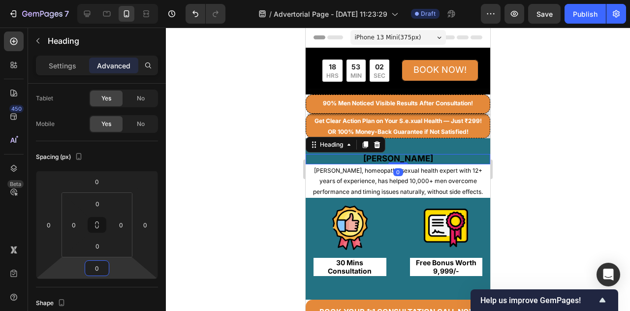
type input "0"
click at [563, 158] on div at bounding box center [398, 169] width 464 height 283
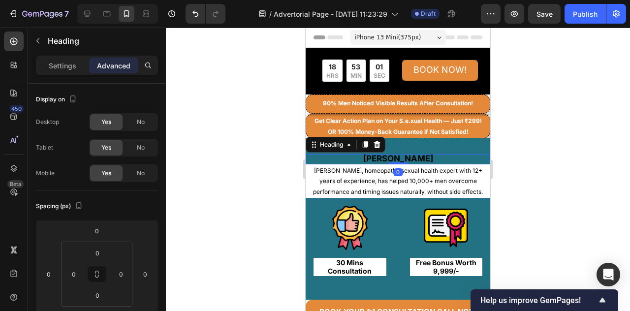
click at [454, 156] on p "⁠⁠⁠⁠⁠⁠⁠ [PERSON_NAME]" at bounding box center [398, 159] width 183 height 8
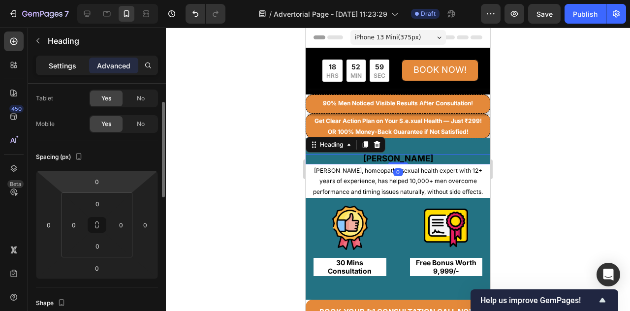
click at [71, 61] on p "Settings" at bounding box center [63, 66] width 28 height 10
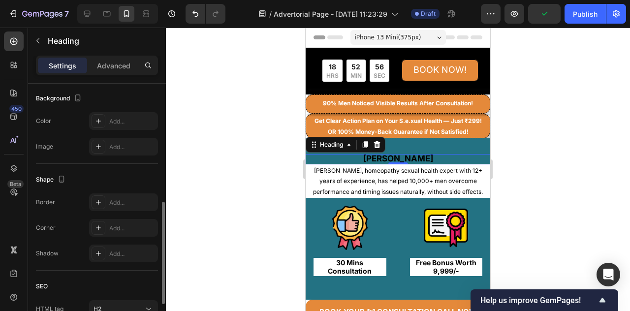
scroll to position [246, 0]
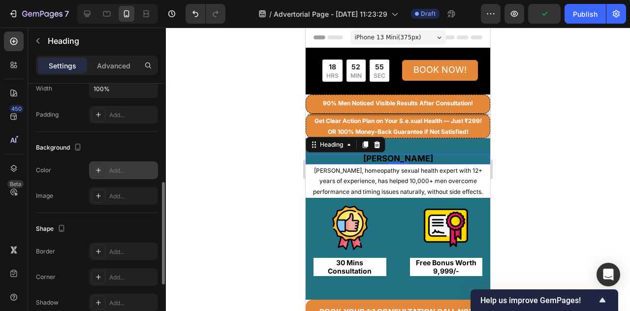
click at [104, 169] on div at bounding box center [99, 170] width 14 height 14
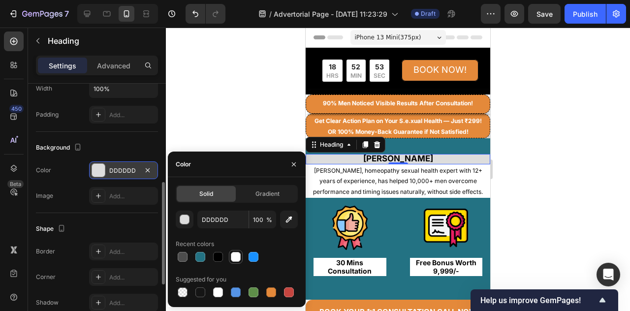
click at [236, 259] on div at bounding box center [236, 257] width 10 height 10
type input "FFFFFF"
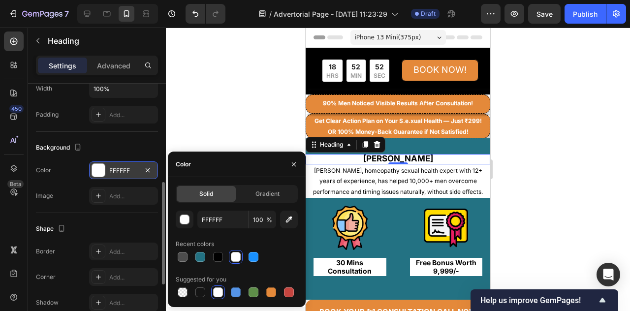
click at [583, 147] on div at bounding box center [398, 169] width 464 height 283
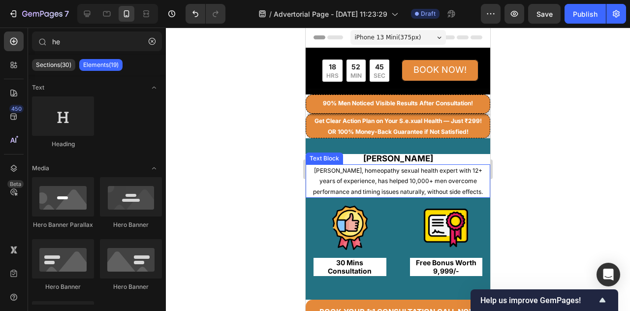
click at [481, 195] on p "[PERSON_NAME], homeopathy sexual health expert with 12+ years of experience, ha…" at bounding box center [398, 181] width 183 height 32
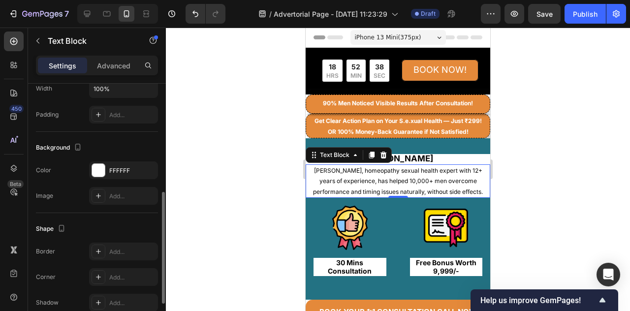
scroll to position [295, 0]
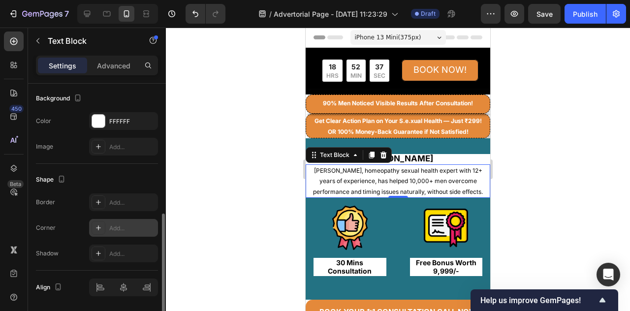
click at [97, 235] on div "Add..." at bounding box center [123, 228] width 69 height 18
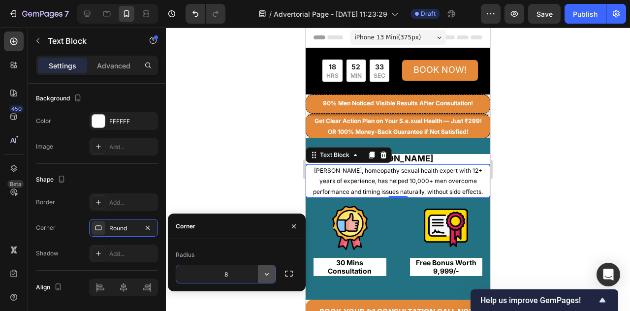
click at [267, 278] on icon "button" at bounding box center [267, 274] width 10 height 10
click at [233, 274] on input "8" at bounding box center [225, 274] width 99 height 18
drag, startPoint x: 228, startPoint y: 275, endPoint x: 222, endPoint y: 274, distance: 6.5
click at [222, 274] on input "8" at bounding box center [225, 274] width 99 height 18
type input "14"
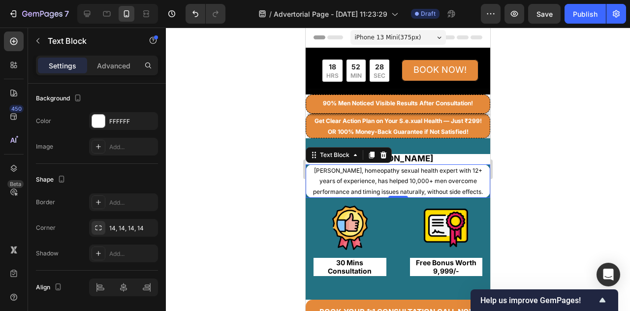
click at [525, 183] on div at bounding box center [398, 169] width 464 height 283
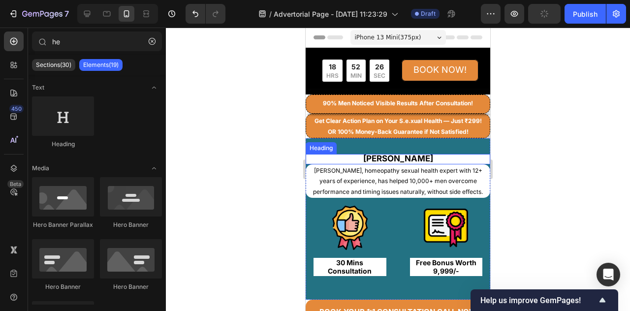
click at [473, 160] on p "⁠⁠⁠⁠⁠⁠⁠ [PERSON_NAME]" at bounding box center [398, 159] width 183 height 8
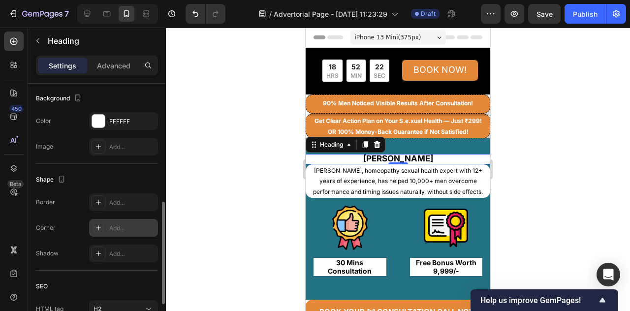
click at [94, 231] on div at bounding box center [99, 228] width 14 height 14
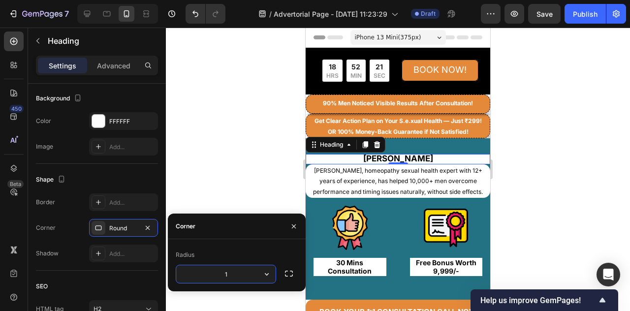
type input "14"
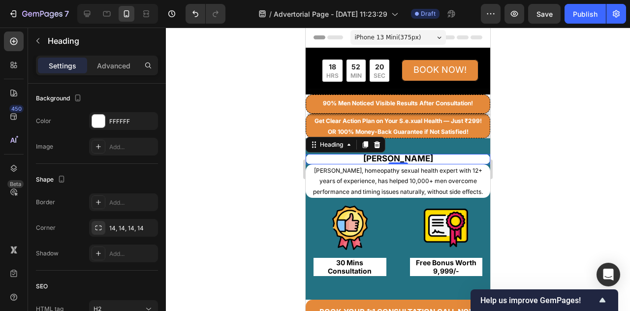
click at [553, 184] on div at bounding box center [398, 169] width 464 height 283
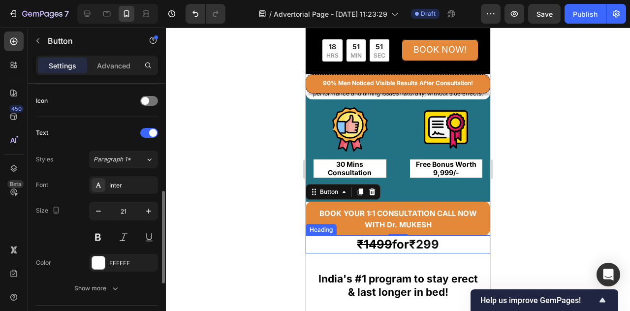
scroll to position [344, 0]
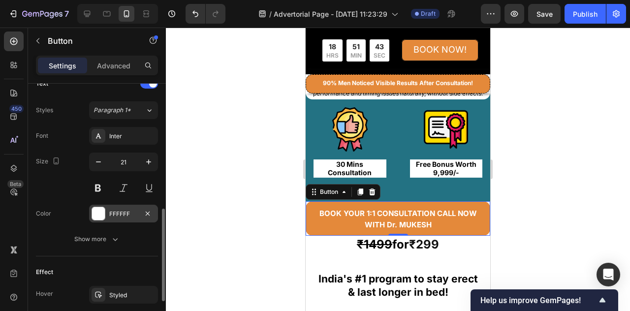
click at [102, 214] on div at bounding box center [98, 213] width 13 height 13
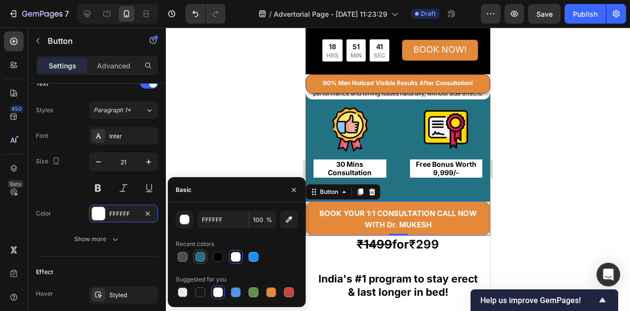
click at [198, 255] on div at bounding box center [200, 257] width 10 height 10
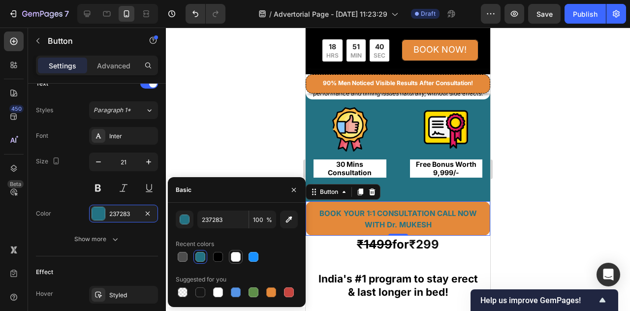
click at [236, 259] on div at bounding box center [236, 257] width 10 height 10
type input "FFFFFF"
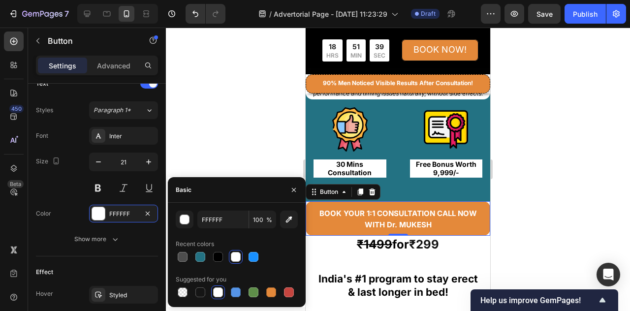
click at [553, 194] on div at bounding box center [398, 169] width 464 height 283
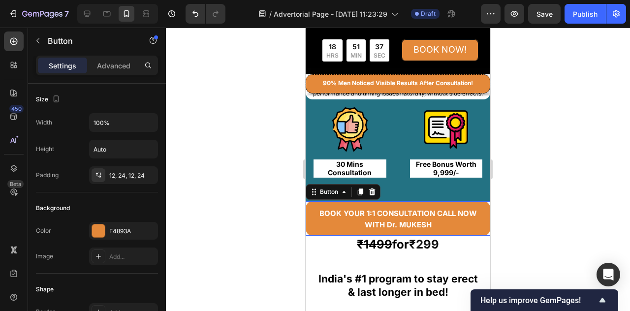
click at [482, 201] on div "BOOK YOUR 1:1 CONSULTATION CALL NOW WITH Dr. MUKESH Button 0" at bounding box center [398, 218] width 185 height 34
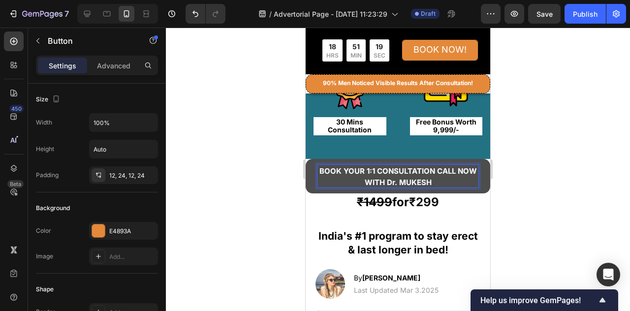
scroll to position [148, 0]
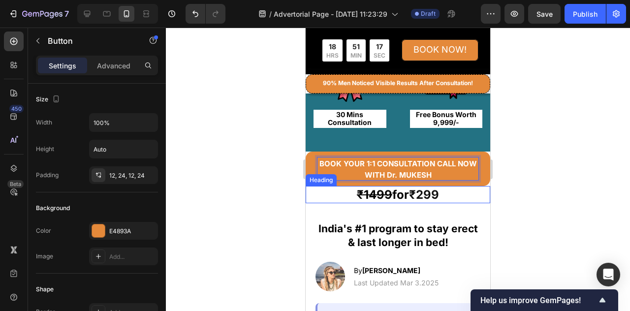
click at [456, 188] on h2 "₹1499 for ₹299" at bounding box center [398, 194] width 185 height 17
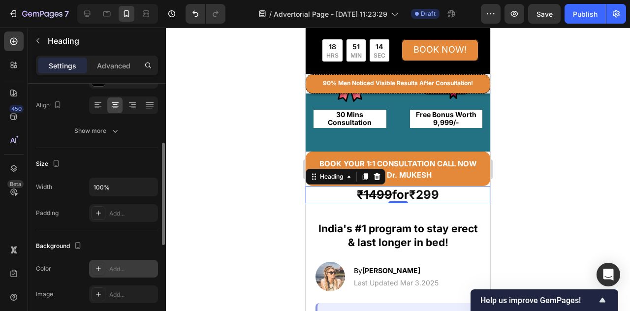
scroll to position [197, 0]
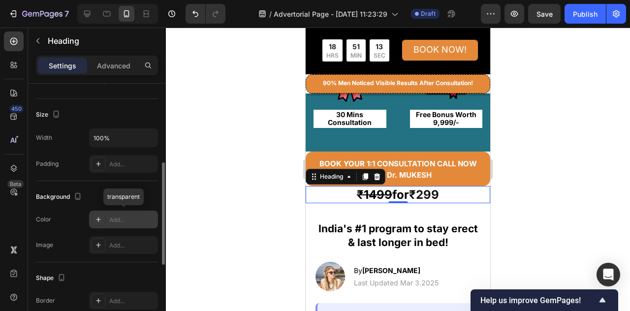
click at [107, 218] on div "Add..." at bounding box center [123, 220] width 69 height 18
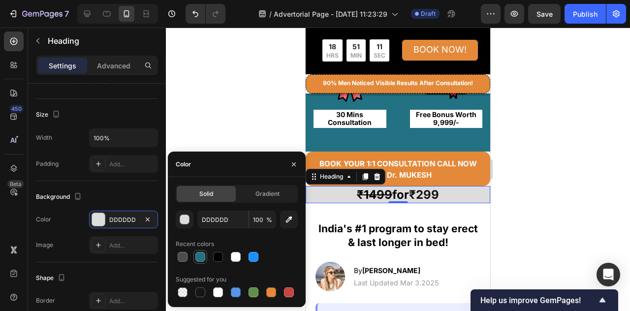
click at [204, 258] on div at bounding box center [200, 257] width 10 height 10
type input "237283"
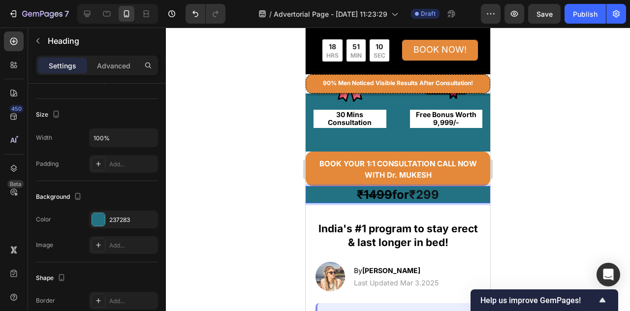
click at [442, 191] on h2 "₹1499 for ₹299" at bounding box center [398, 194] width 185 height 17
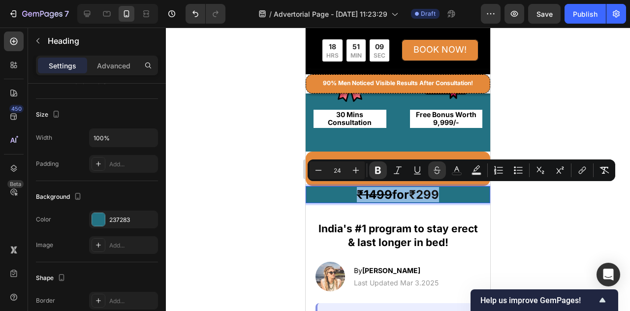
drag, startPoint x: 442, startPoint y: 191, endPoint x: 347, endPoint y: 186, distance: 95.6
click at [347, 187] on p "₹1499 for ₹299" at bounding box center [398, 194] width 183 height 15
click at [460, 171] on icon "Editor contextual toolbar" at bounding box center [457, 170] width 10 height 10
type input "111111"
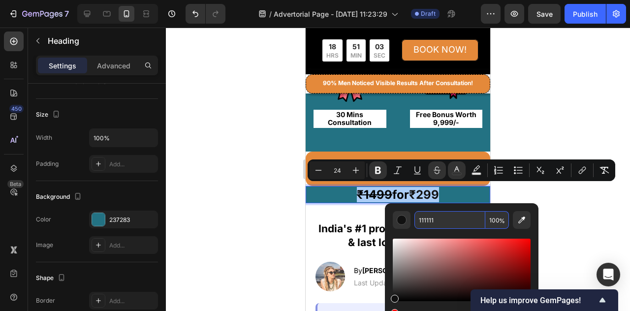
click at [439, 225] on input "111111" at bounding box center [449, 220] width 71 height 18
click at [403, 221] on div "Editor contextual toolbar" at bounding box center [402, 220] width 10 height 10
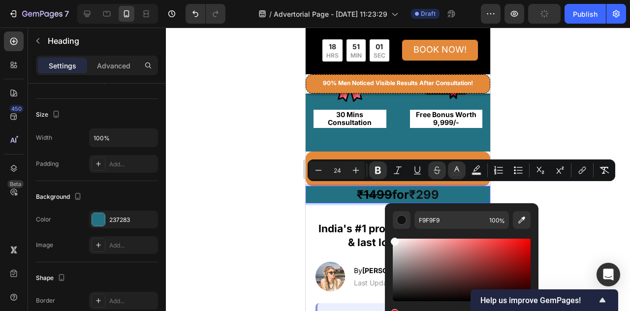
click at [393, 240] on div "Editor contextual toolbar" at bounding box center [462, 270] width 138 height 63
drag, startPoint x: 395, startPoint y: 240, endPoint x: 389, endPoint y: 229, distance: 12.2
click at [389, 229] on div "F9F9F9 100 %" at bounding box center [462, 265] width 154 height 125
type input "FFFFFF"
click at [599, 191] on div at bounding box center [398, 169] width 464 height 283
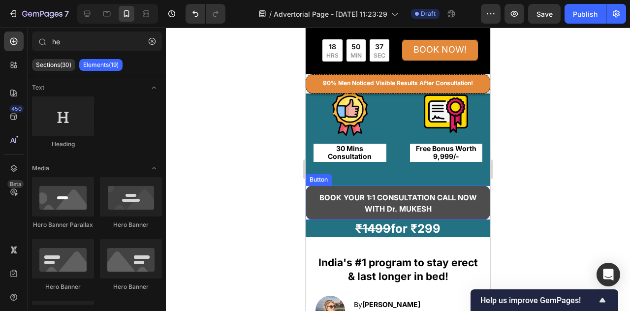
scroll to position [98, 0]
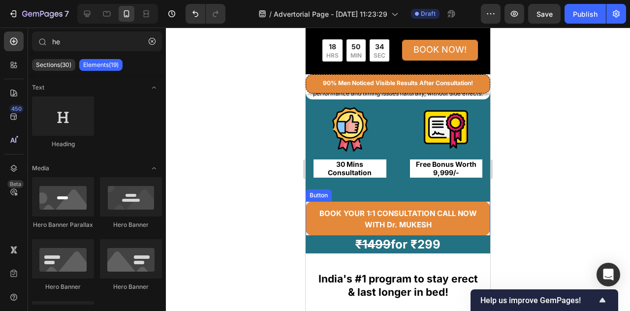
click at [482, 201] on div "BOOK YOUR 1:1 CONSULTATION CALL NOW WITH Dr. MUKESH Button" at bounding box center [398, 218] width 185 height 34
